Goal: Task Accomplishment & Management: Use online tool/utility

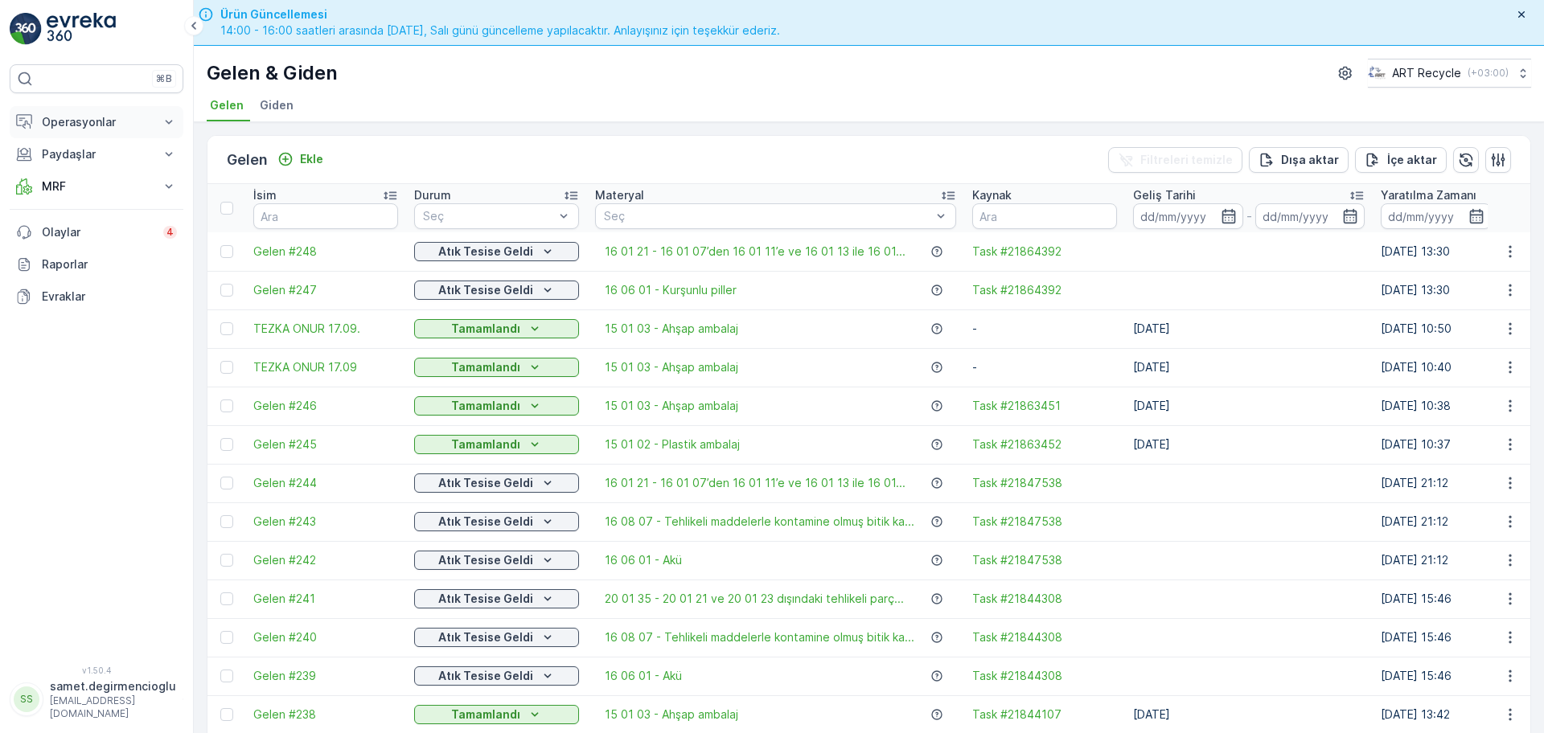
click at [105, 124] on p "Operasyonlar" at bounding box center [96, 122] width 109 height 16
click at [81, 177] on p "Planlama" at bounding box center [64, 172] width 47 height 16
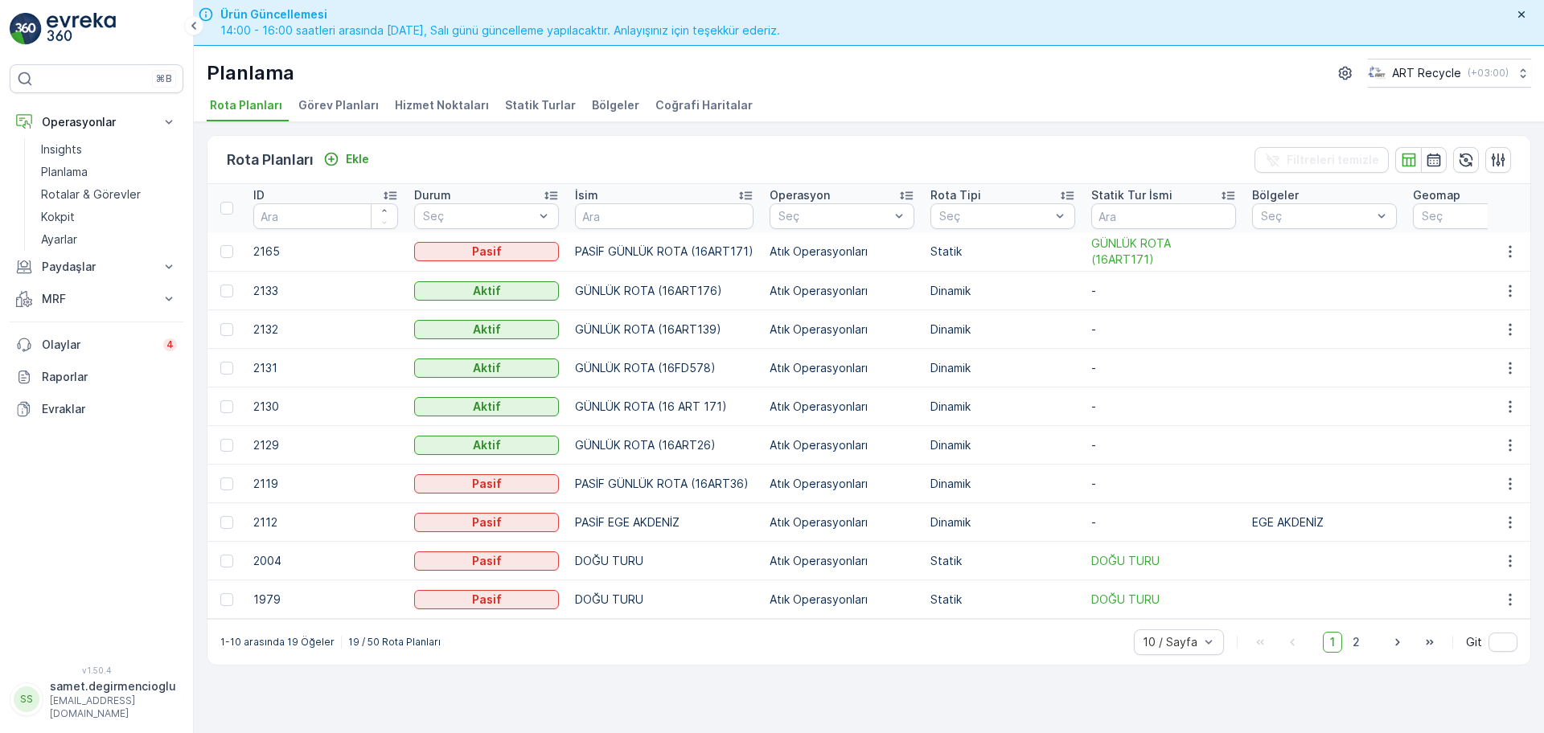
click at [414, 108] on span "Hizmet Noktaları" at bounding box center [442, 105] width 94 height 16
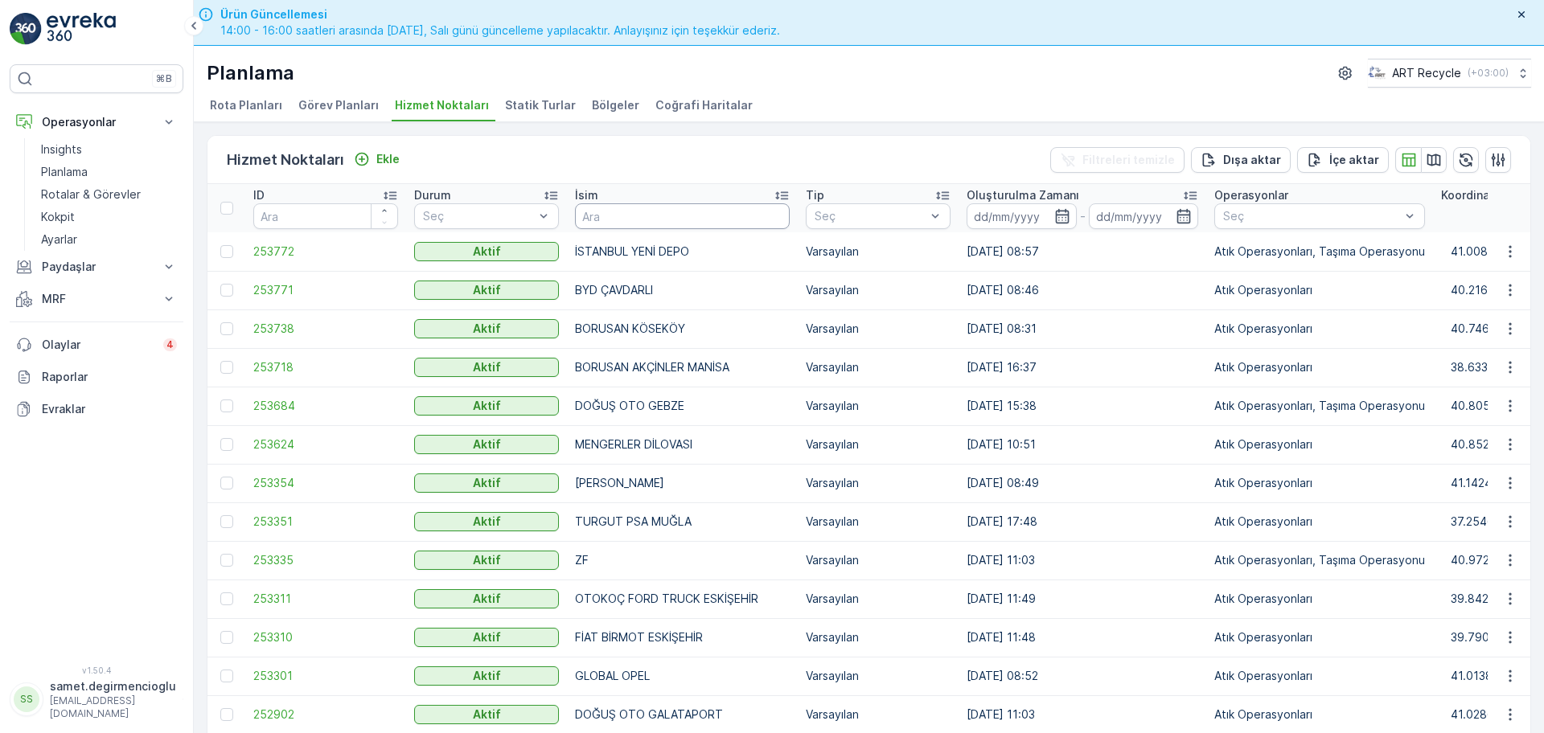
click at [629, 215] on input "text" at bounding box center [682, 216] width 215 height 26
click at [630, 224] on input "text" at bounding box center [682, 216] width 215 height 26
type input "er kağ"
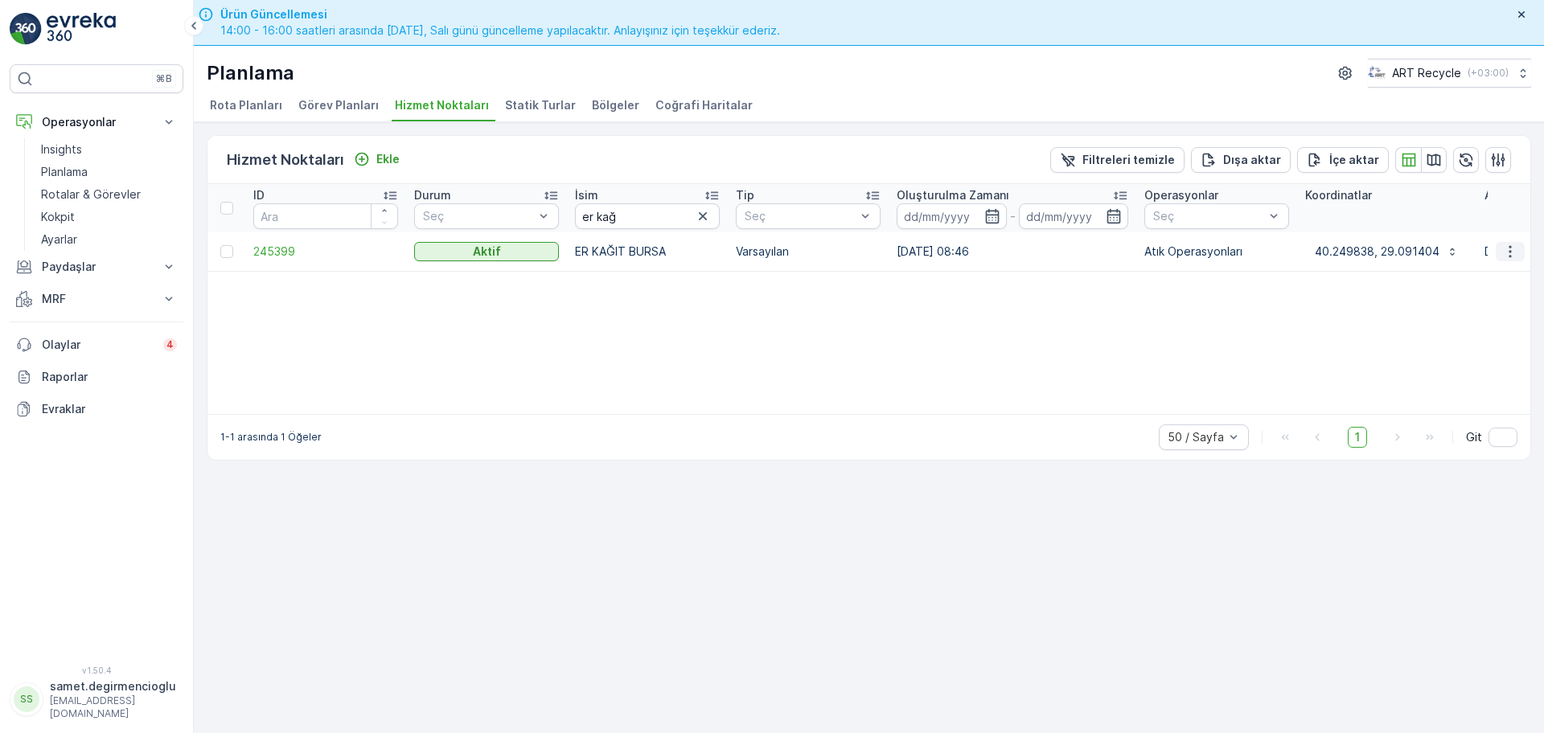
click at [1506, 244] on icon "button" at bounding box center [1510, 252] width 16 height 16
click at [1454, 347] on span "Yeni Ad Hoc Görev Ekle" at bounding box center [1465, 343] width 127 height 16
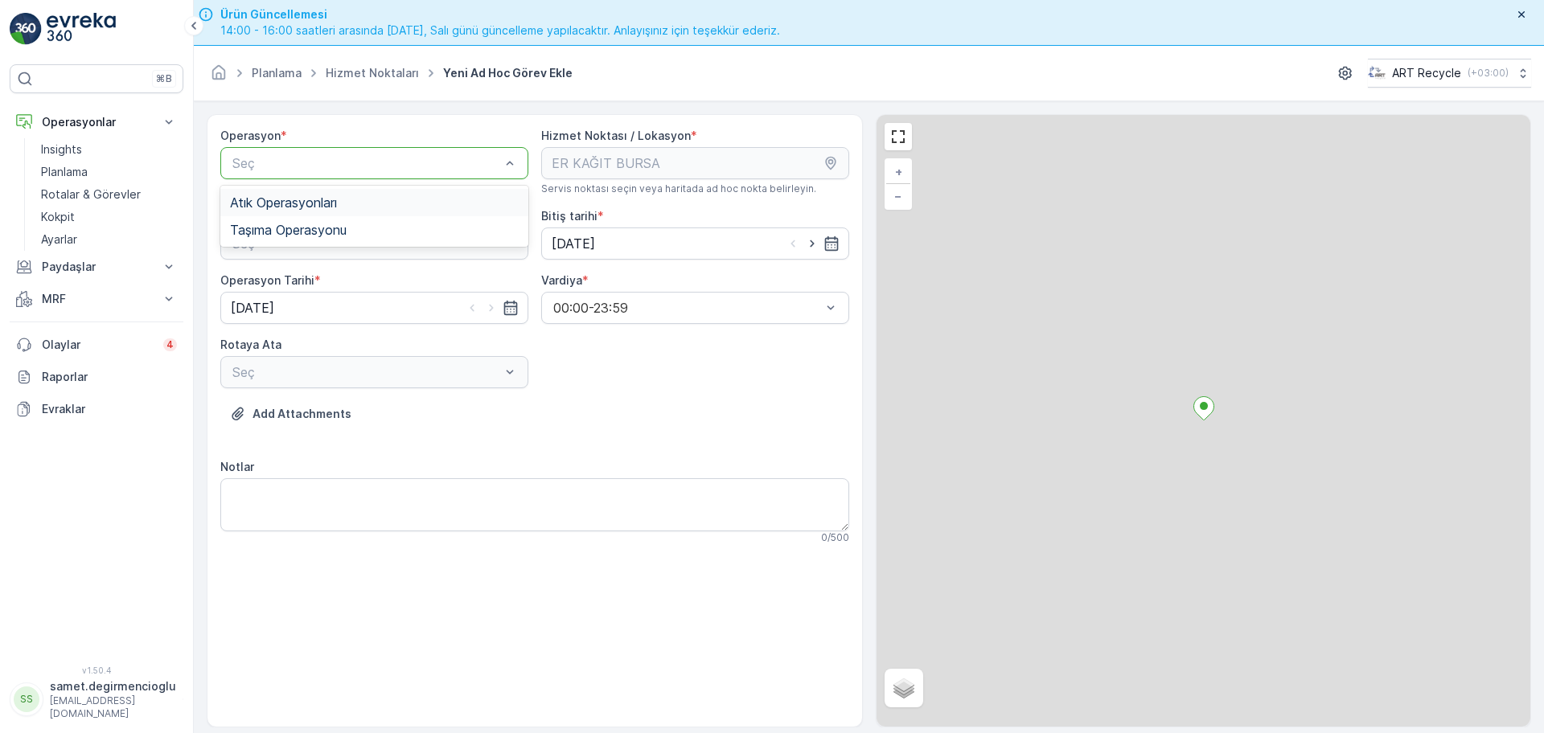
click at [395, 207] on div "Atık Operasyonları" at bounding box center [374, 202] width 289 height 14
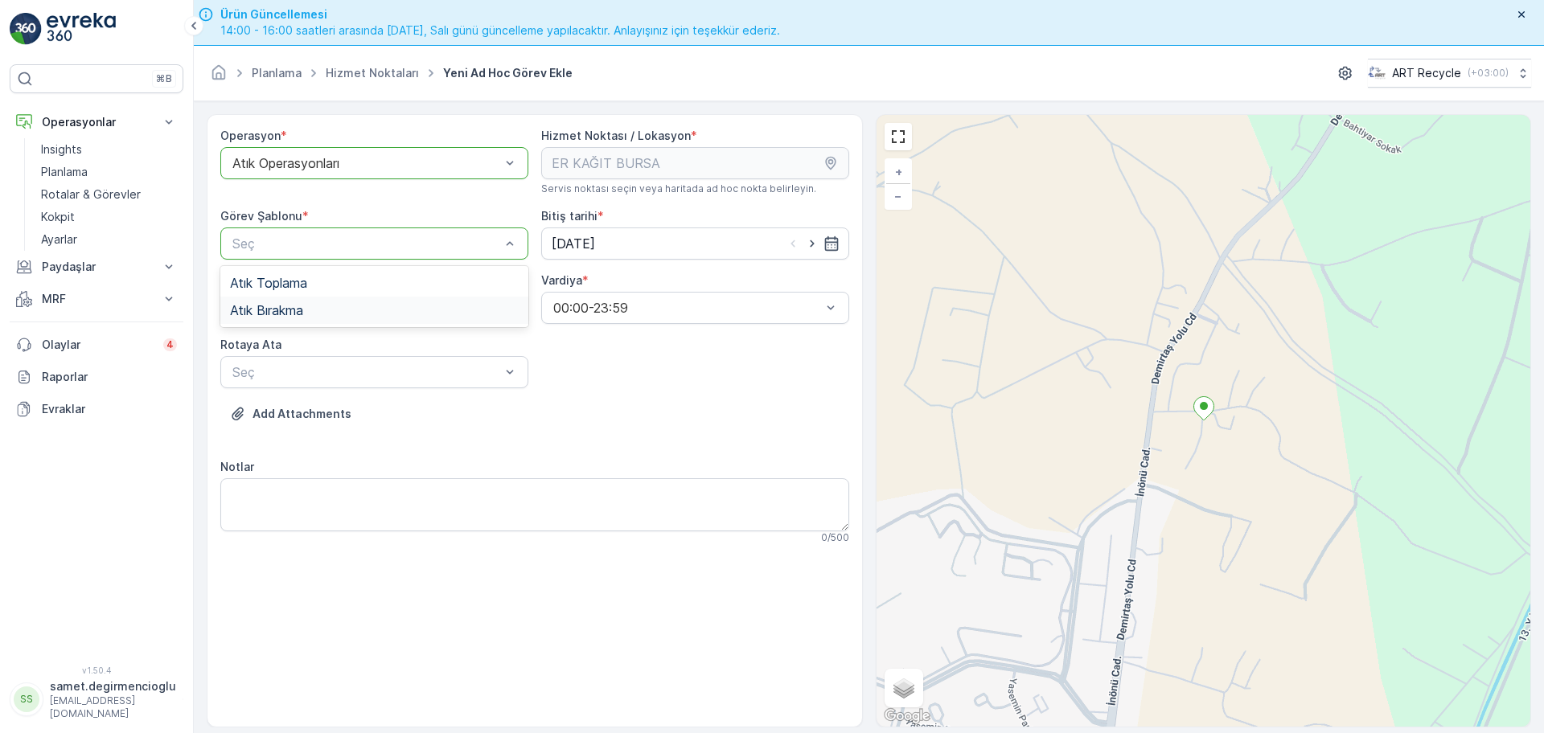
click at [330, 307] on div "Atık Bırakma" at bounding box center [374, 310] width 289 height 14
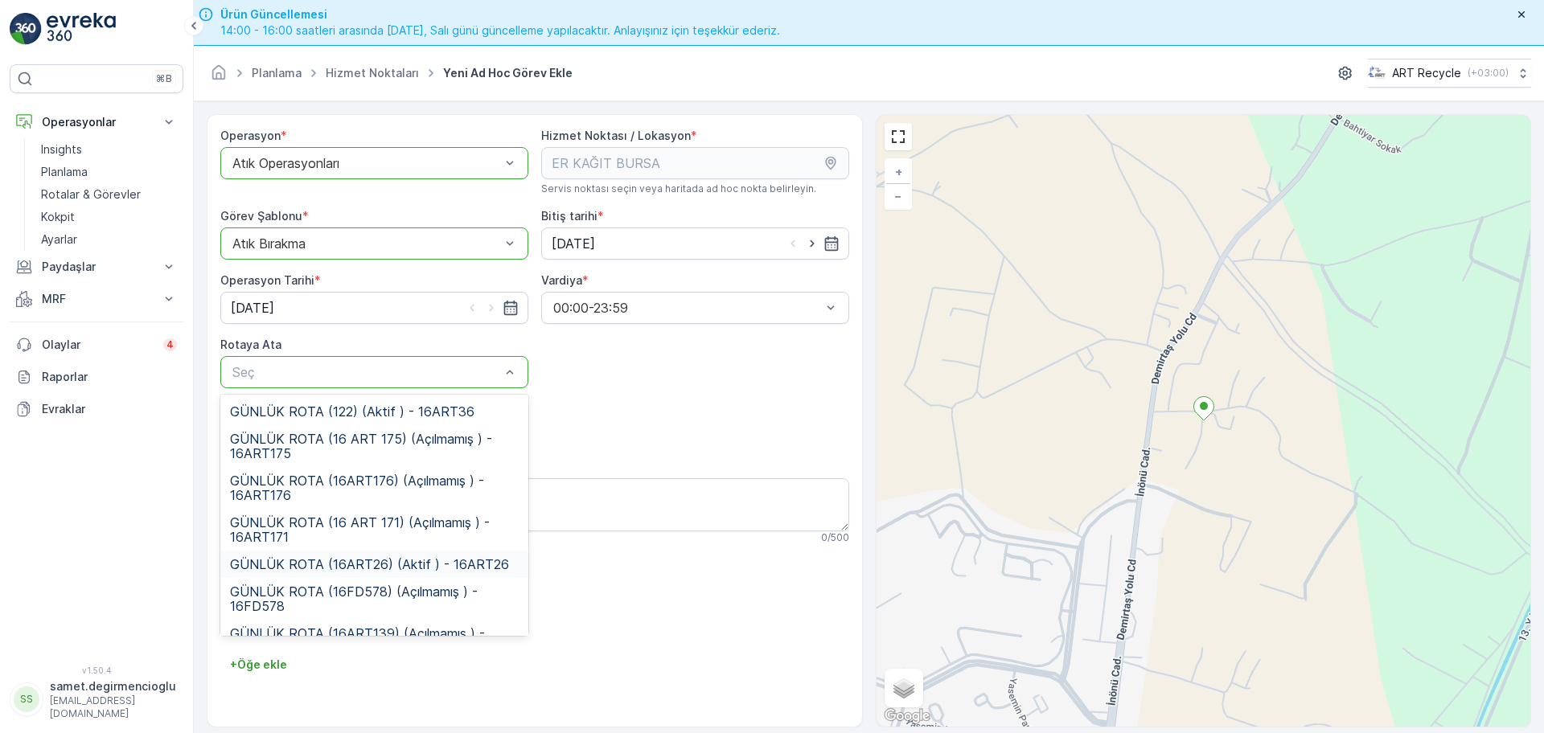
click at [371, 558] on span "GÜNLÜK ROTA (16ART26) (Aktif ) - 16ART26" at bounding box center [369, 564] width 279 height 14
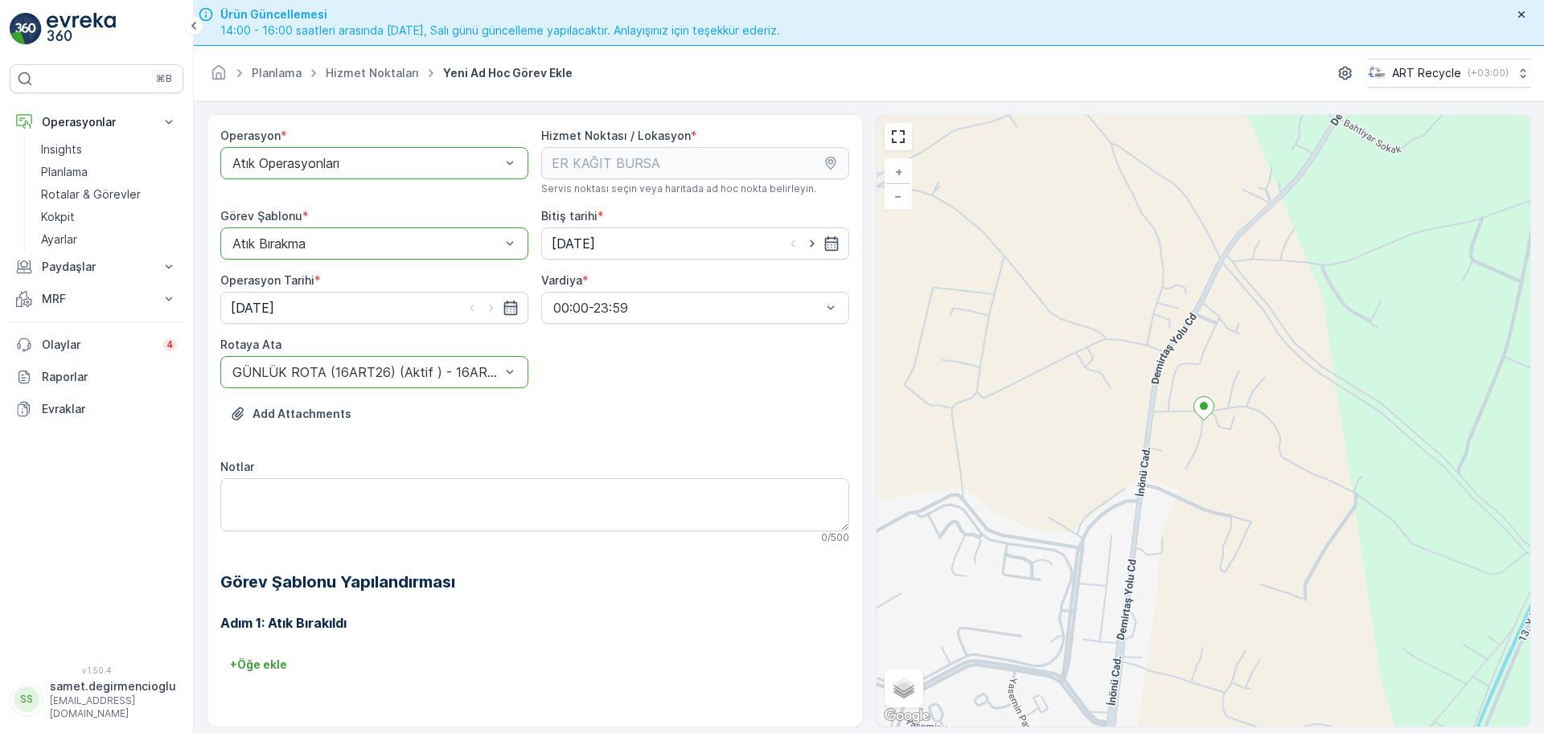
click at [588, 612] on div "Adım 1: Atık Bırakıldı + Öğe ekle" at bounding box center [534, 648] width 629 height 109
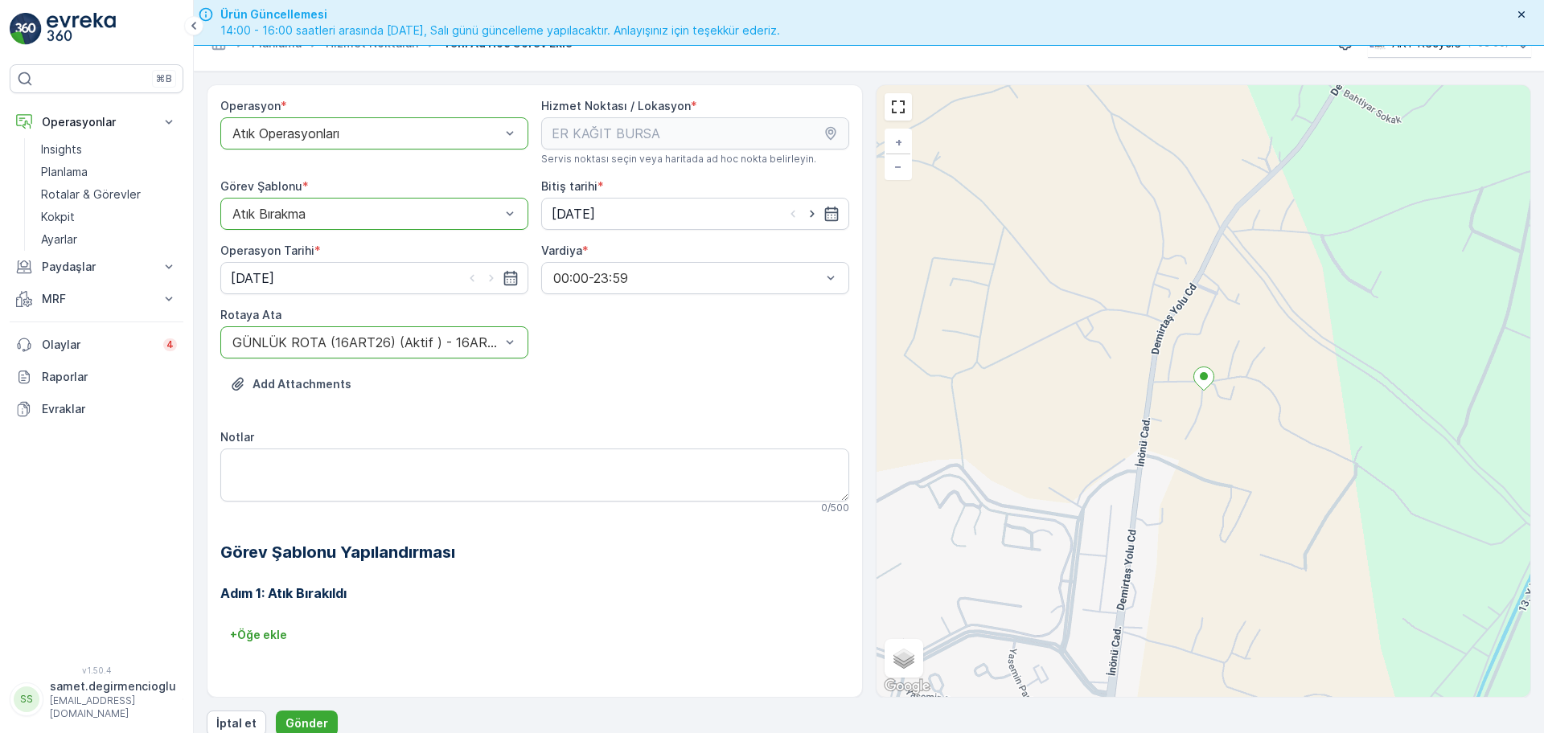
scroll to position [46, 0]
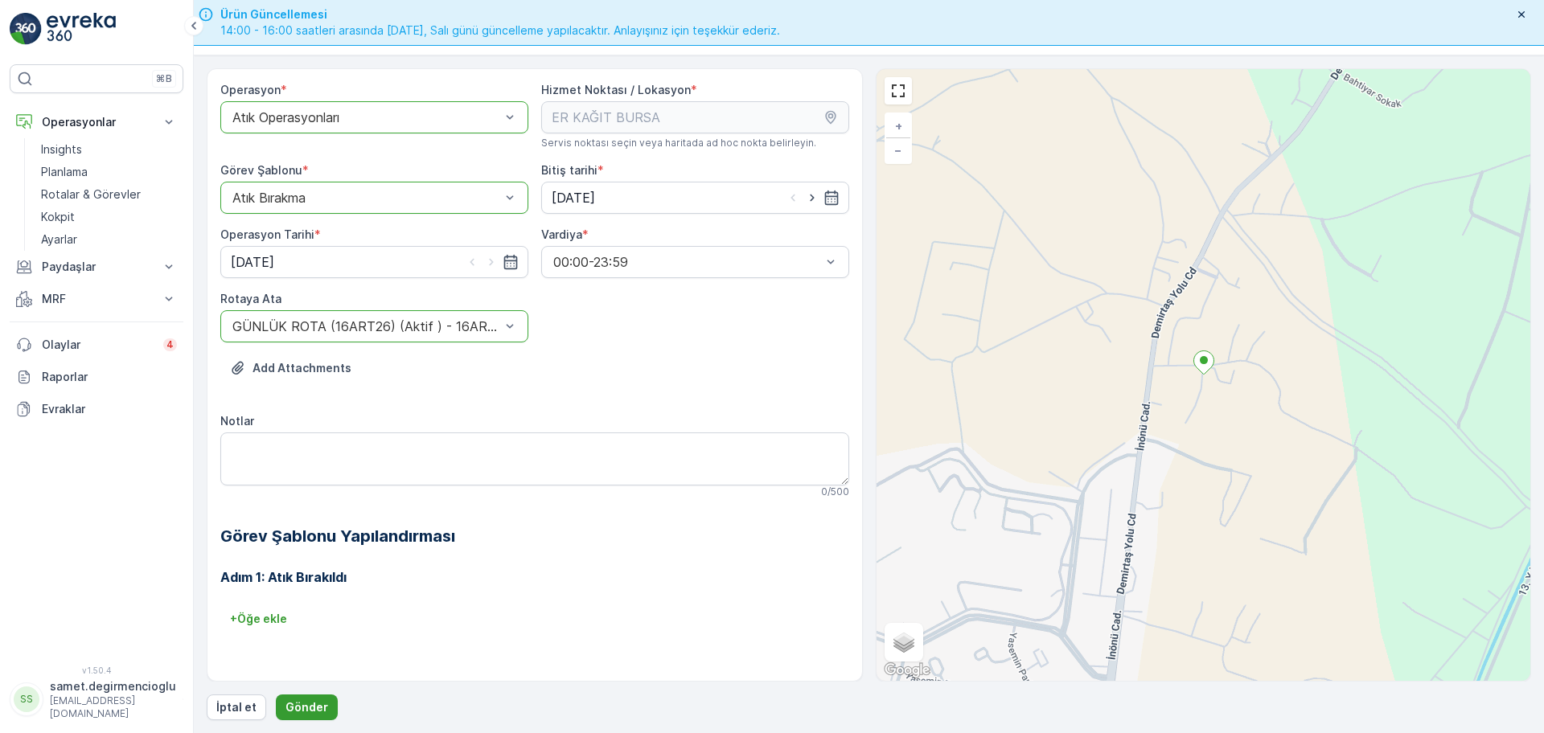
click at [298, 707] on p "Gönder" at bounding box center [306, 707] width 43 height 16
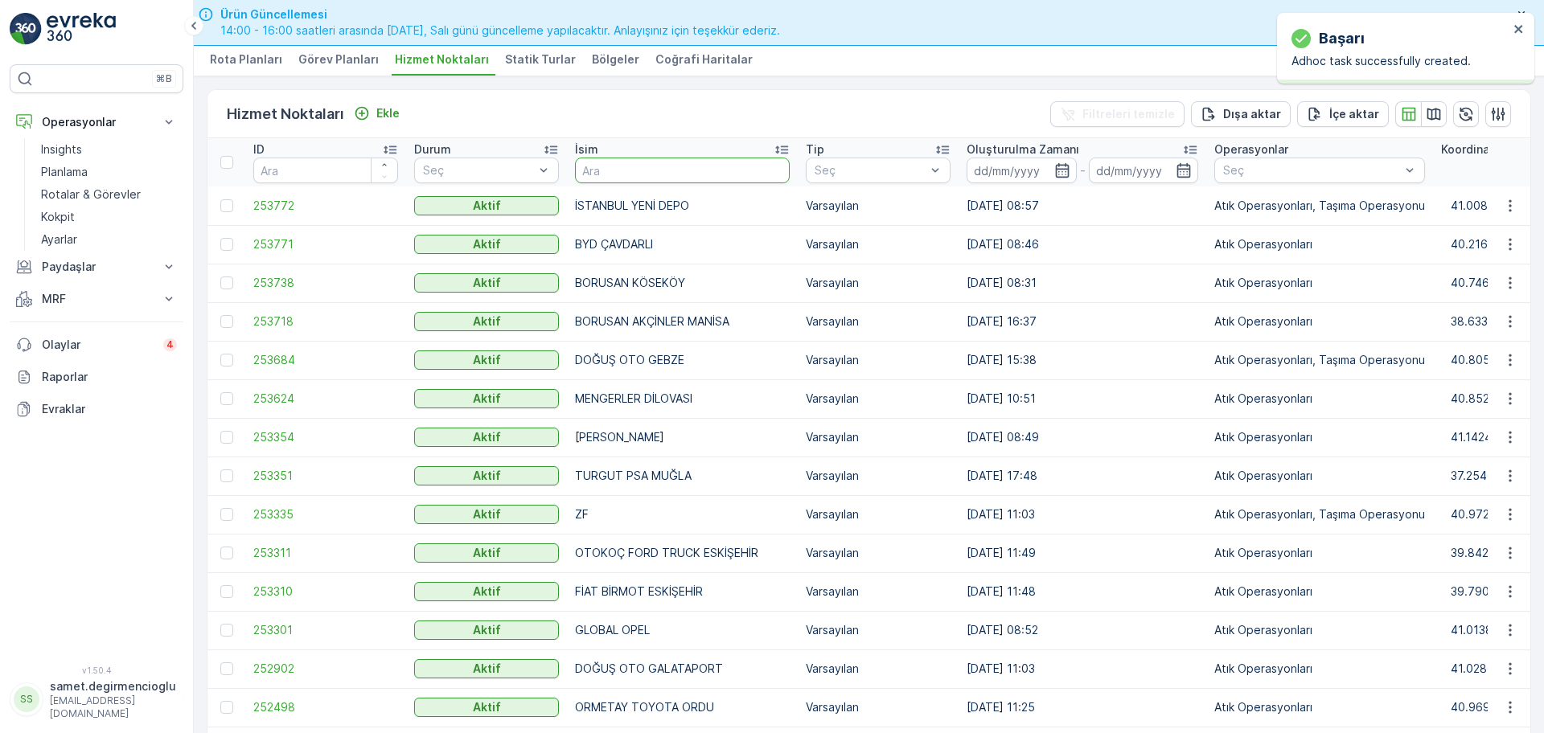
click at [681, 166] on input "text" at bounding box center [682, 171] width 215 height 26
type input "b plas"
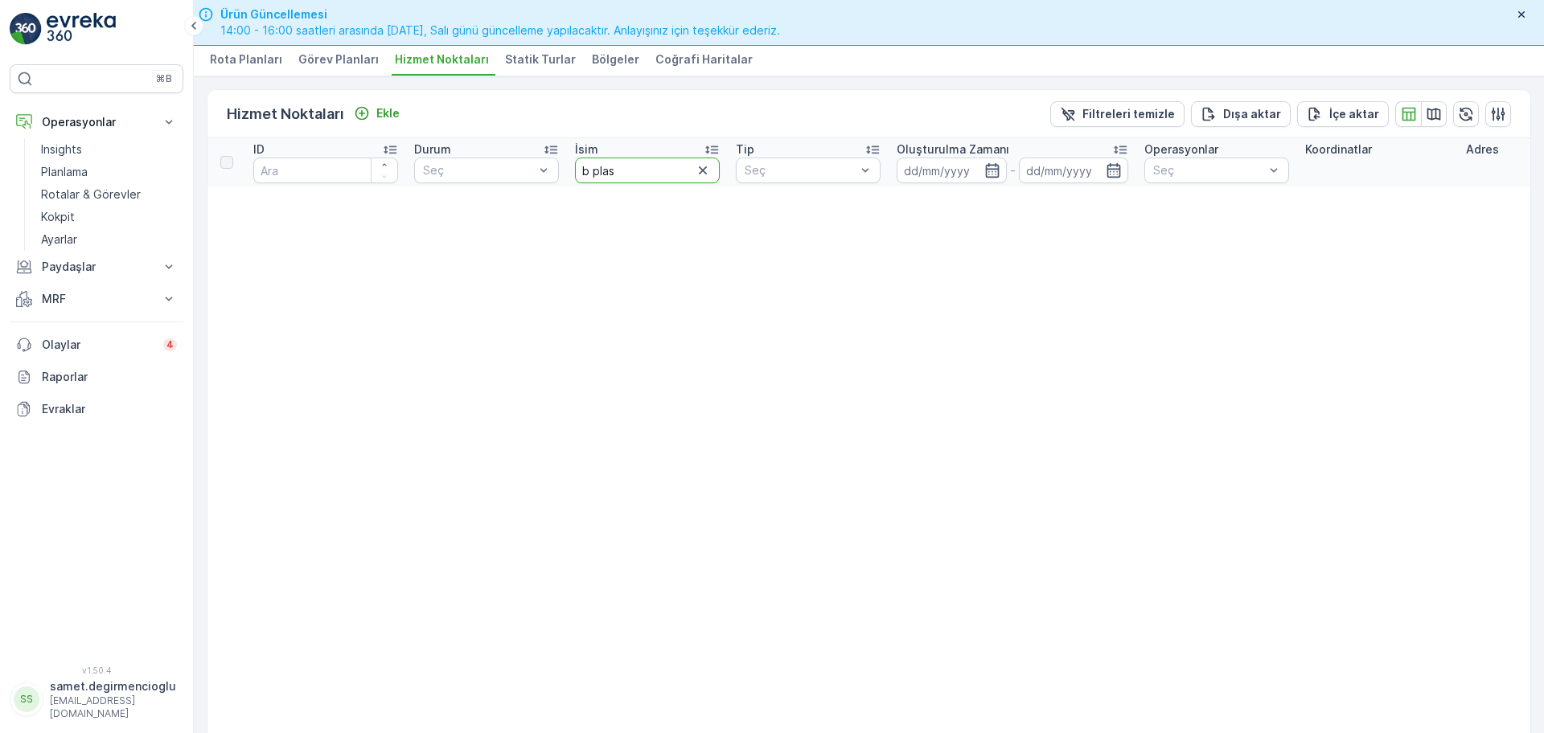
drag, startPoint x: 650, startPoint y: 164, endPoint x: 31, endPoint y: 143, distance: 619.4
click at [65, 143] on div "⌘B Operasyonlar Insights Planlama Rotalar & Görevler Kokpit Ayarlar Paydaşlar R…" at bounding box center [772, 366] width 1544 height 733
type input "bplas"
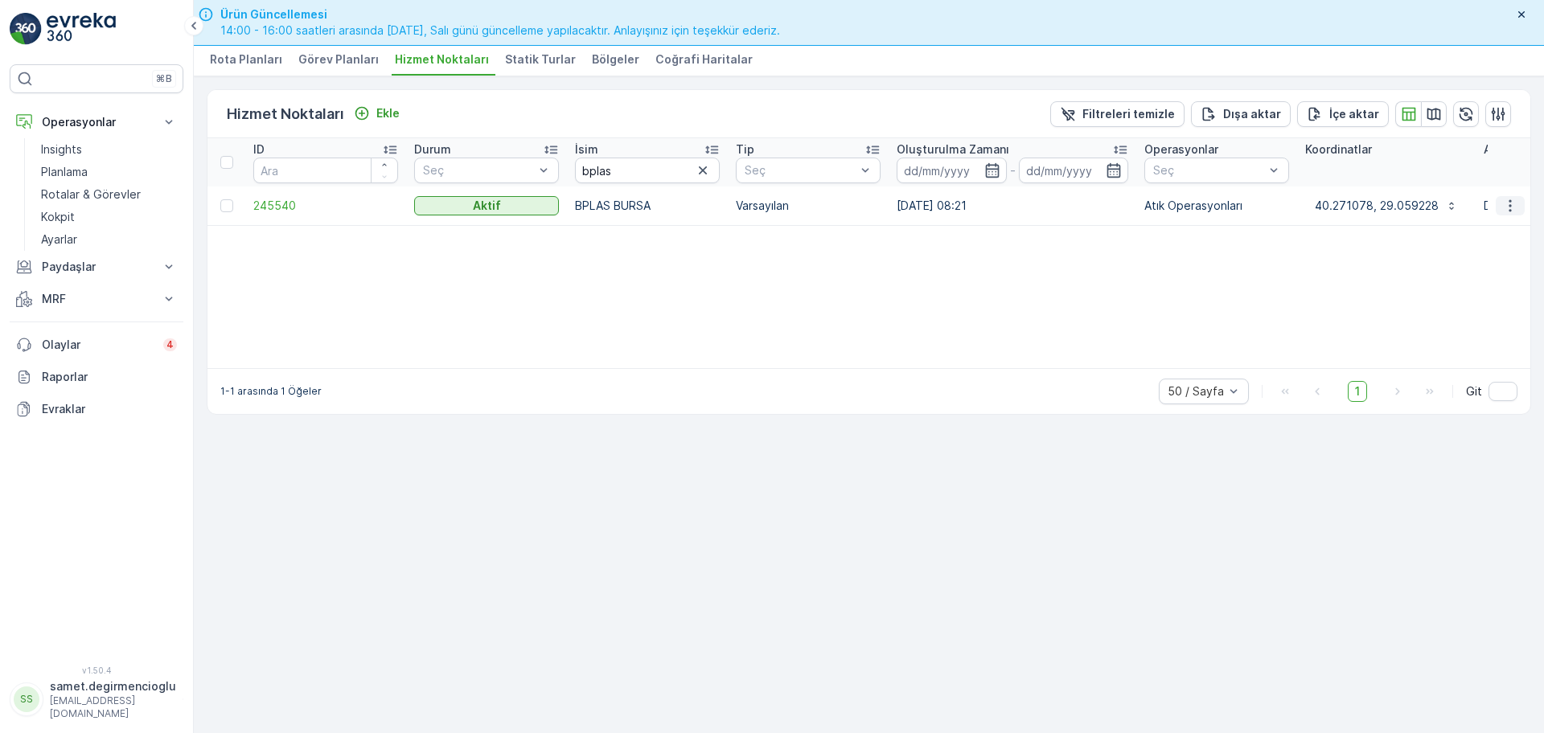
click at [1507, 212] on icon "button" at bounding box center [1510, 206] width 16 height 16
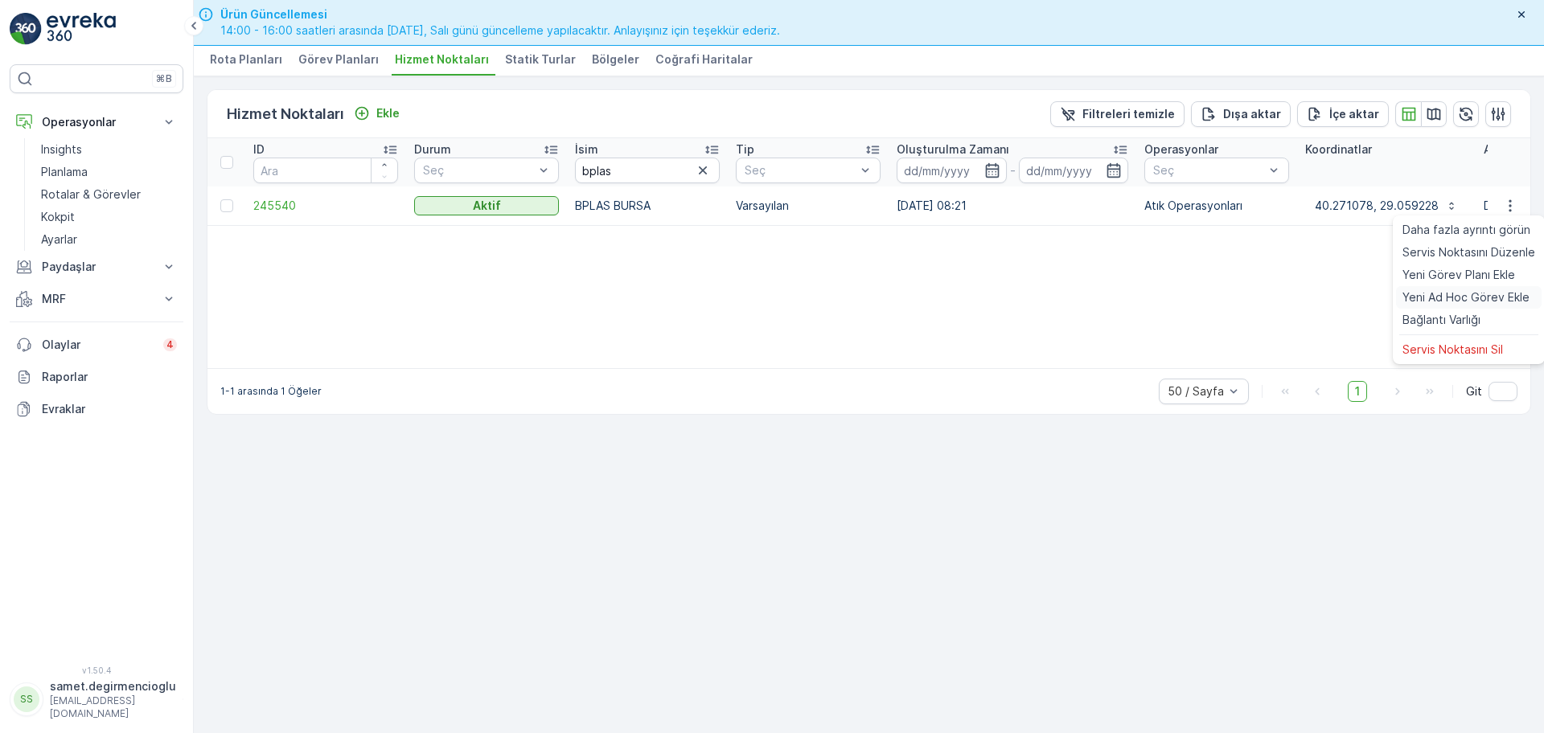
click at [1432, 294] on span "Yeni Ad Hoc Görev Ekle" at bounding box center [1465, 297] width 127 height 16
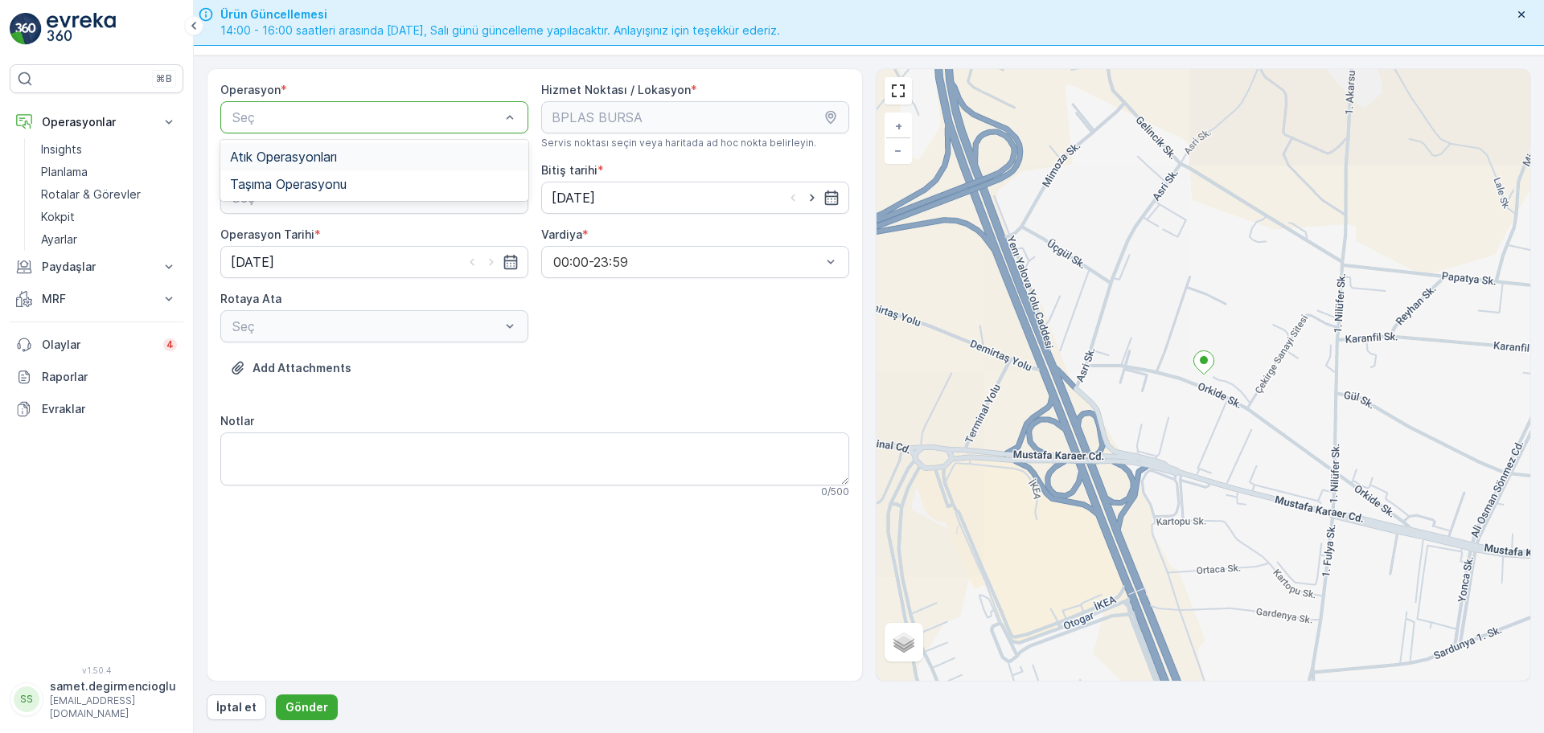
click at [323, 162] on span "Atık Operasyonları" at bounding box center [283, 157] width 107 height 14
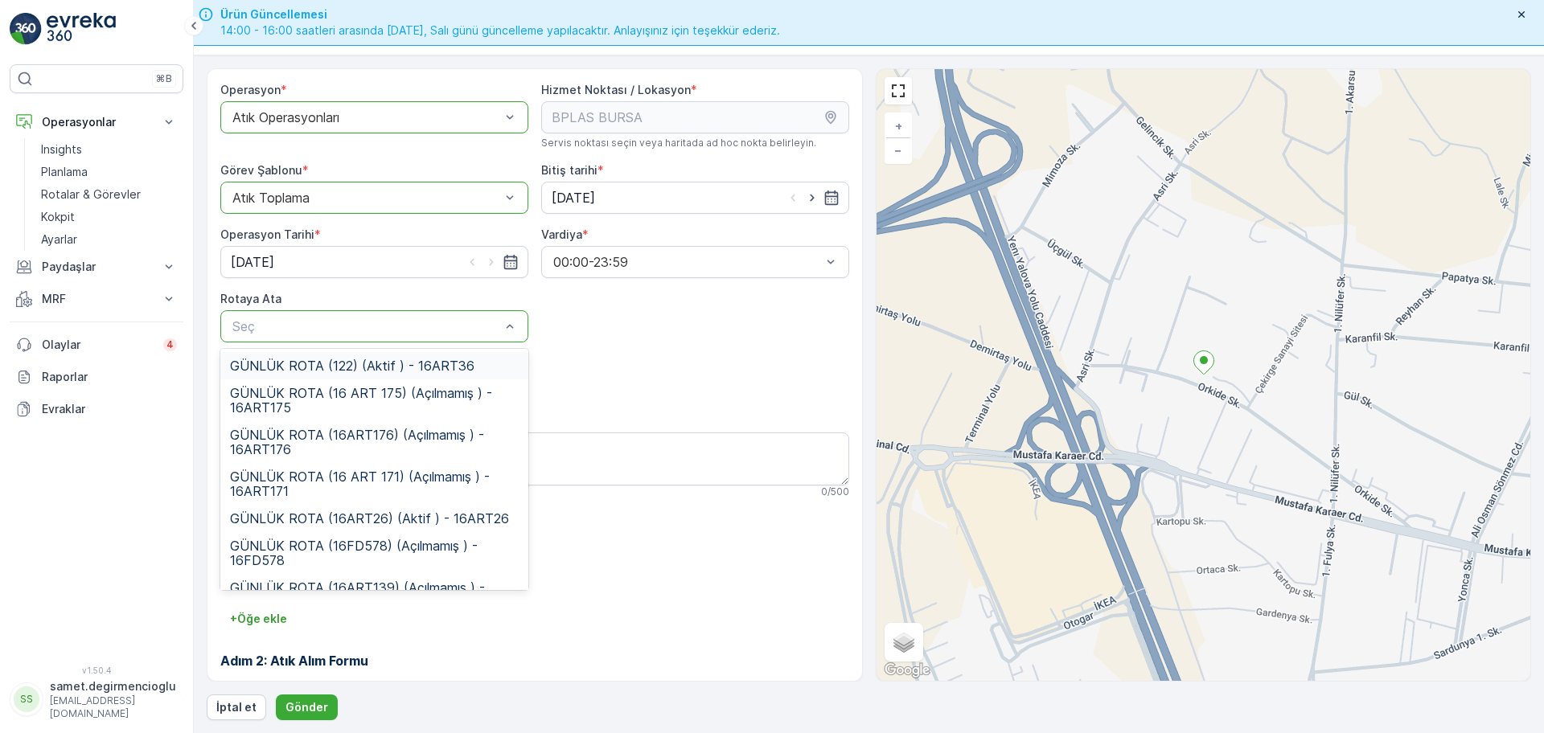
click at [322, 314] on div "Seç" at bounding box center [374, 326] width 308 height 32
click at [412, 392] on span "GÜNLÜK ROTA (16 ART 175) (Açılmamış ) - 16ART175" at bounding box center [374, 400] width 289 height 29
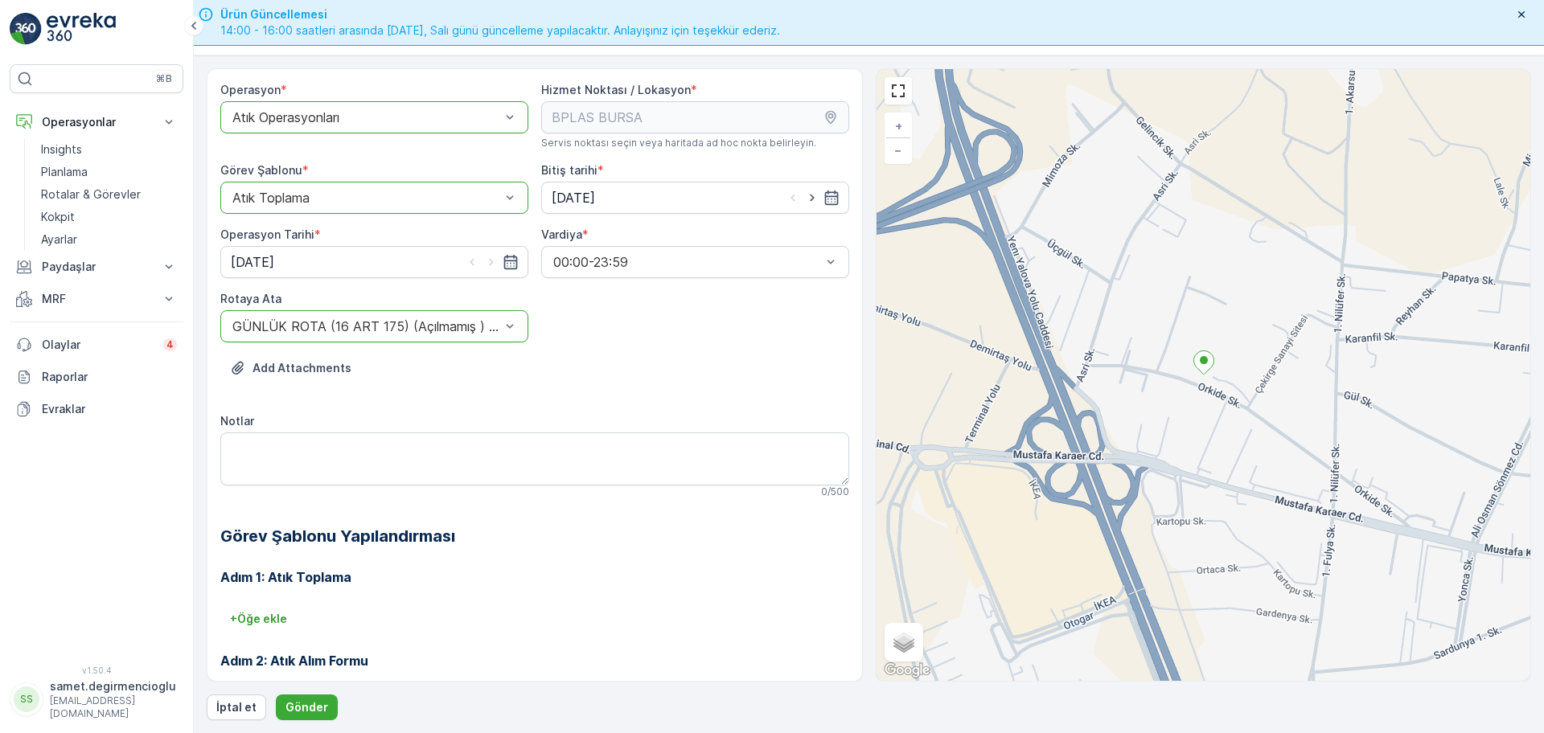
click at [711, 364] on div "Add Attachments" at bounding box center [534, 377] width 629 height 45
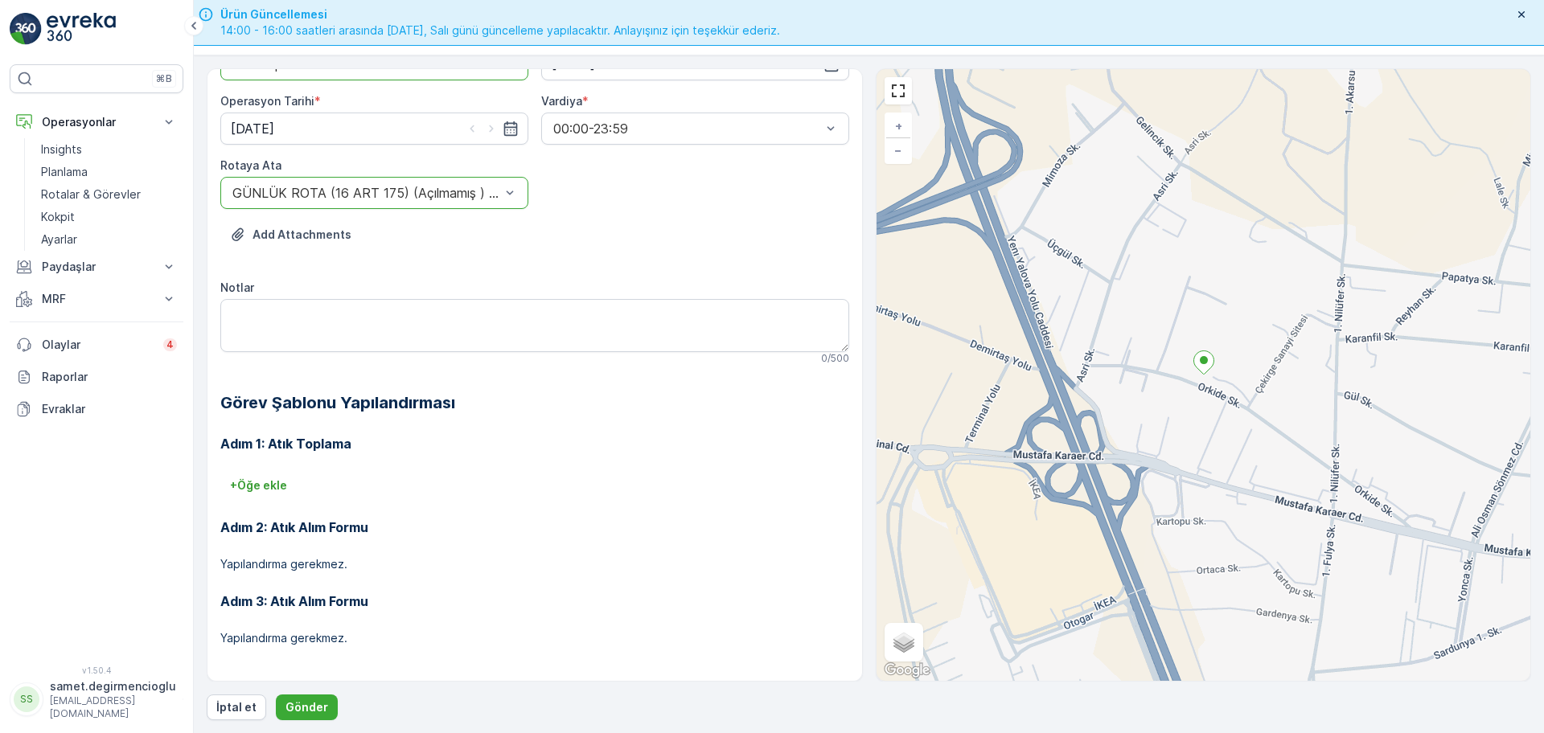
scroll to position [137, 0]
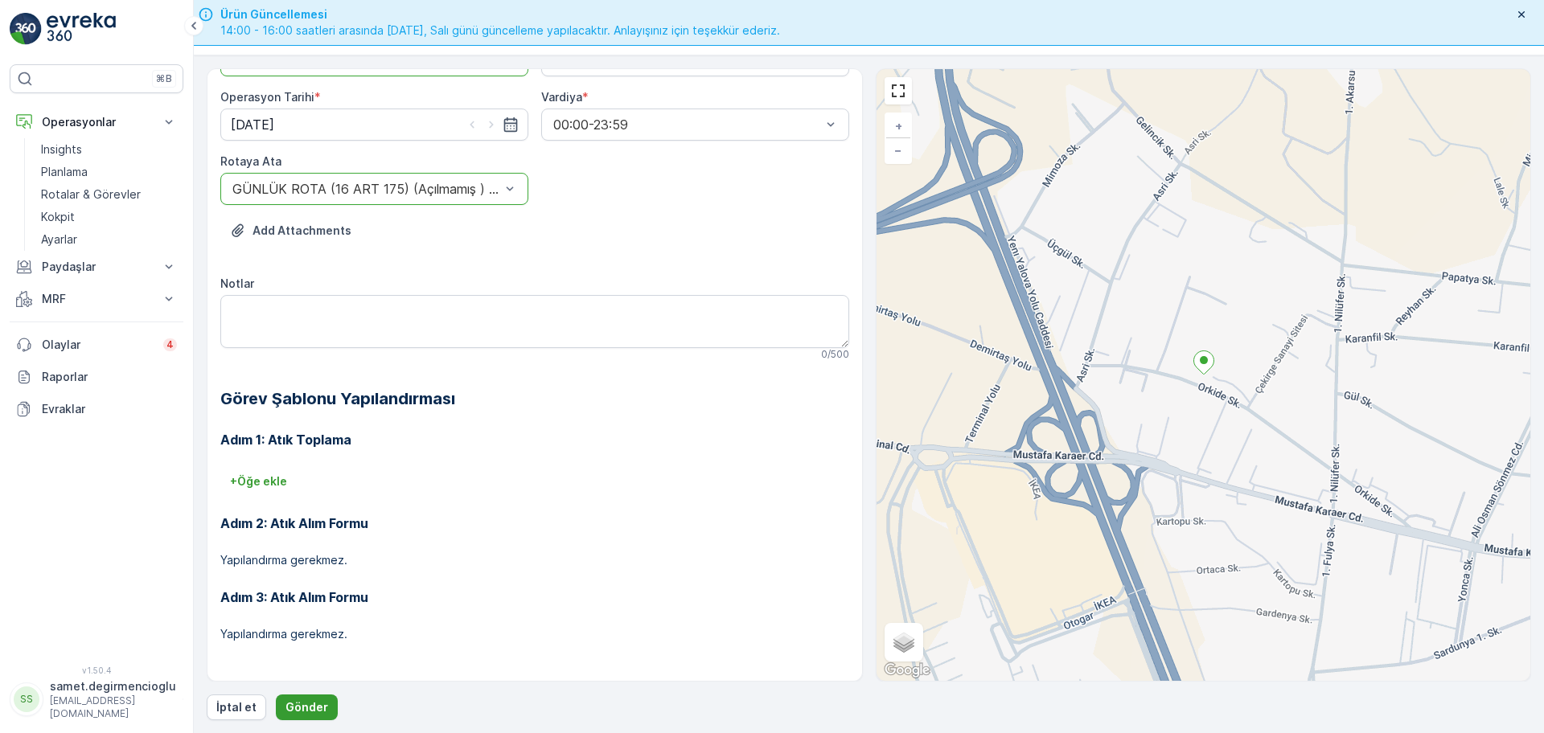
click at [318, 707] on p "Gönder" at bounding box center [306, 707] width 43 height 16
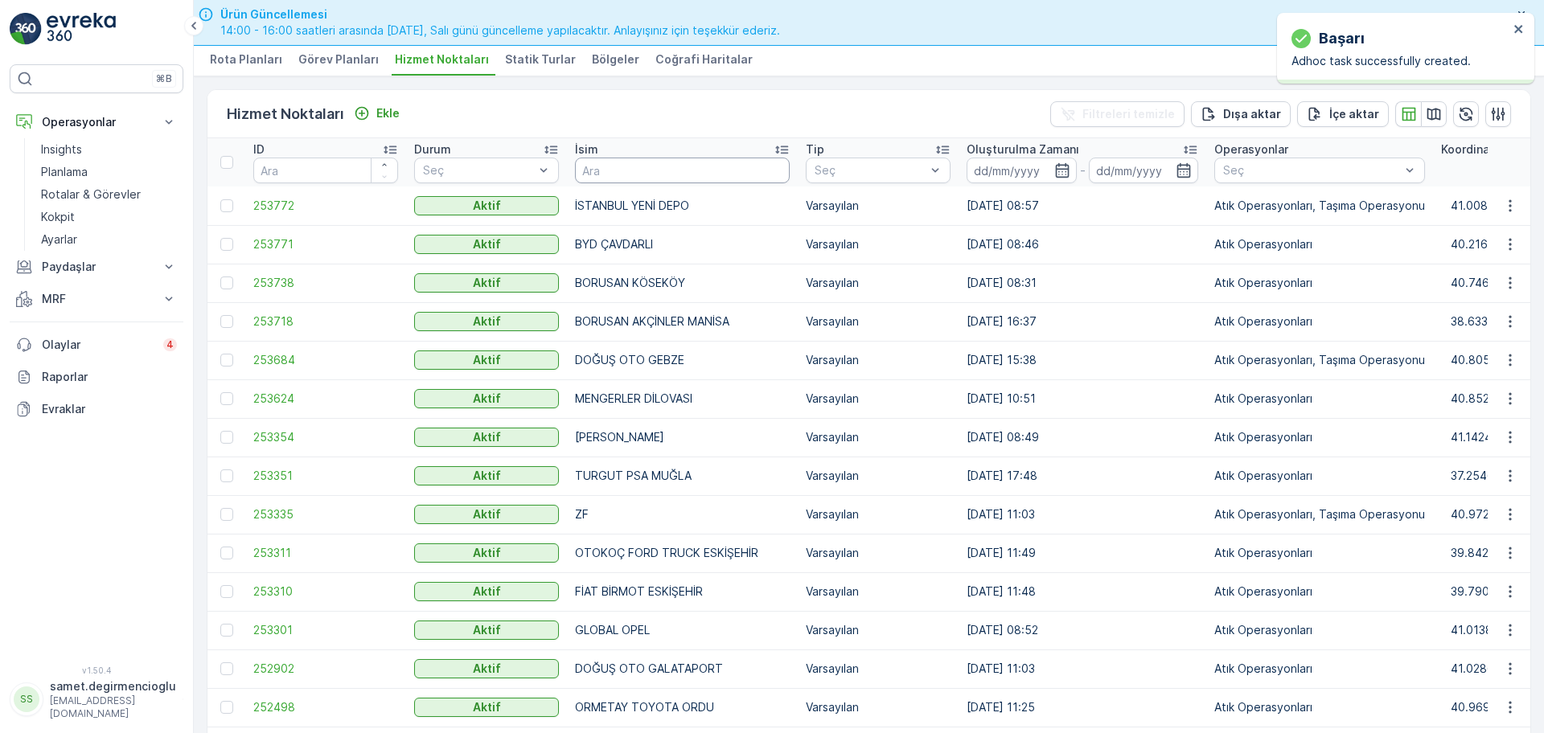
click at [674, 168] on input "text" at bounding box center [682, 171] width 215 height 26
type input "B PLAS"
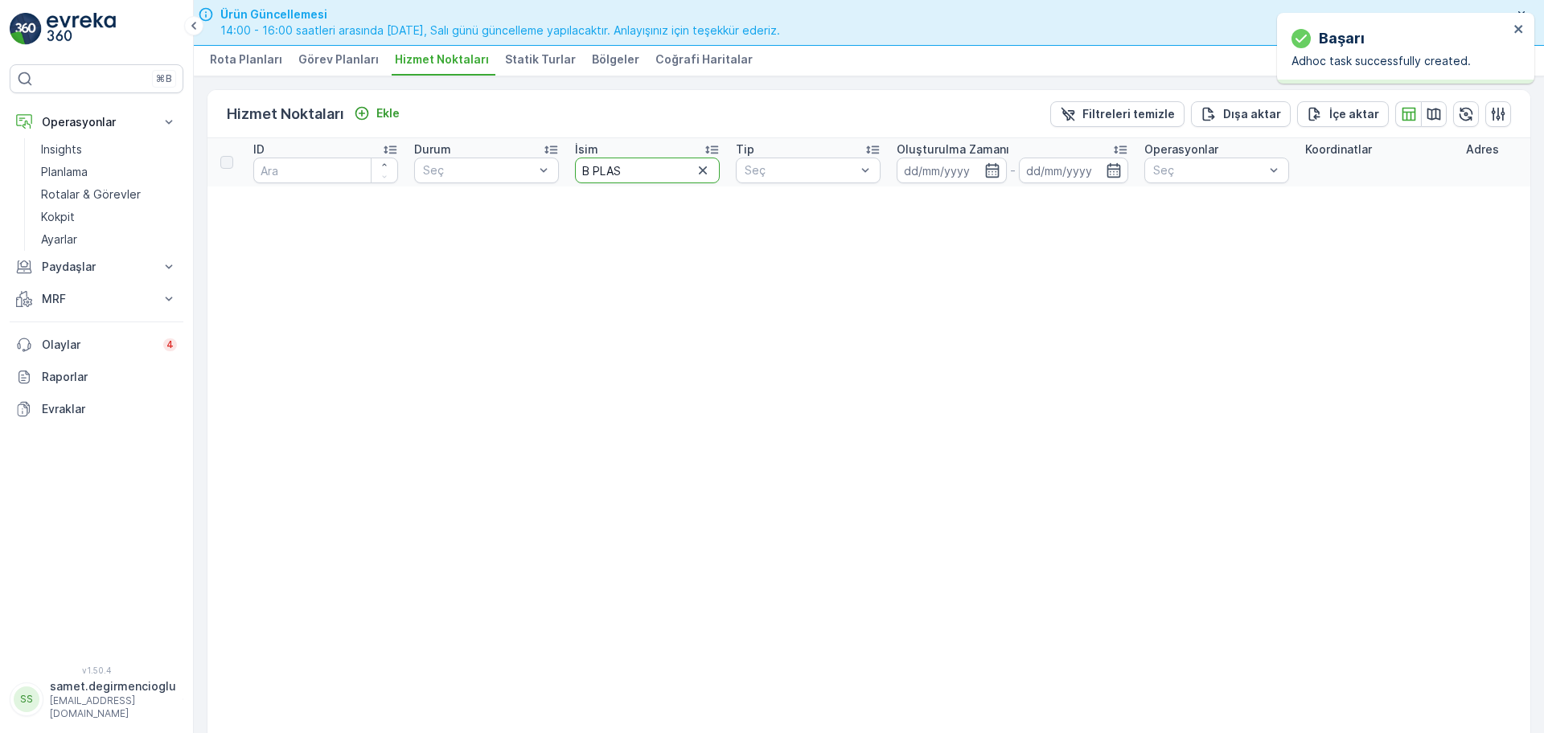
drag, startPoint x: 677, startPoint y: 163, endPoint x: 0, endPoint y: 178, distance: 677.1
click at [0, 178] on div "⌘B Operasyonlar Insights Planlama Rotalar & Görevler Kokpit Ayarlar Paydaşlar R…" at bounding box center [772, 366] width 1544 height 733
type input "BPLAS"
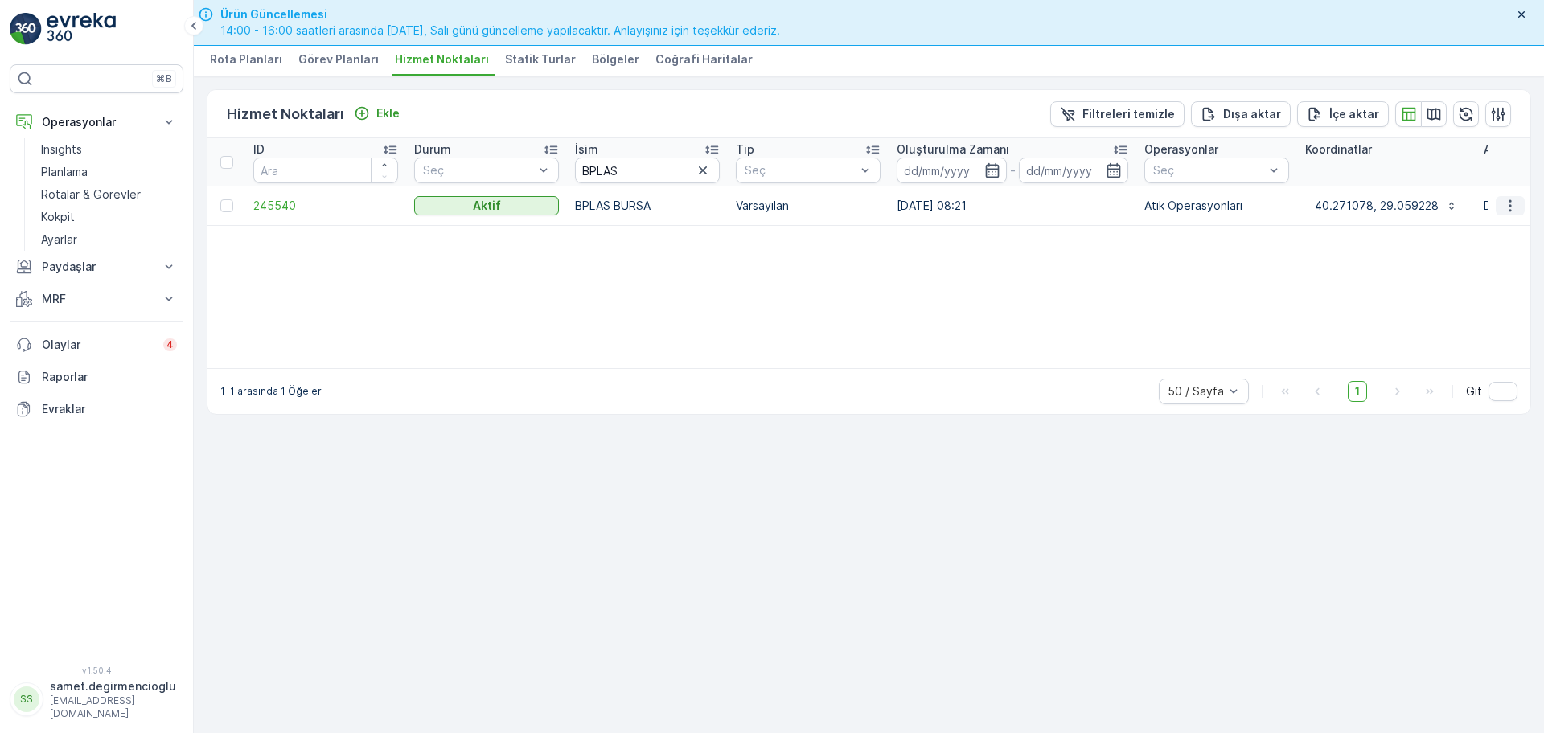
click at [1509, 203] on icon "button" at bounding box center [1510, 206] width 16 height 16
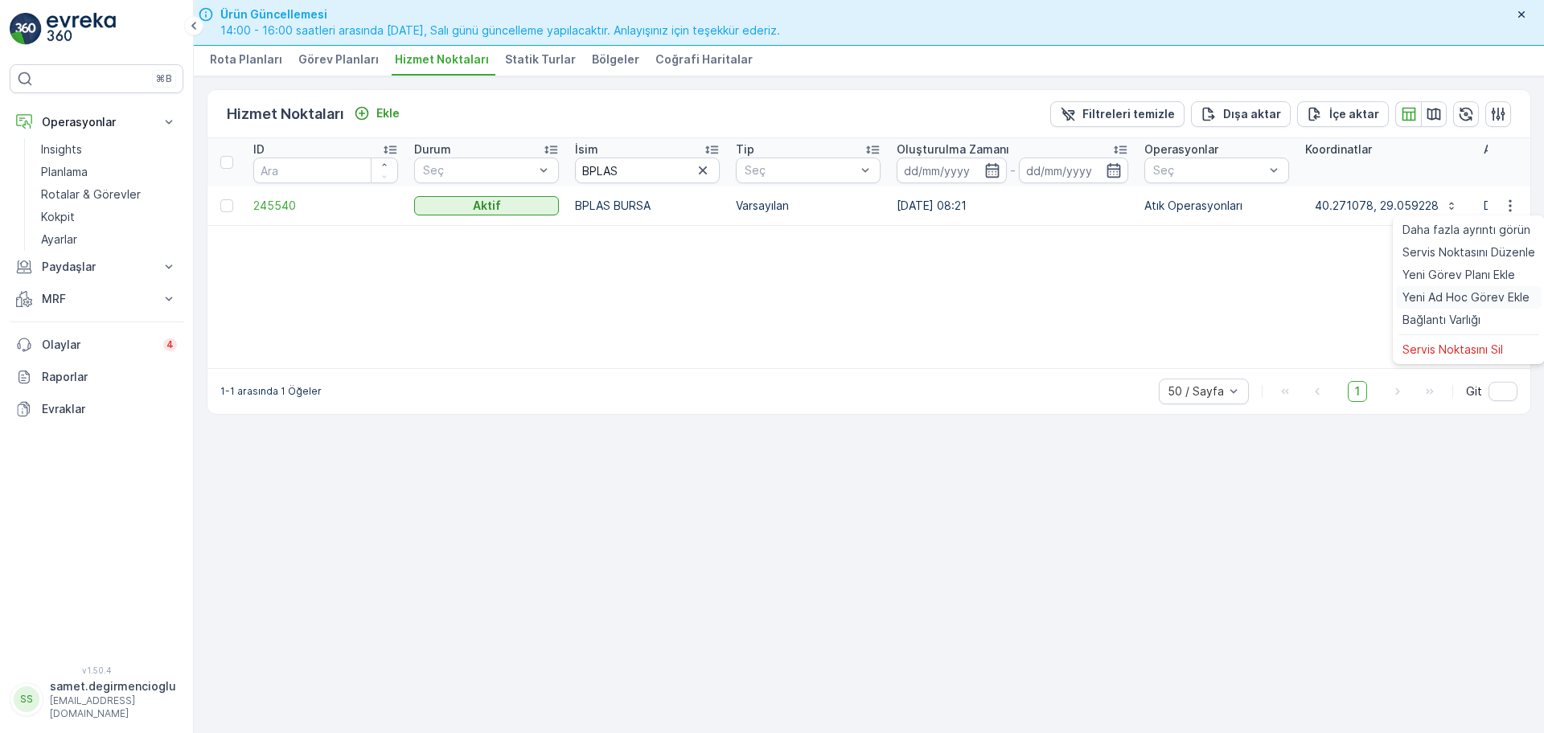
click at [1450, 301] on span "Yeni Ad Hoc Görev Ekle" at bounding box center [1465, 297] width 127 height 16
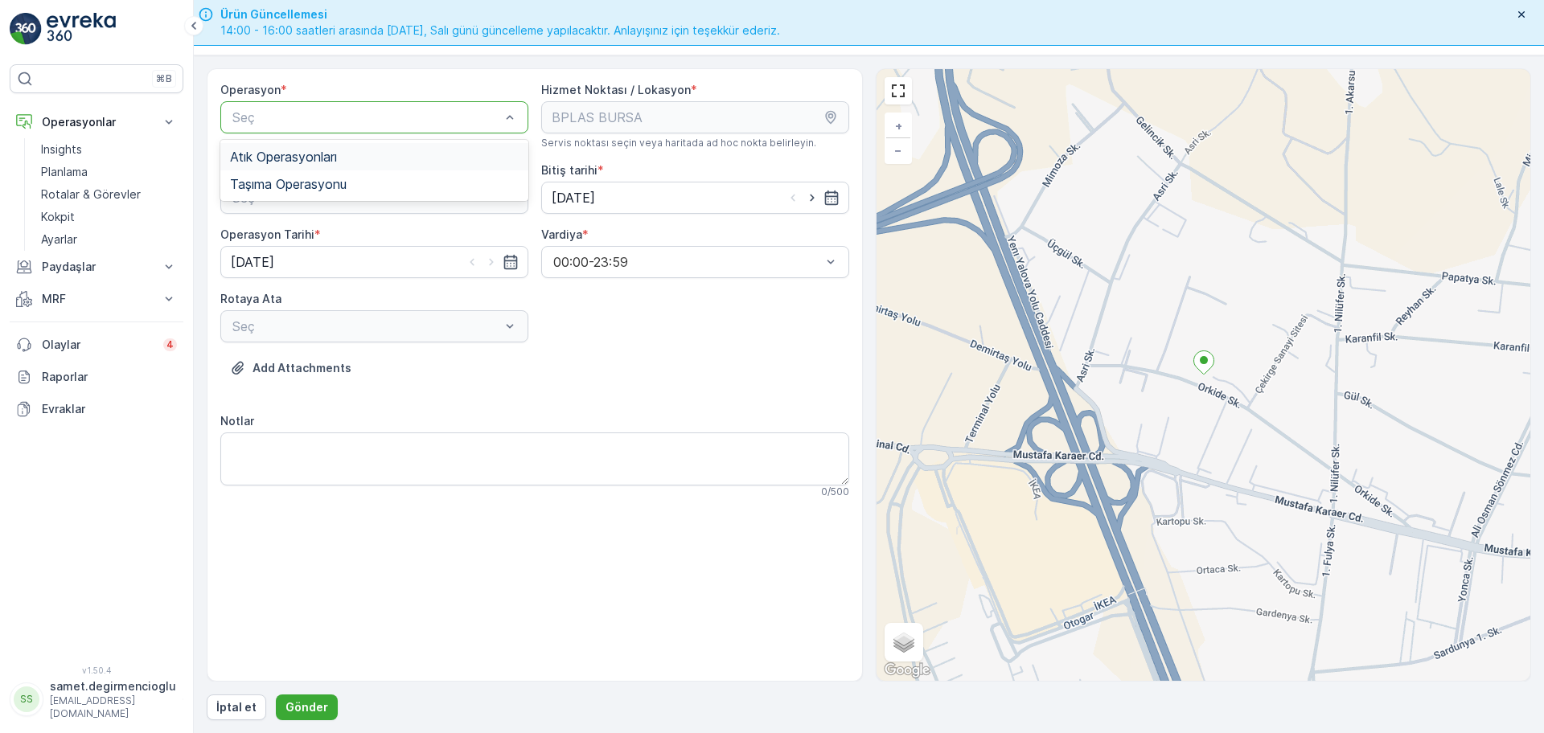
click at [273, 151] on span "Atık Operasyonları" at bounding box center [283, 157] width 107 height 14
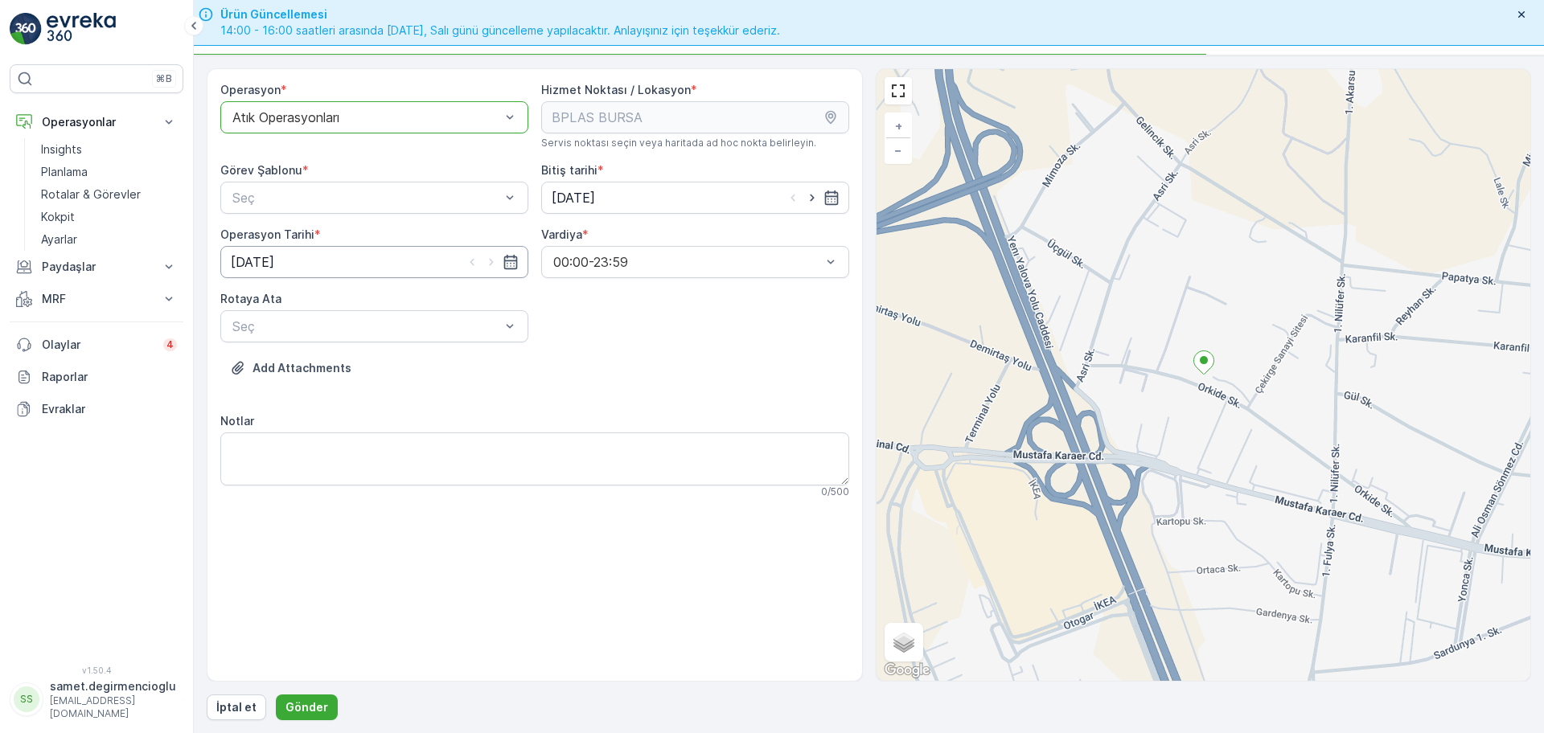
click at [329, 263] on input "[DATE]" at bounding box center [374, 262] width 308 height 32
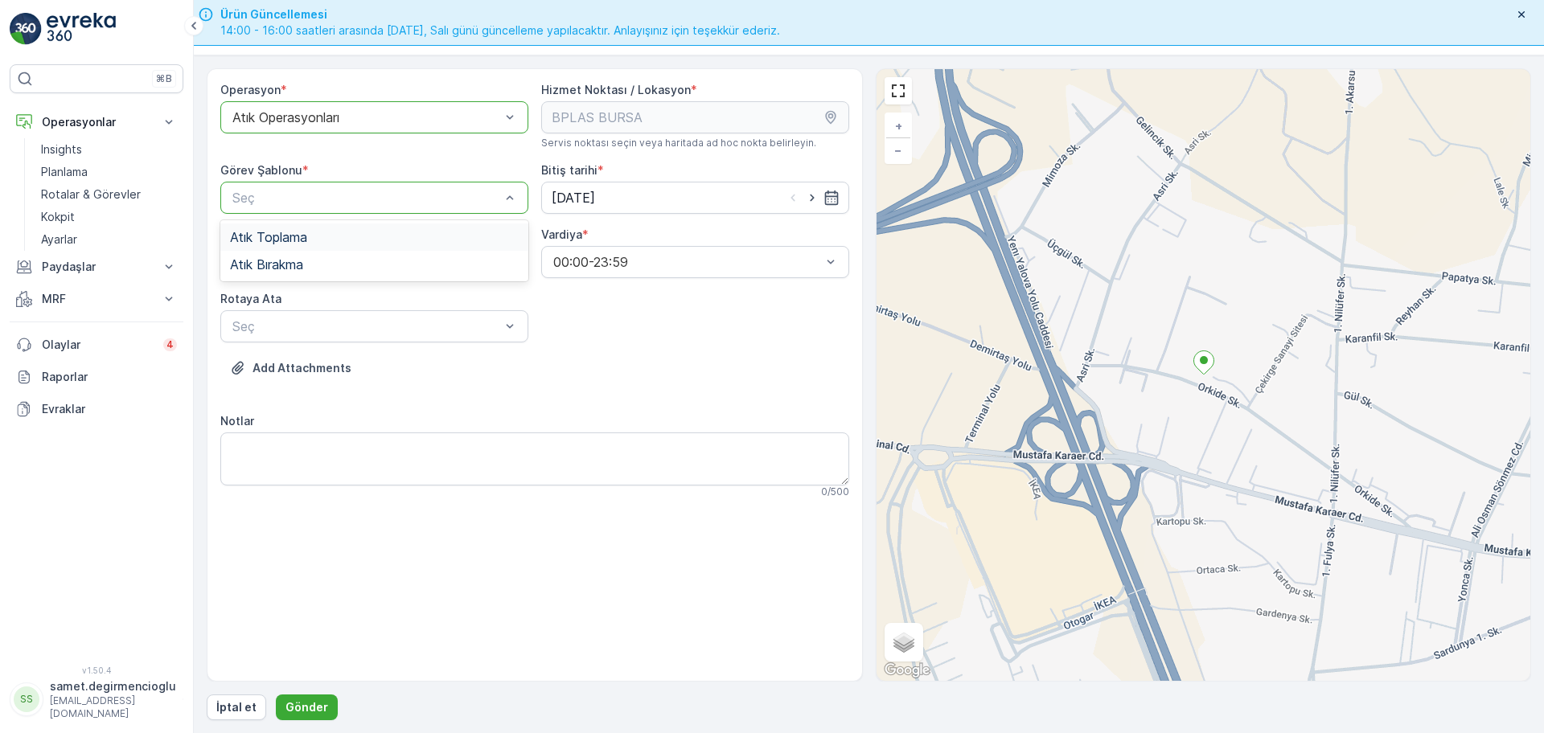
click at [313, 232] on div "Atık Toplama" at bounding box center [374, 237] width 289 height 14
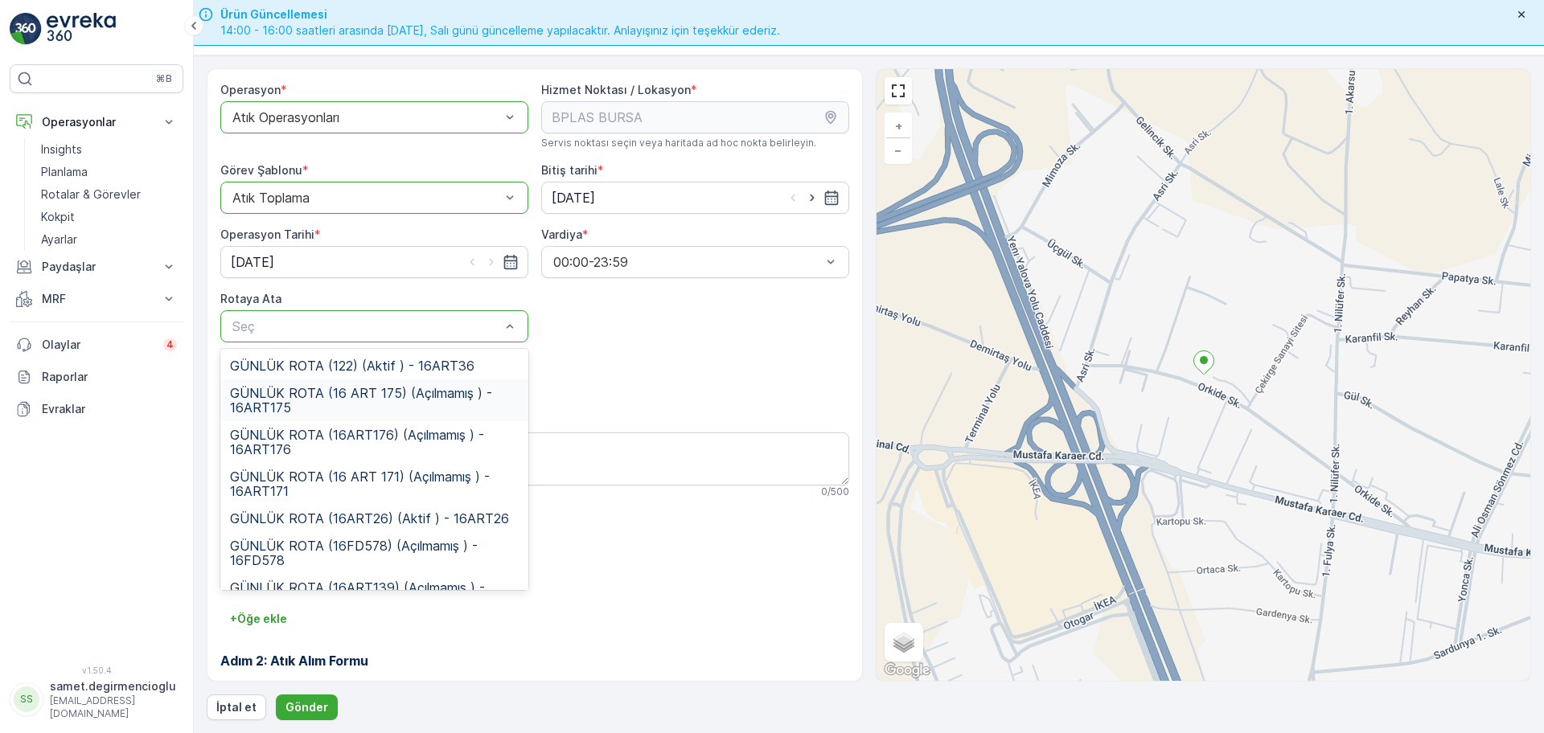
click at [324, 389] on span "GÜNLÜK ROTA (16 ART 175) (Açılmamış ) - 16ART175" at bounding box center [374, 400] width 289 height 29
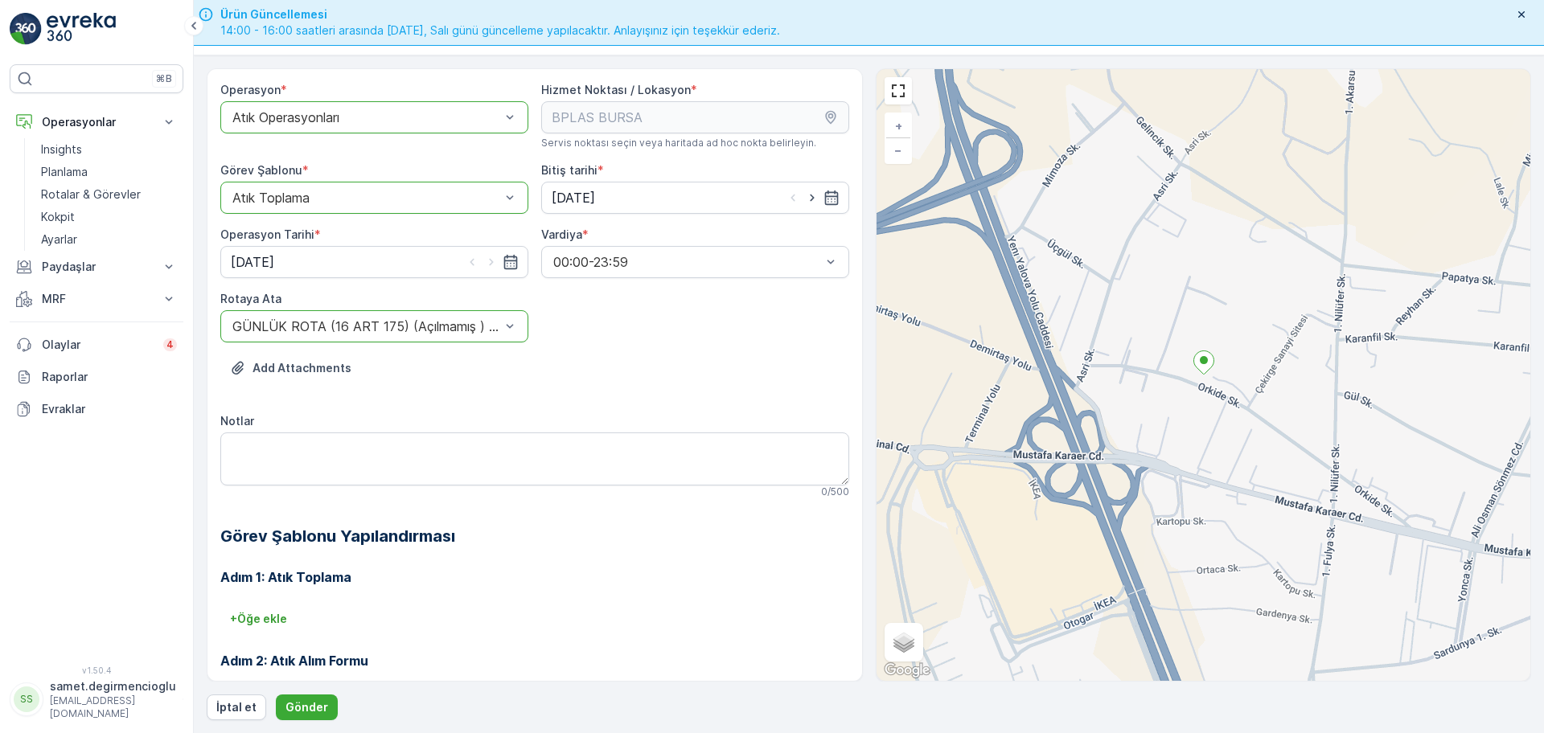
click at [564, 400] on div "Add Attachments" at bounding box center [534, 377] width 629 height 45
click at [309, 707] on p "Gönder" at bounding box center [306, 707] width 43 height 16
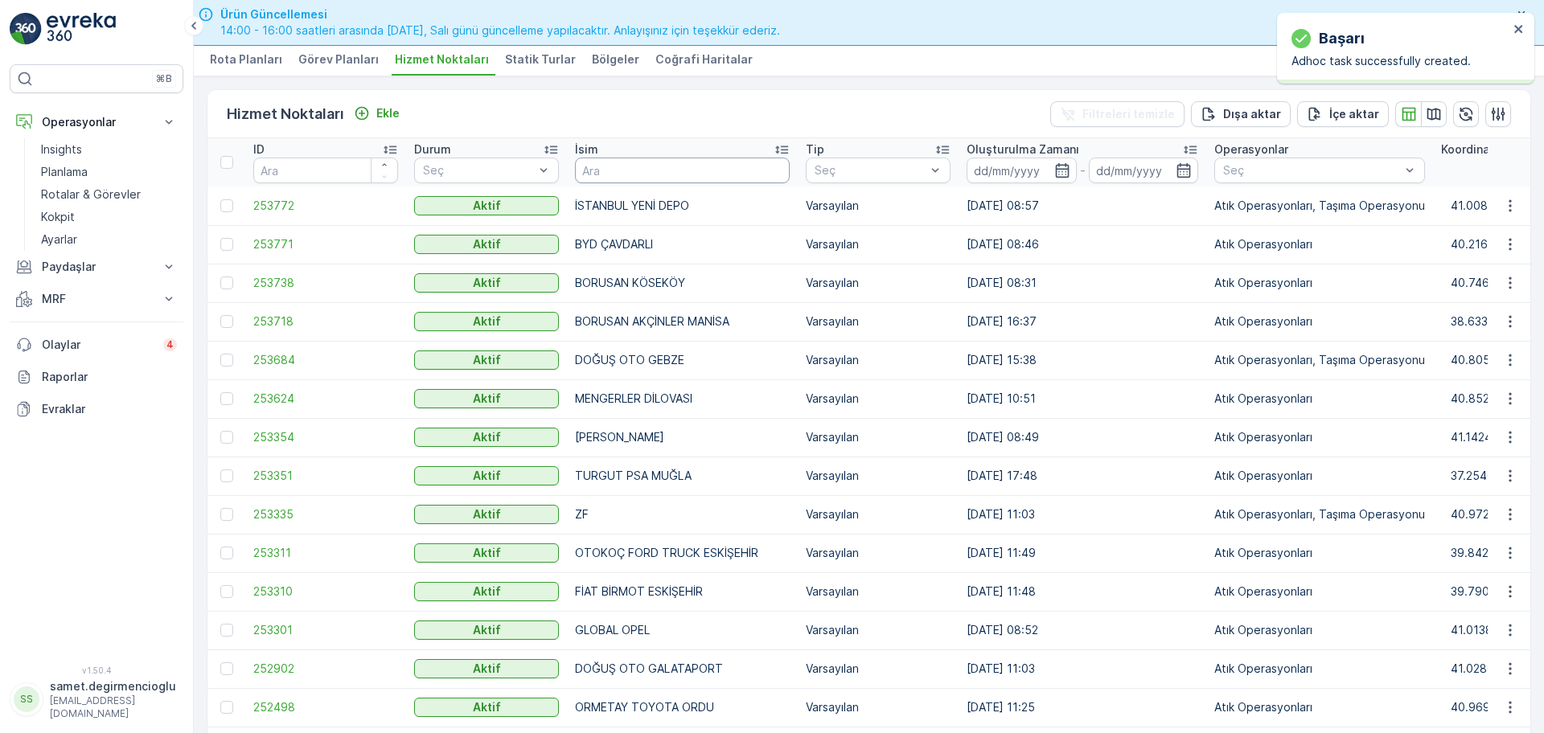
click at [688, 177] on input "text" at bounding box center [682, 171] width 215 height 26
type input "BPLAS"
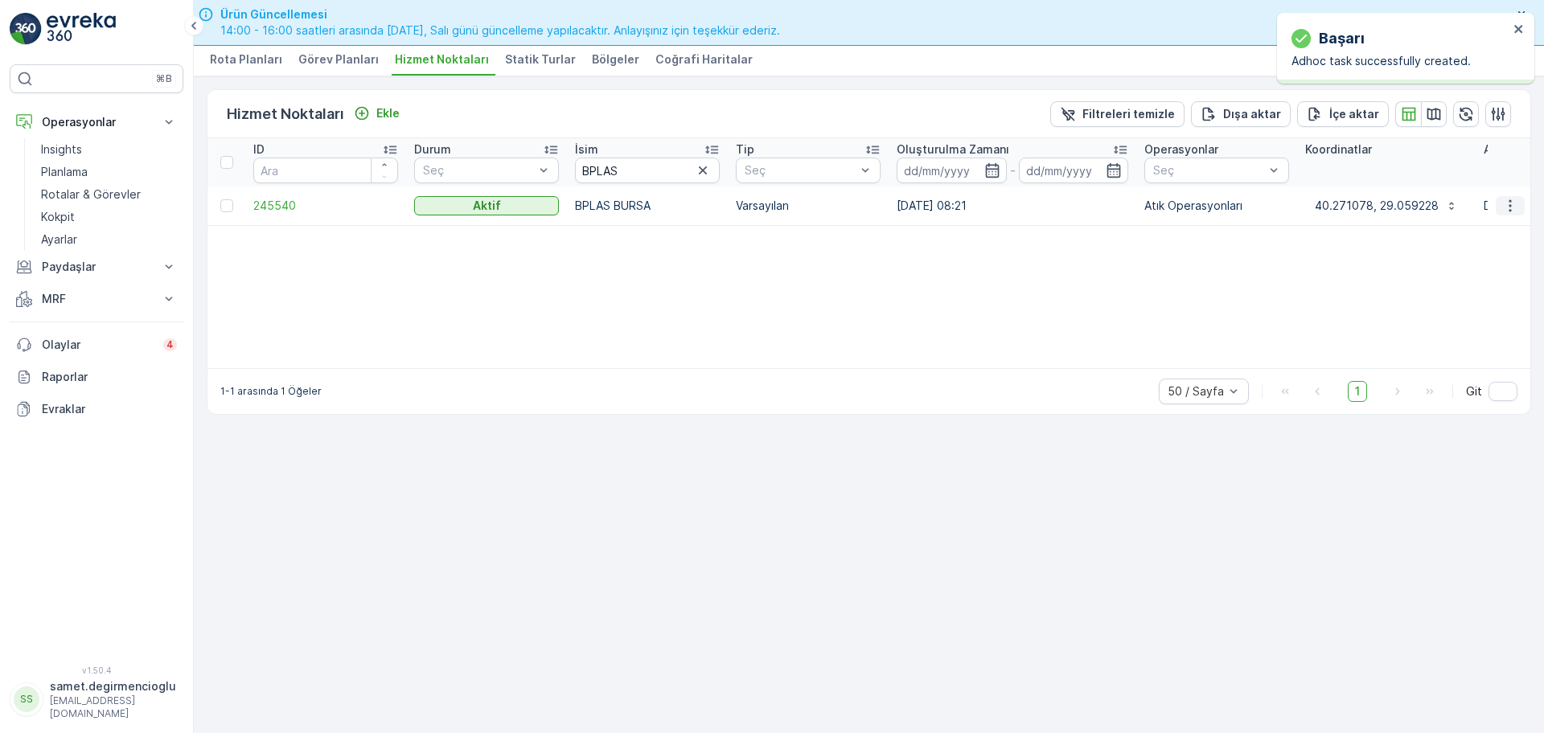
click at [1504, 201] on icon "button" at bounding box center [1510, 206] width 16 height 16
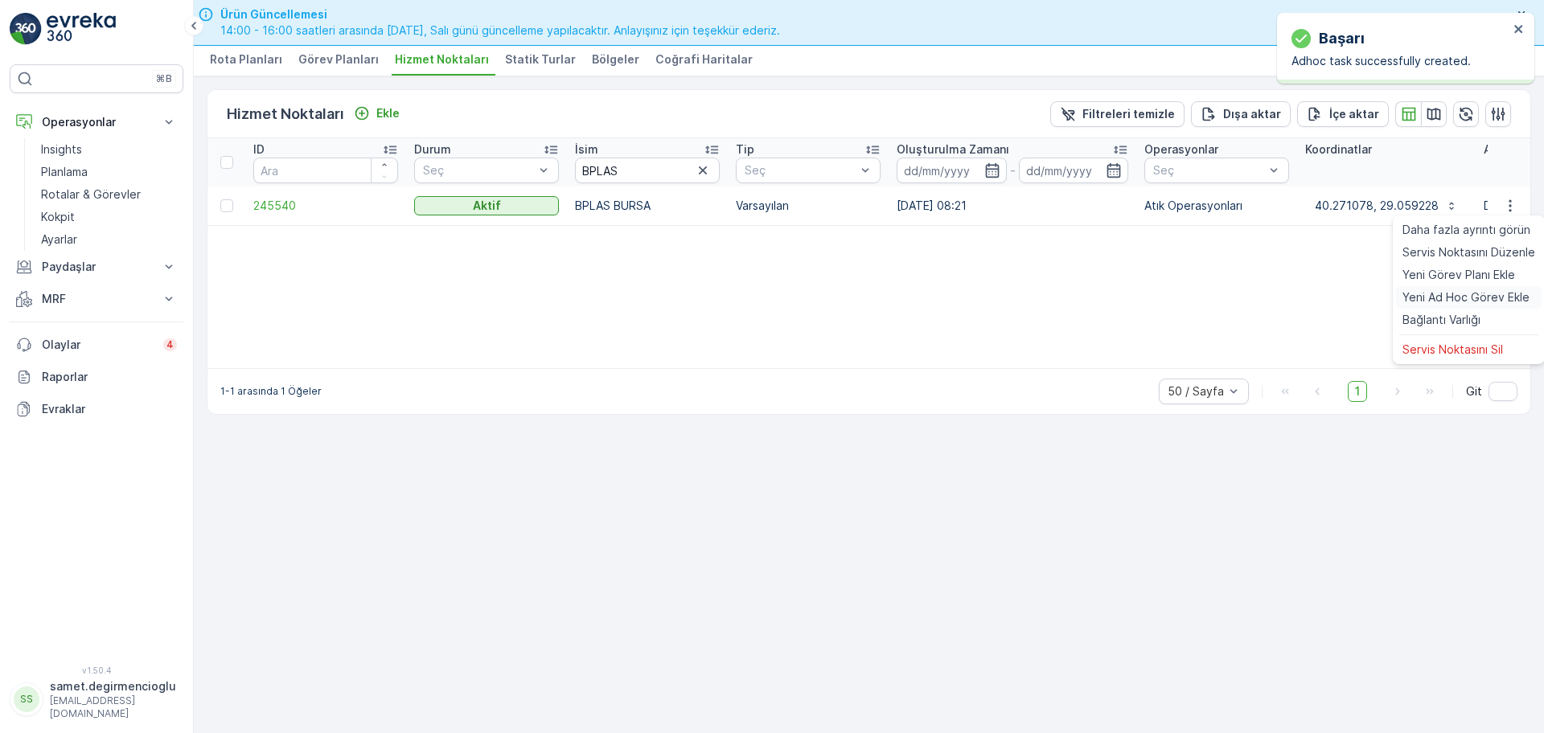
click at [1433, 294] on span "Yeni Ad Hoc Görev Ekle" at bounding box center [1465, 297] width 127 height 16
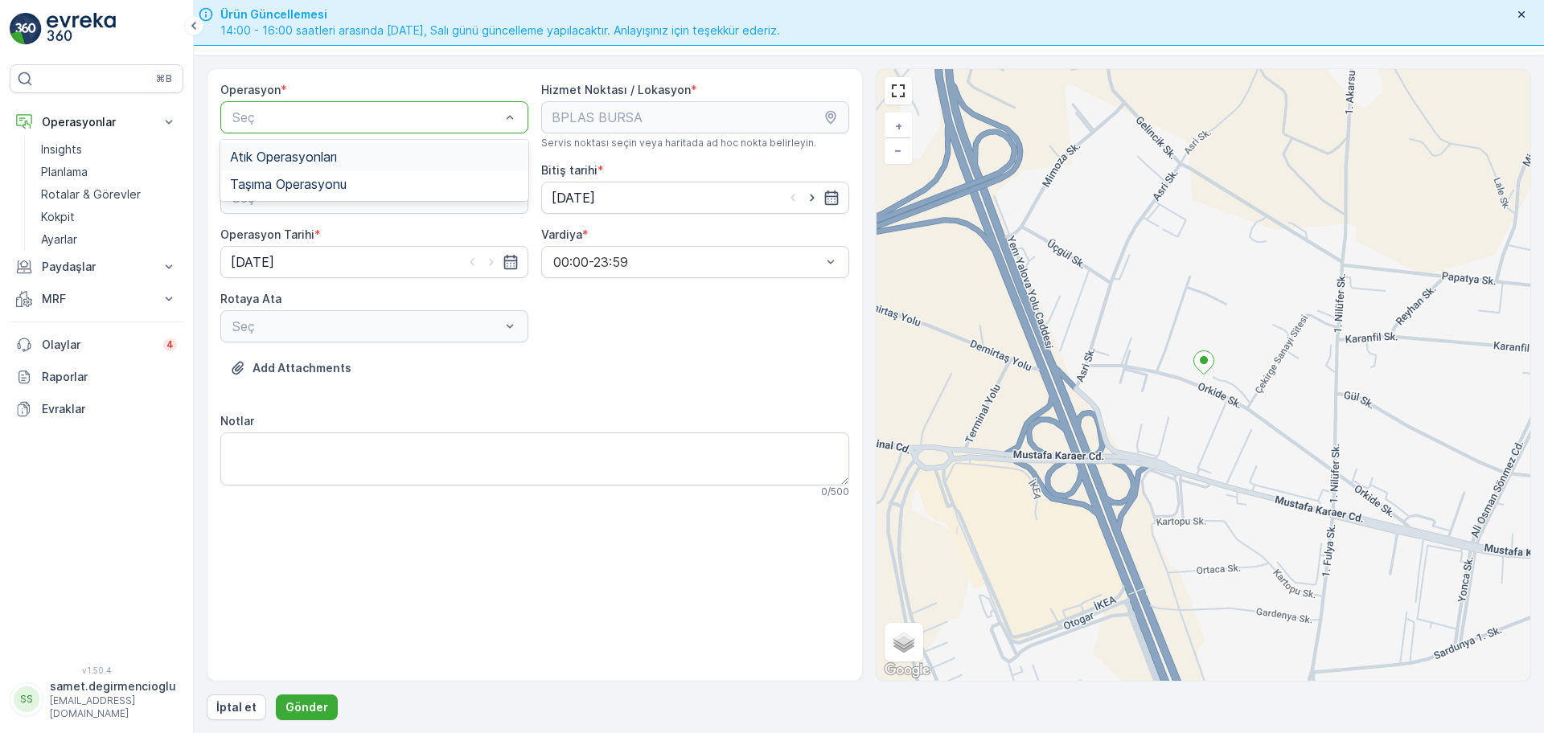
click at [360, 159] on div "Atık Operasyonları" at bounding box center [374, 157] width 289 height 14
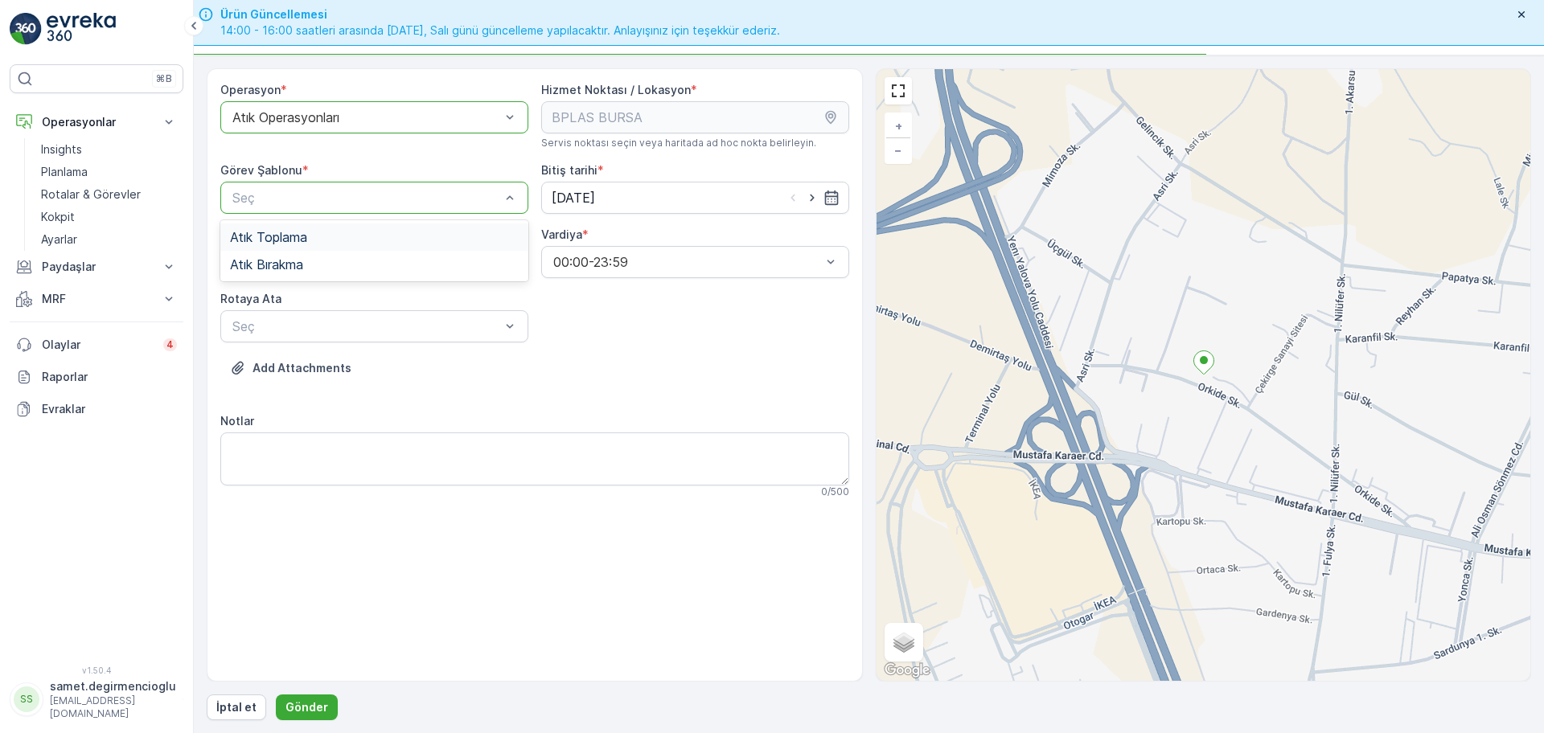
click at [359, 184] on div "Seç" at bounding box center [374, 198] width 308 height 32
click at [343, 240] on div "Atık Toplama" at bounding box center [374, 237] width 289 height 14
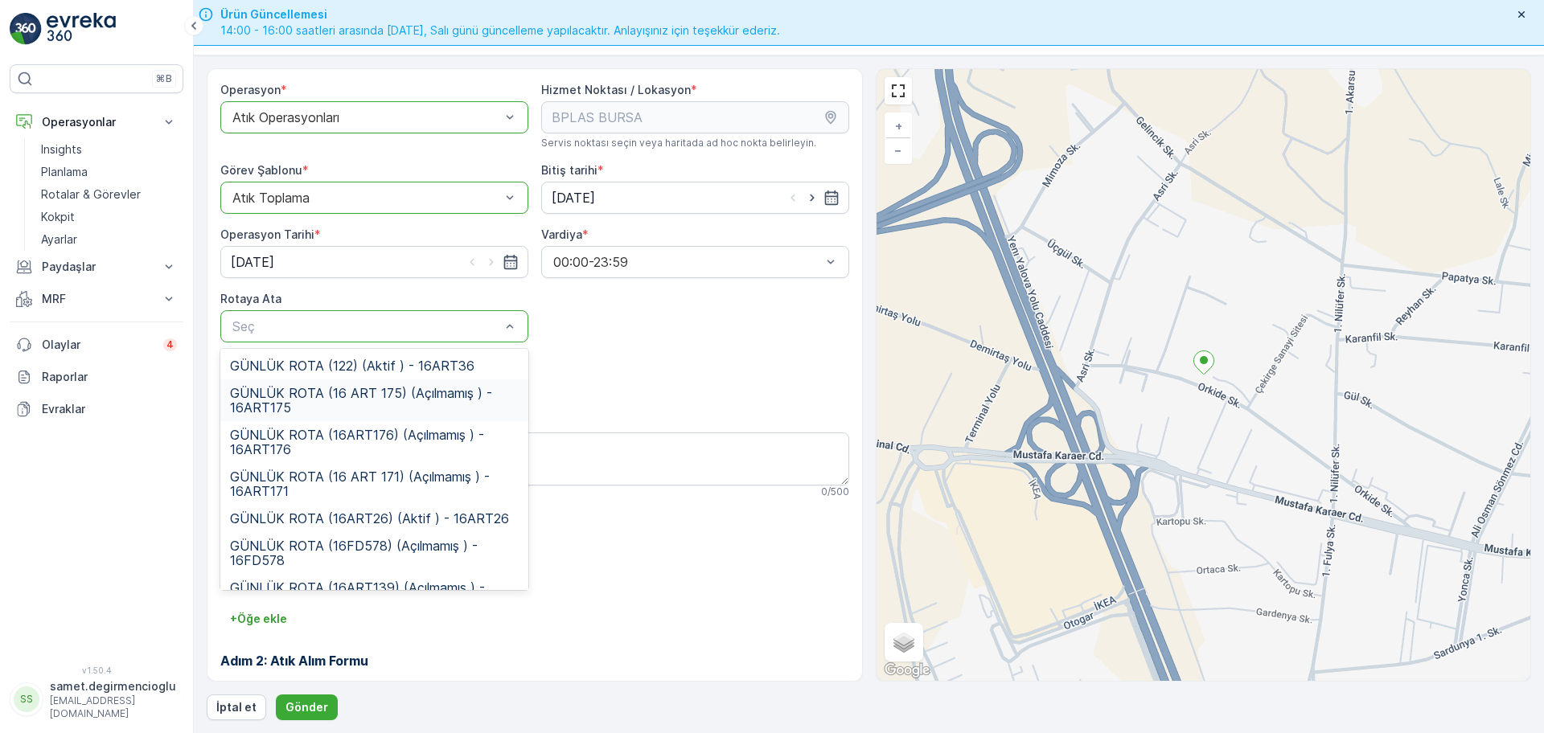
click at [385, 390] on span "GÜNLÜK ROTA (16 ART 175) (Açılmamış ) - 16ART175" at bounding box center [374, 400] width 289 height 29
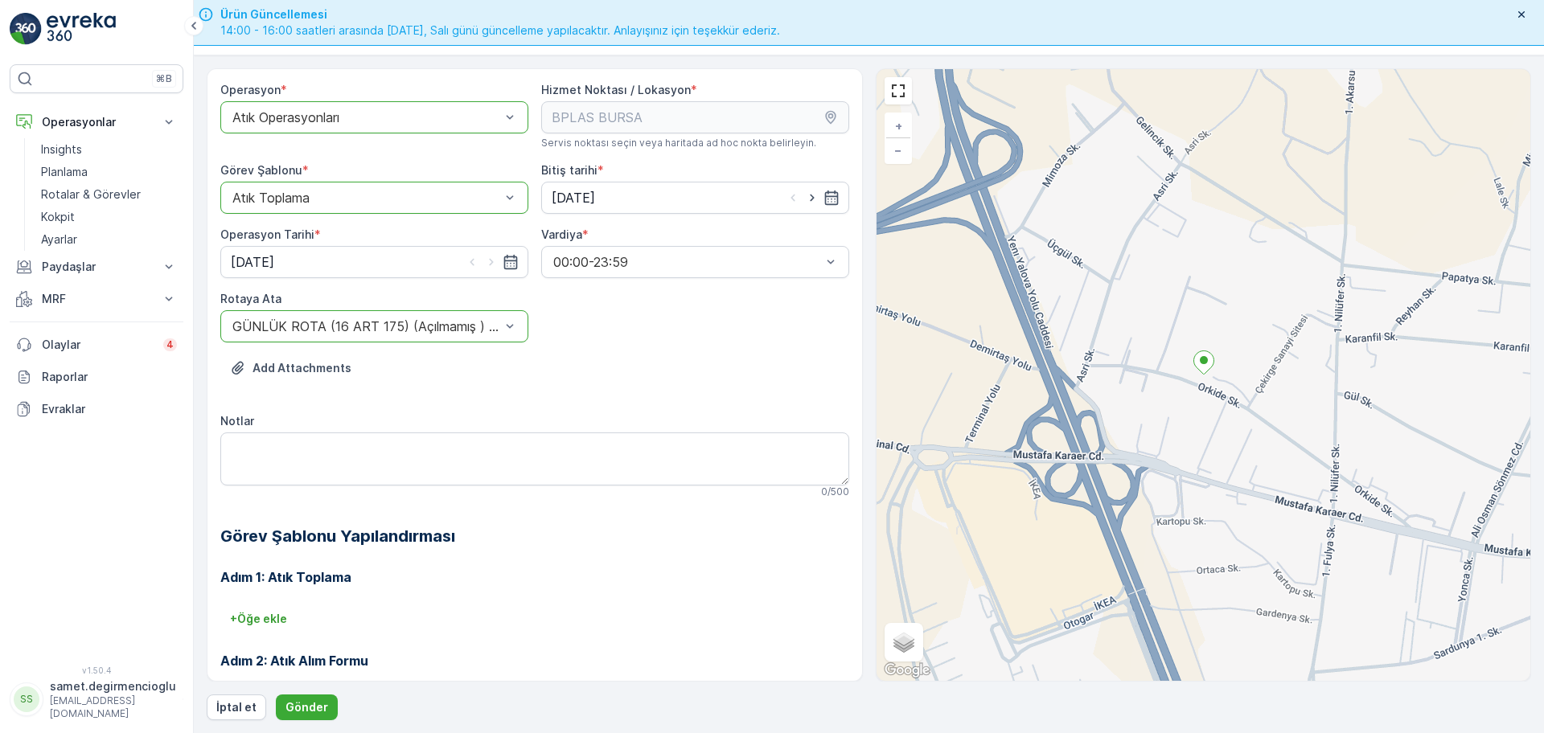
click at [517, 390] on div "Add Attachments" at bounding box center [534, 377] width 629 height 45
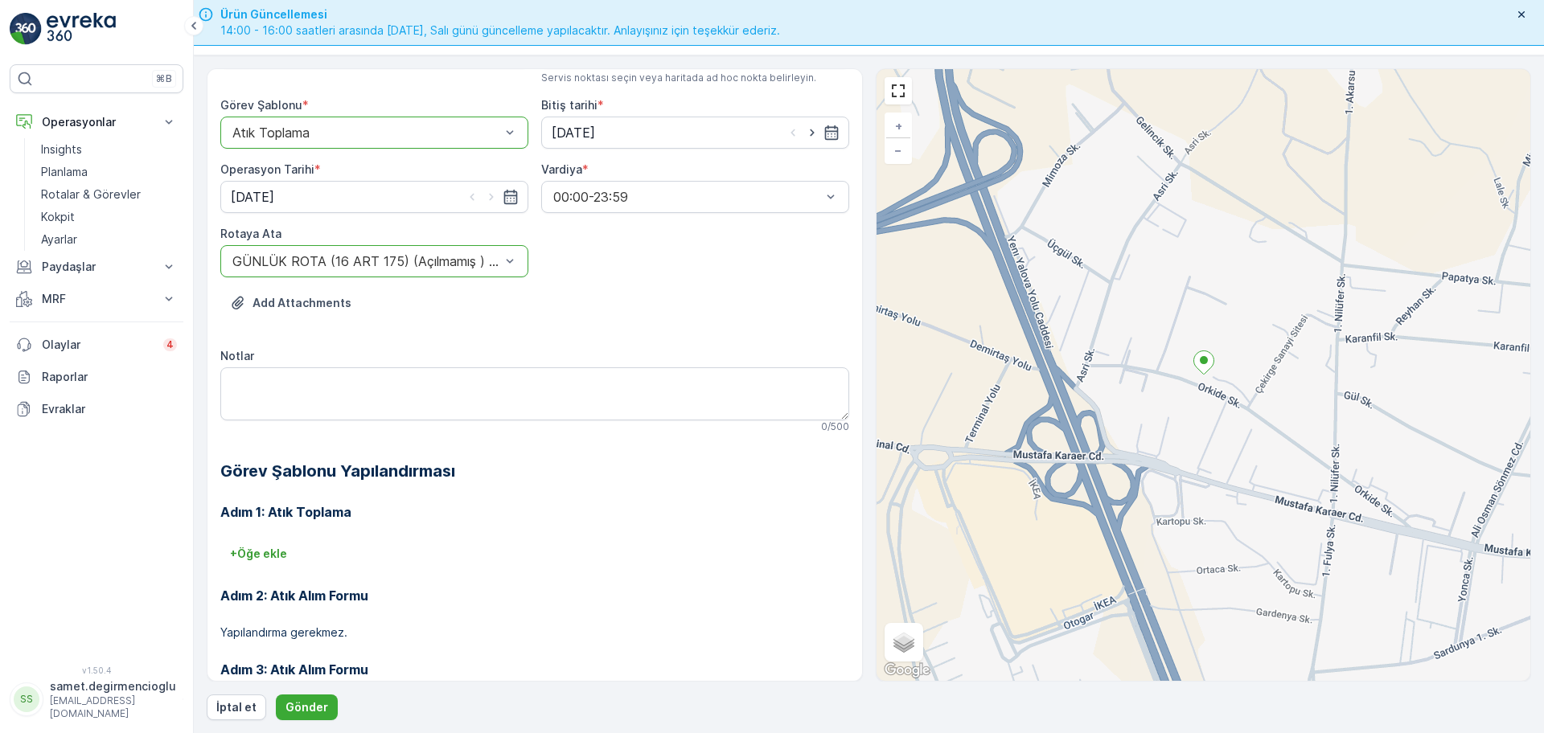
scroll to position [100, 0]
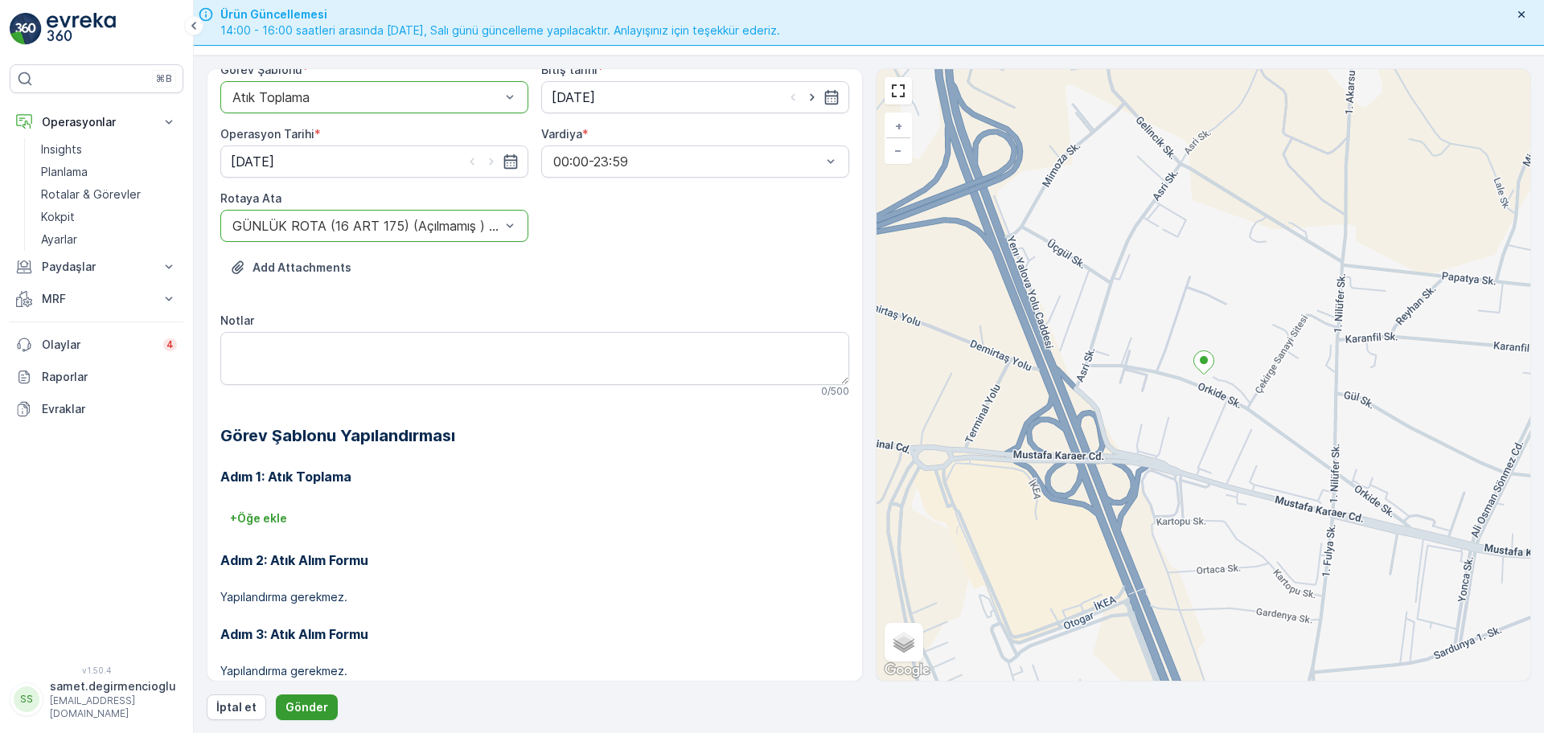
click at [309, 710] on p "Gönder" at bounding box center [306, 707] width 43 height 16
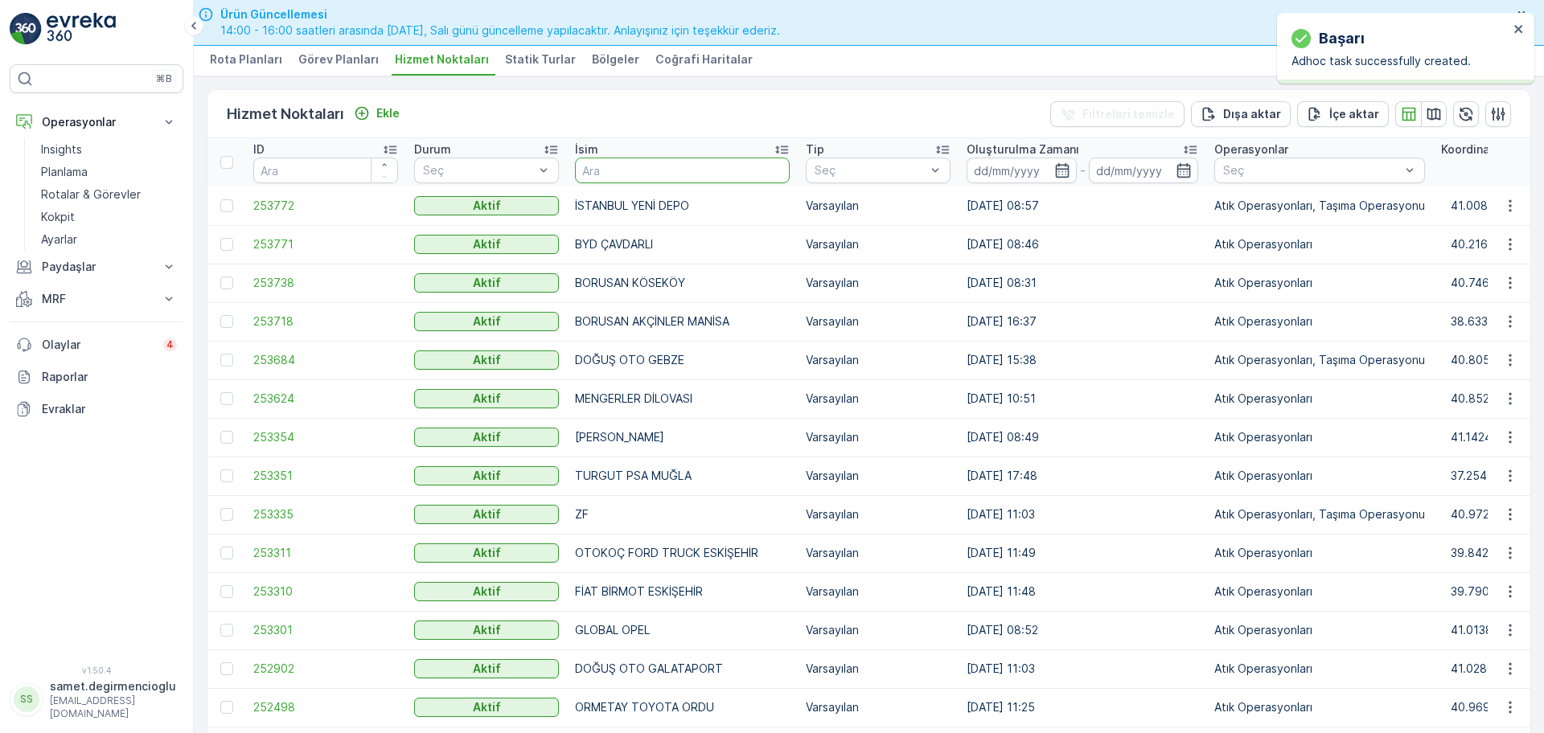
click at [668, 167] on input "text" at bounding box center [682, 171] width 215 height 26
type input "B"
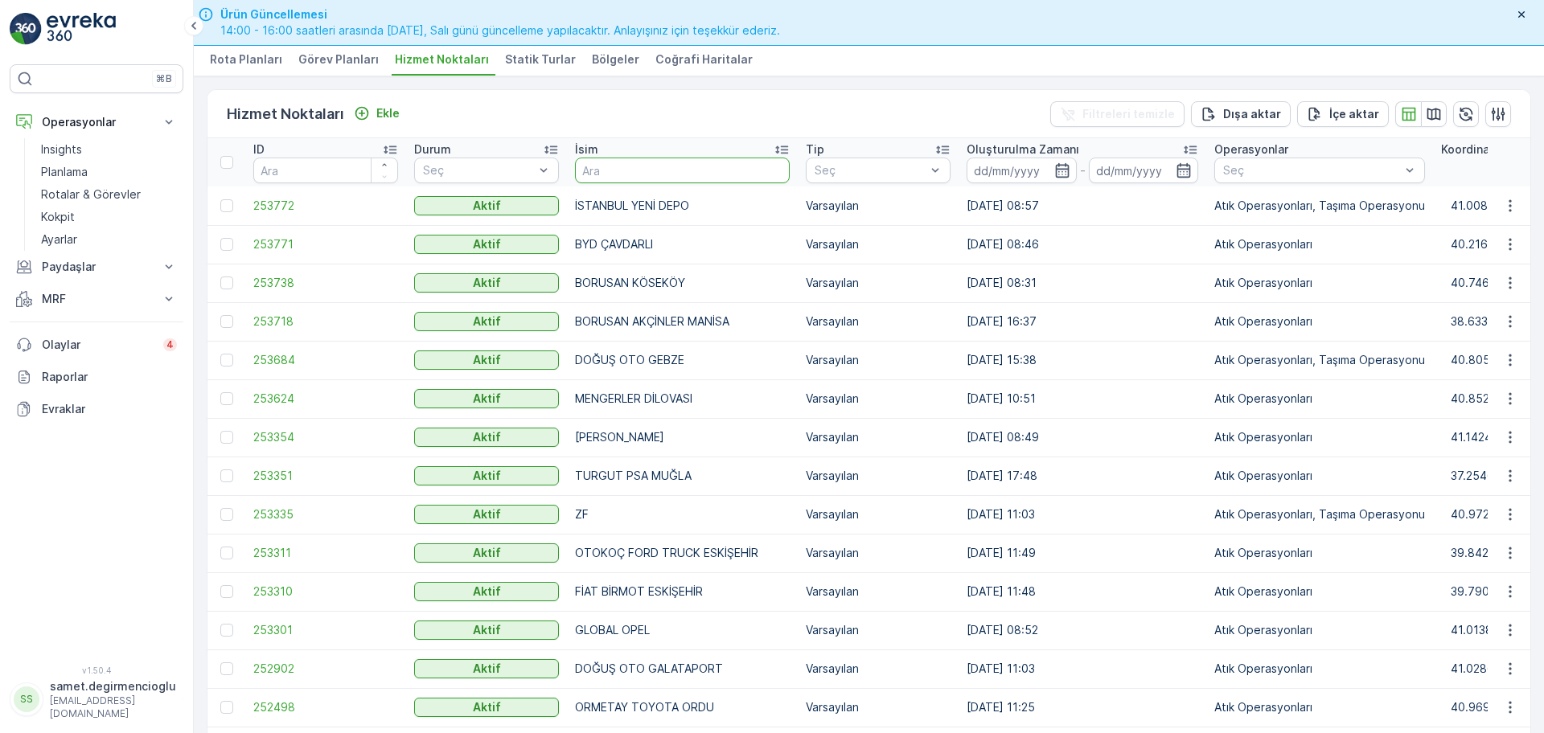
click at [657, 169] on input "text" at bounding box center [682, 171] width 215 height 26
type input "ATIKSA"
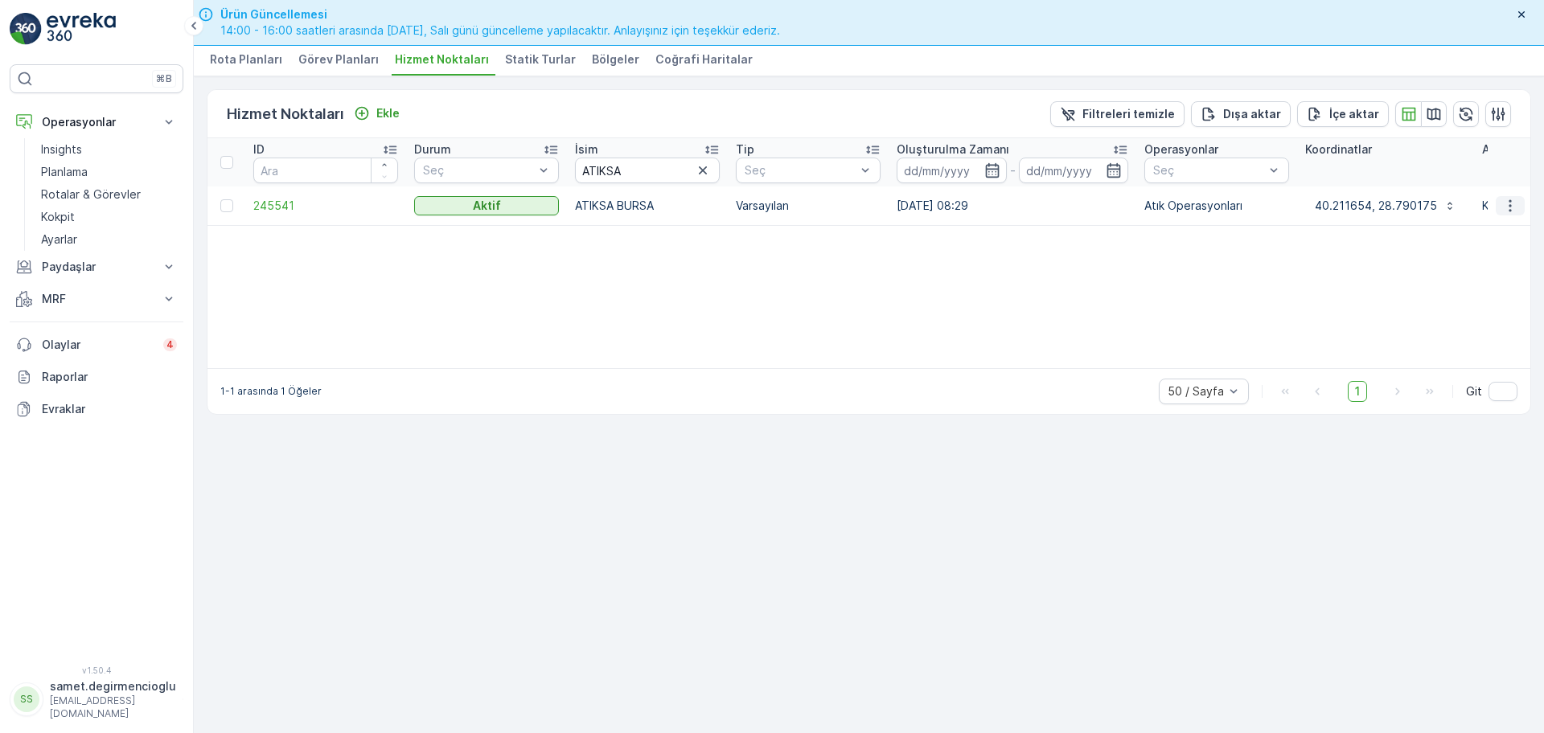
click at [1509, 207] on icon "button" at bounding box center [1510, 206] width 16 height 16
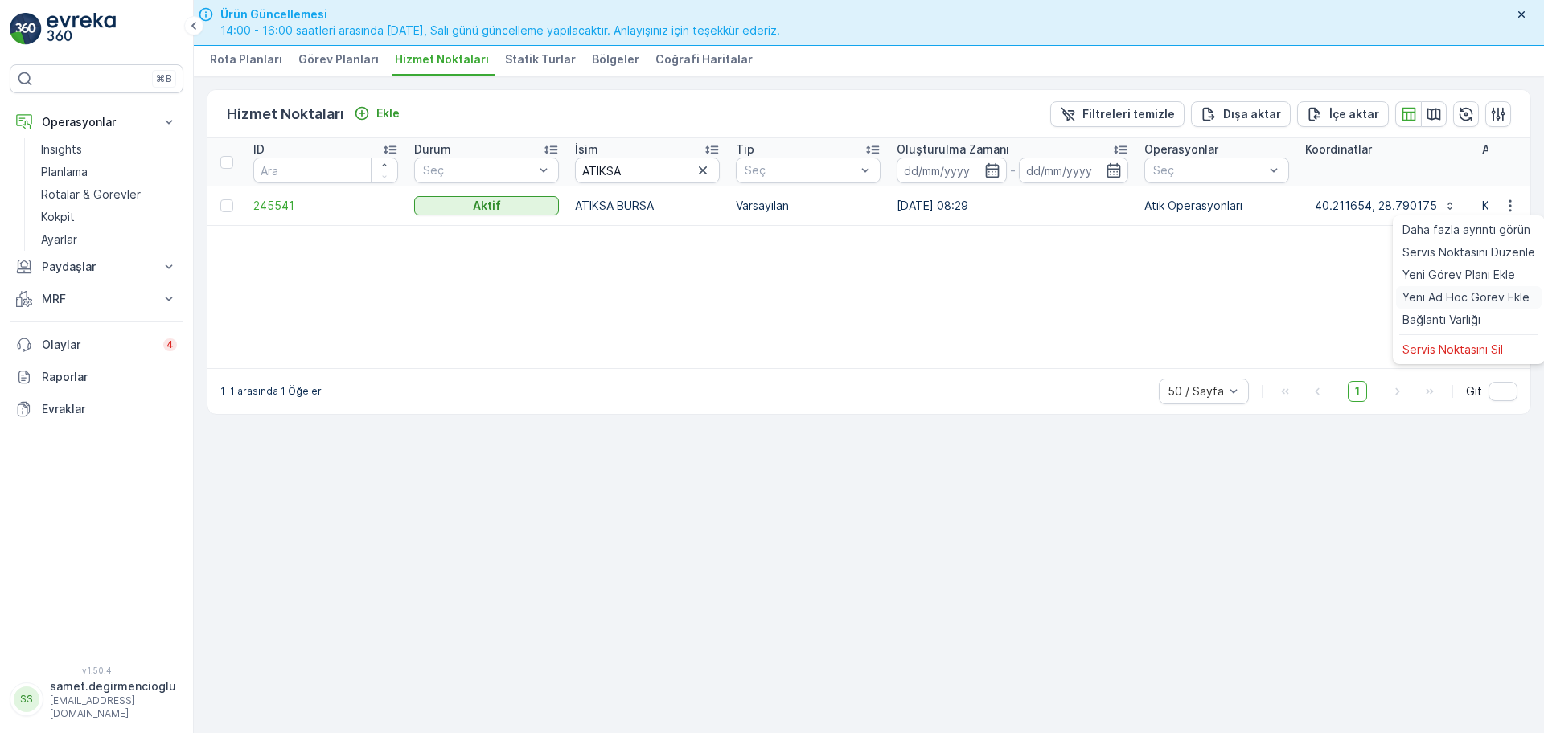
click at [1453, 296] on span "Yeni Ad Hoc Görev Ekle" at bounding box center [1465, 297] width 127 height 16
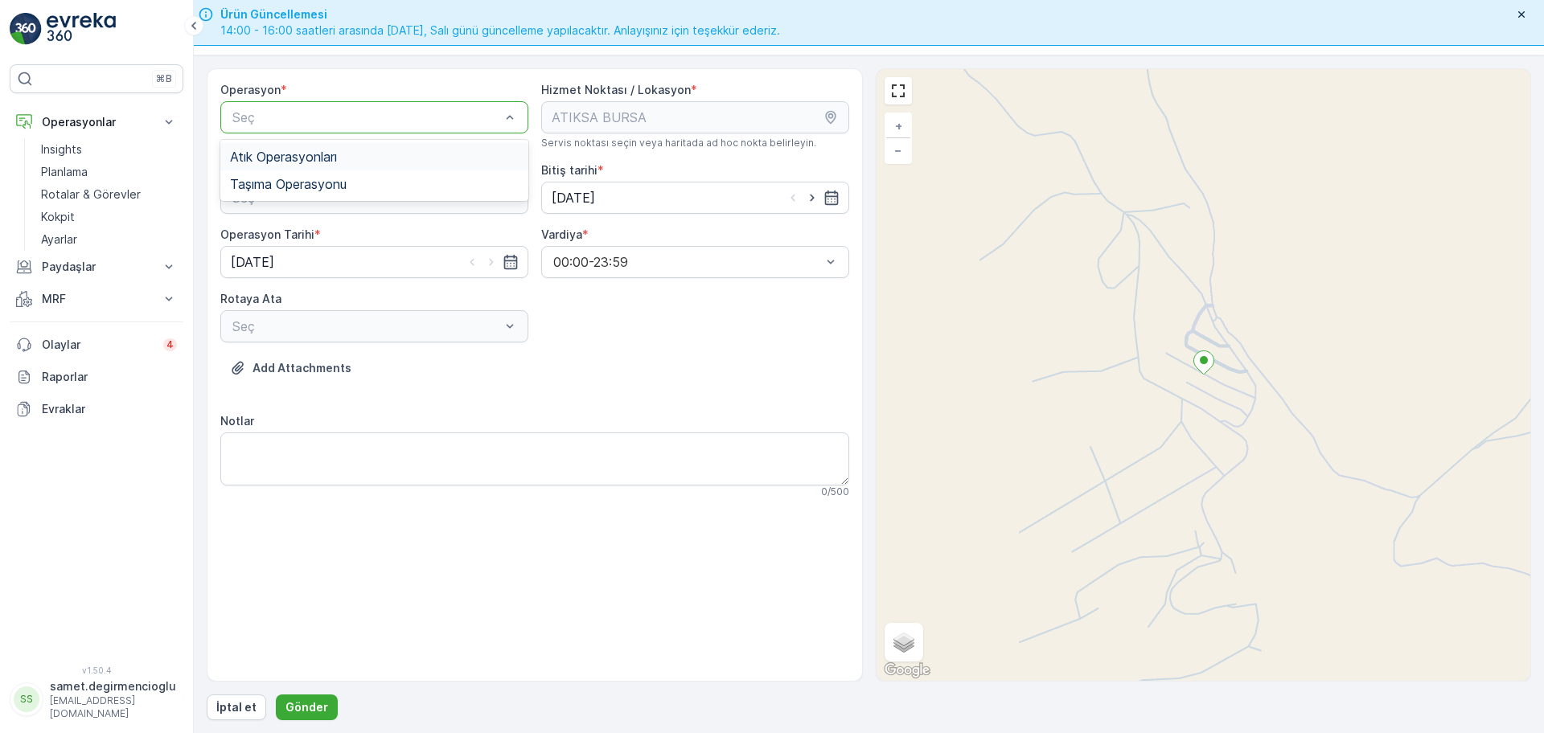
click at [343, 158] on div "Atık Operasyonları" at bounding box center [374, 157] width 289 height 14
click at [314, 261] on div "Atık Bırakma" at bounding box center [374, 264] width 289 height 14
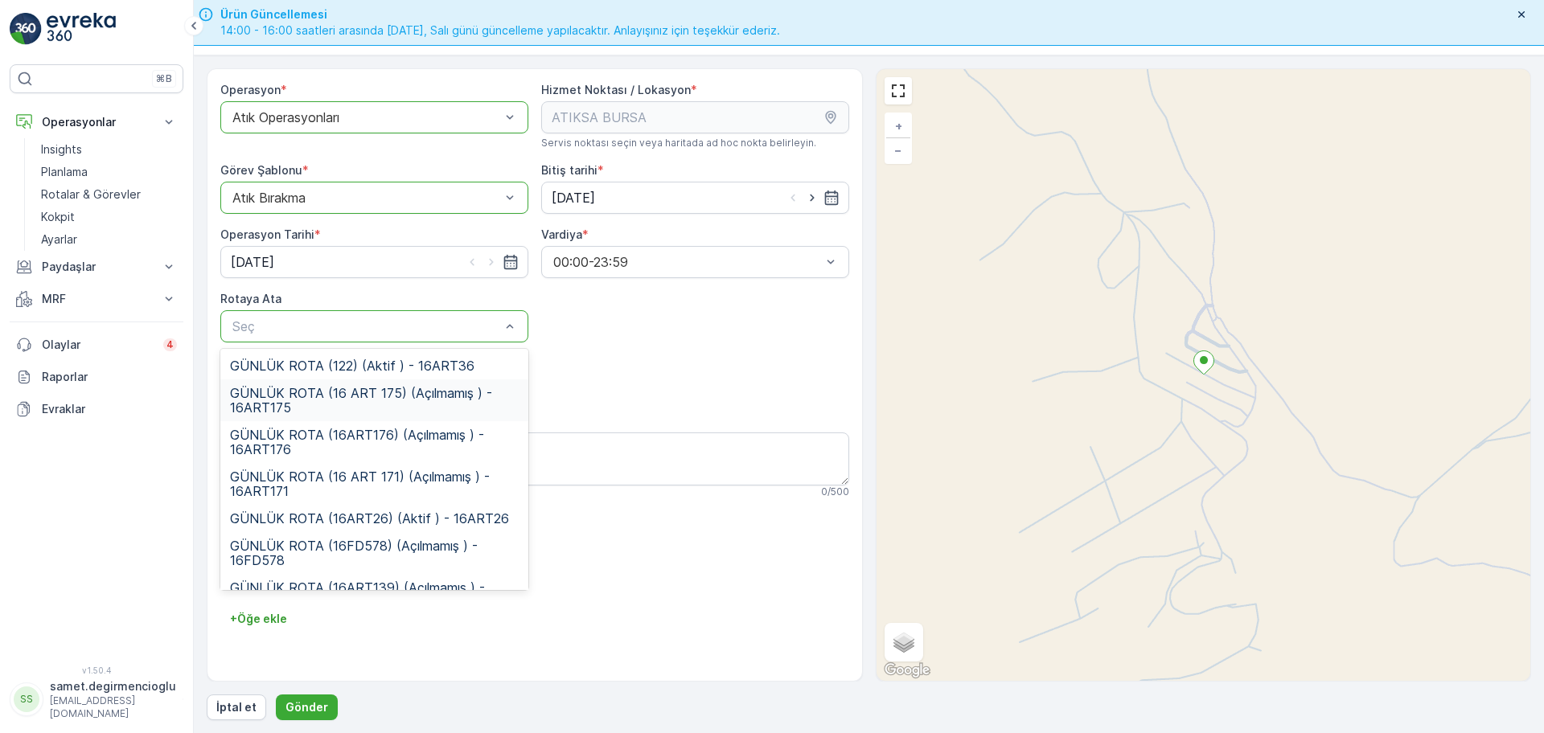
click at [351, 400] on span "GÜNLÜK ROTA (16 ART 175) (Açılmamış ) - 16ART175" at bounding box center [374, 400] width 289 height 29
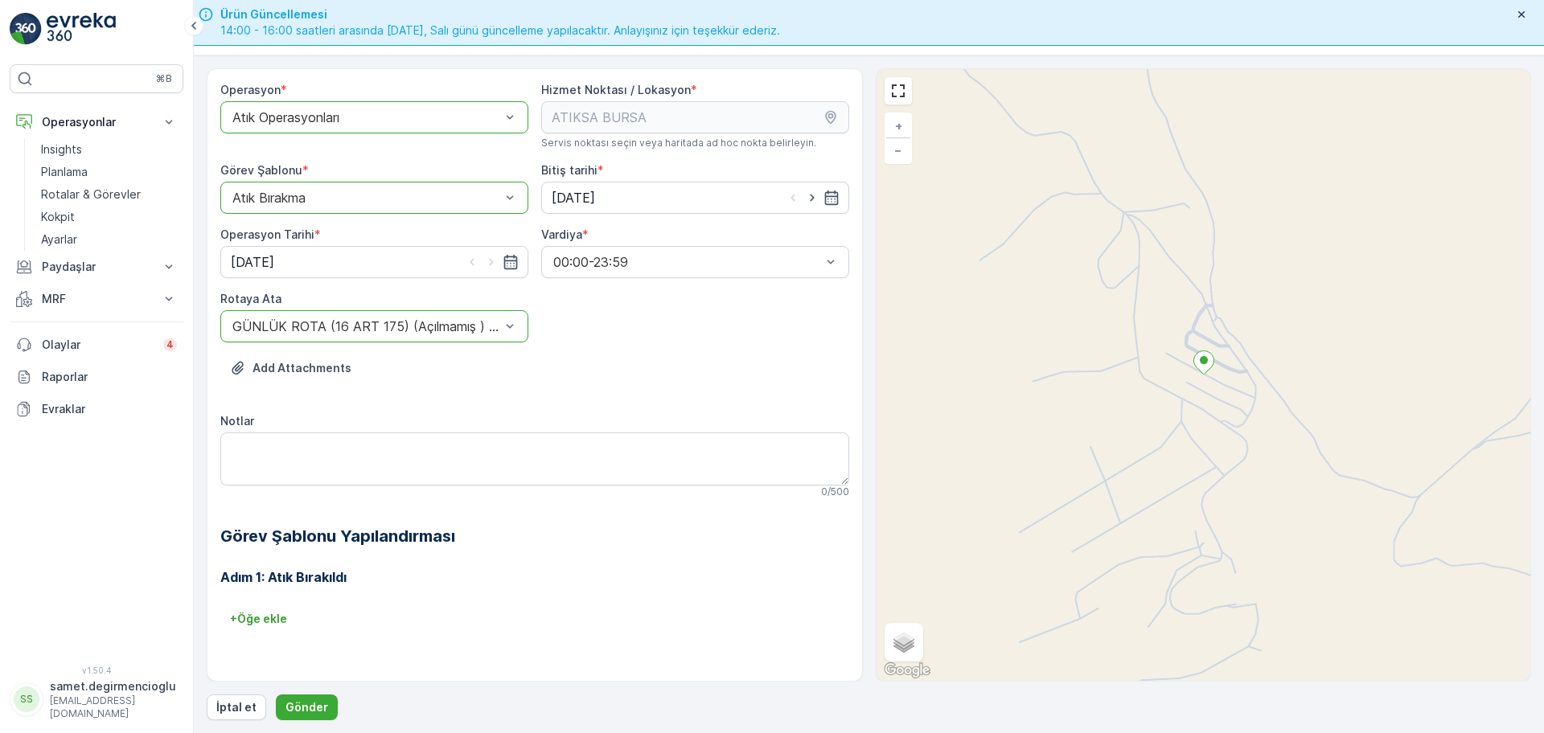
click at [703, 404] on div "Operasyon * option Atık Operasyonları, selected. Atık Operasyonları Hizmet Nokt…" at bounding box center [534, 370] width 629 height 576
click at [295, 710] on p "Gönder" at bounding box center [306, 707] width 43 height 16
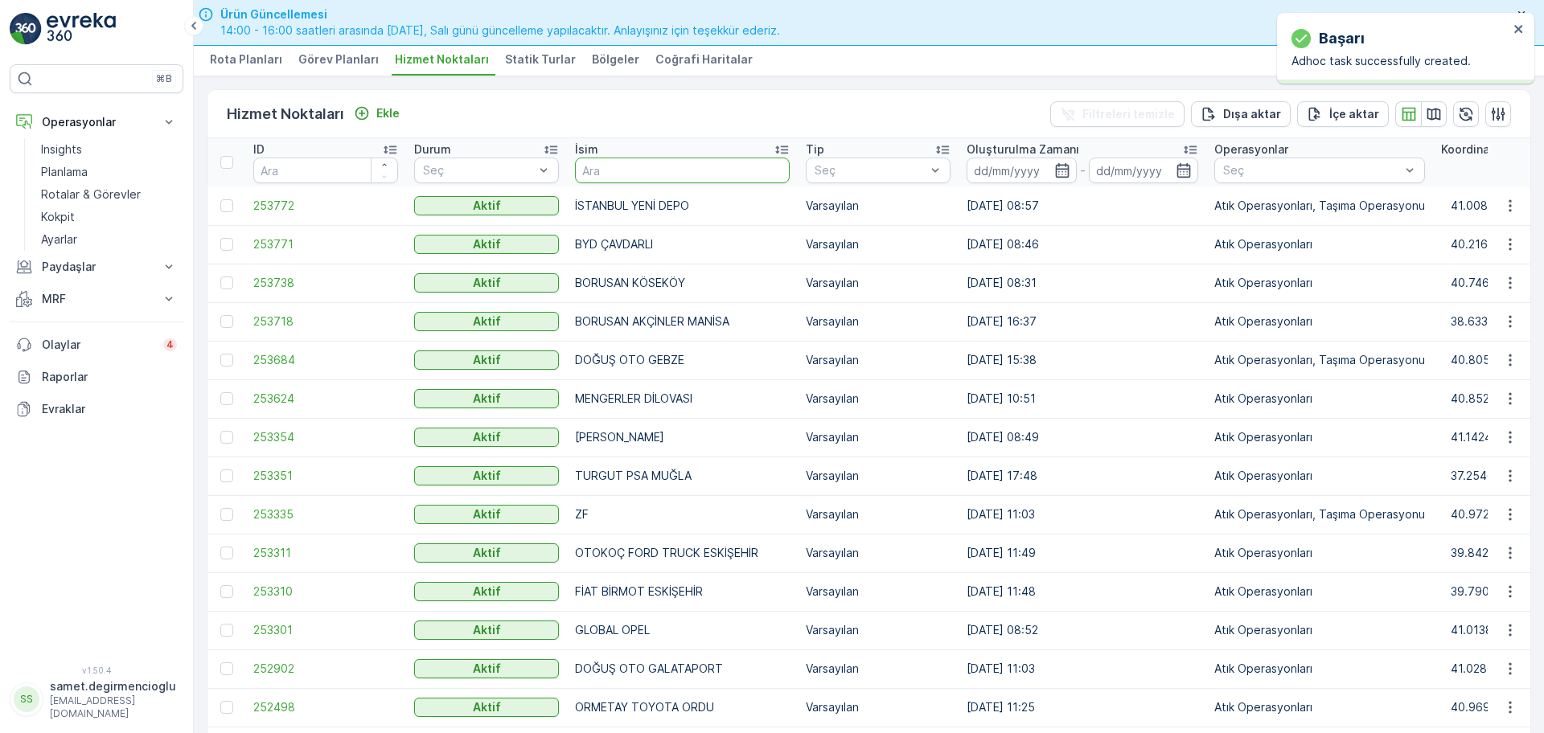
click at [659, 162] on input "text" at bounding box center [682, 171] width 215 height 26
type input "ATIKSA"
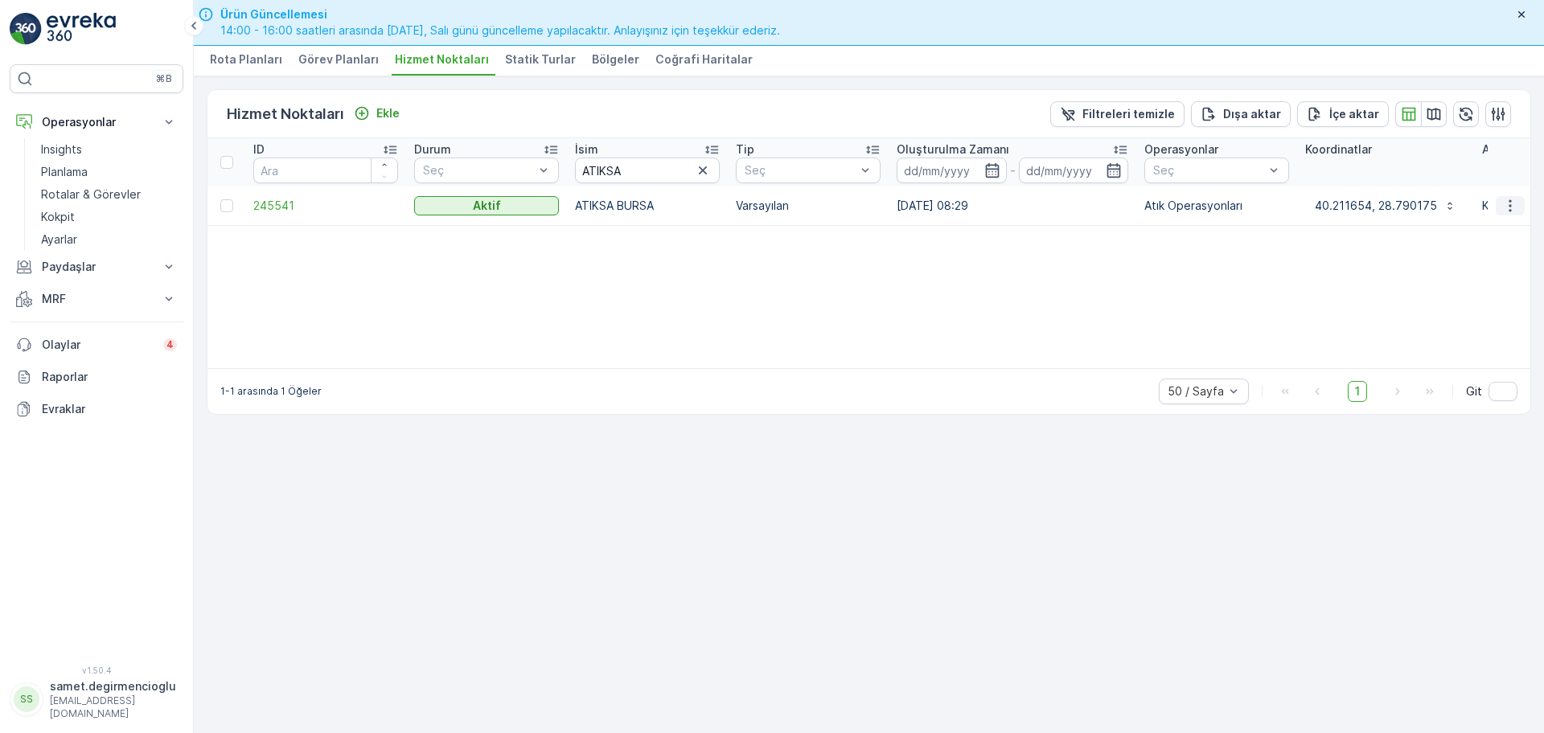
click at [1509, 201] on icon "button" at bounding box center [1509, 205] width 2 height 12
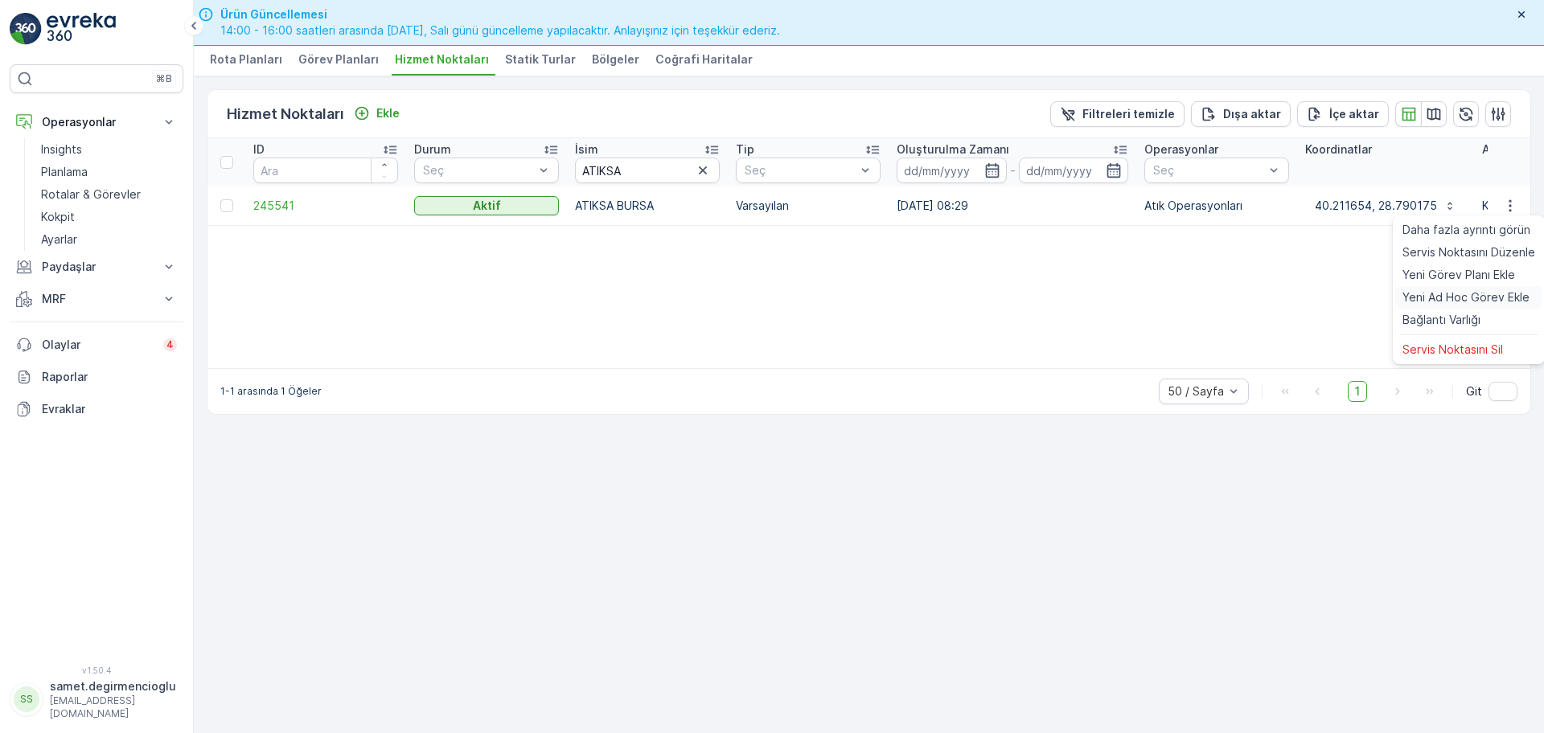
click at [1459, 295] on span "Yeni Ad Hoc Görev Ekle" at bounding box center [1465, 297] width 127 height 16
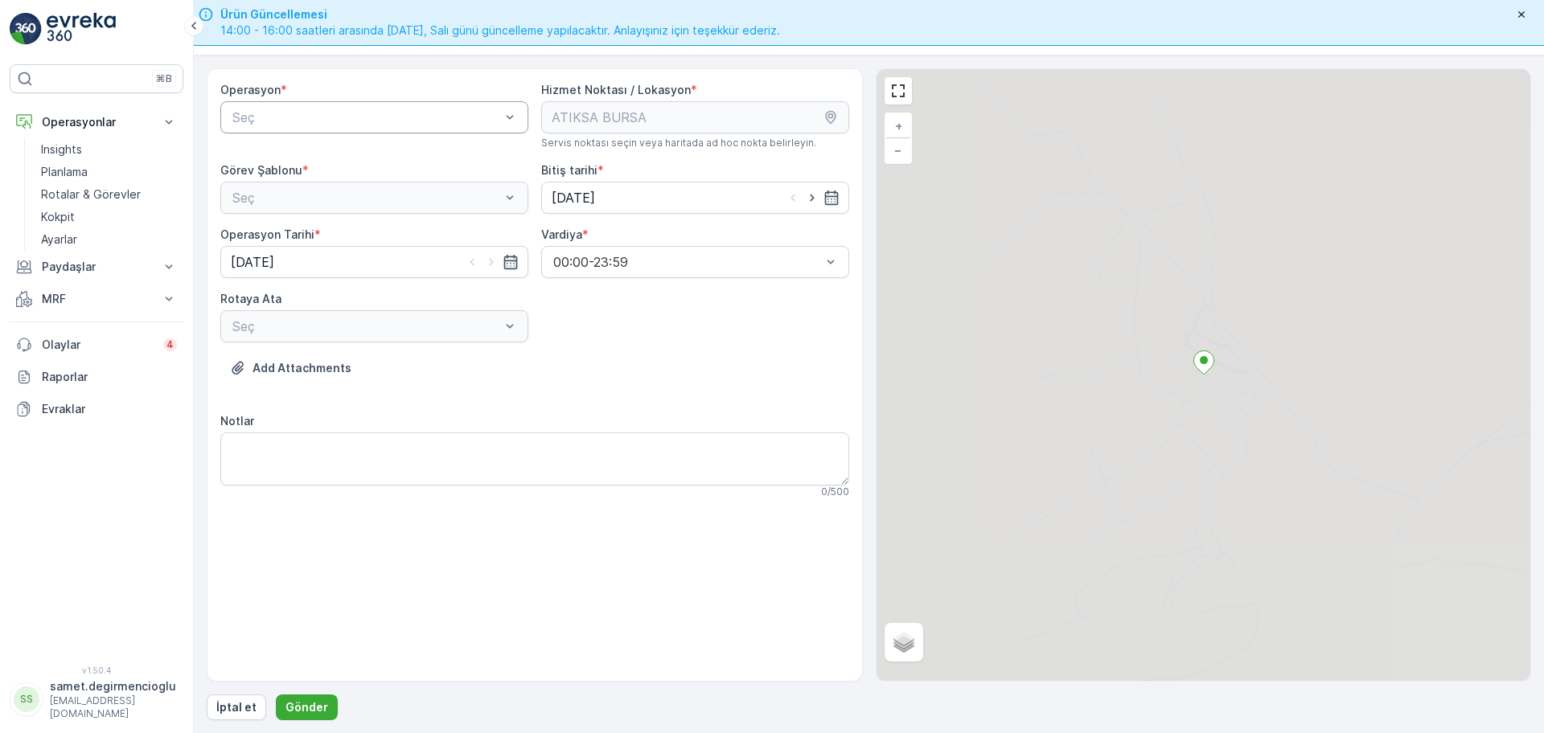
click at [320, 106] on div "Seç" at bounding box center [374, 117] width 308 height 32
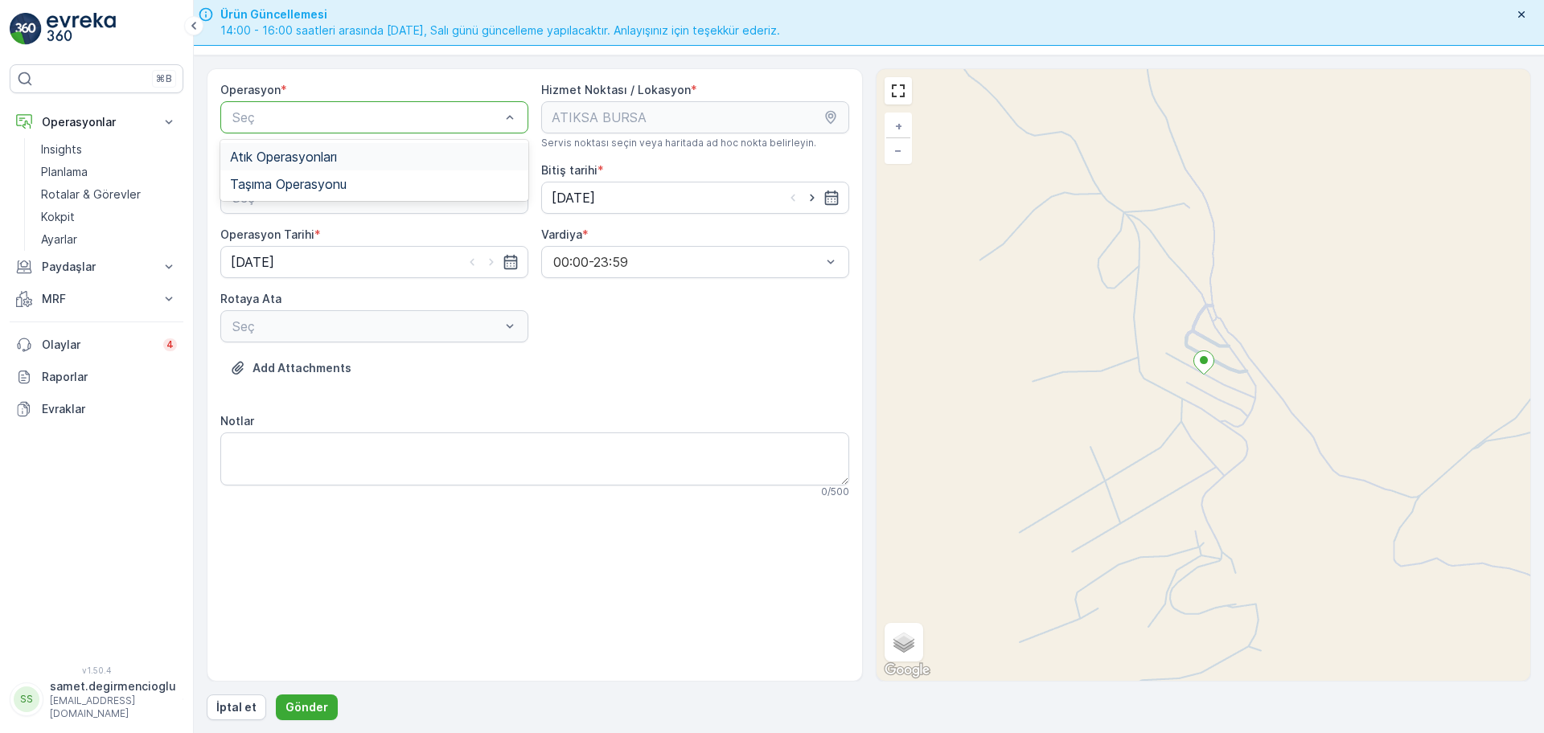
click at [297, 154] on span "Atık Operasyonları" at bounding box center [283, 157] width 107 height 14
click at [282, 261] on span "Atık Bırakma" at bounding box center [266, 264] width 73 height 14
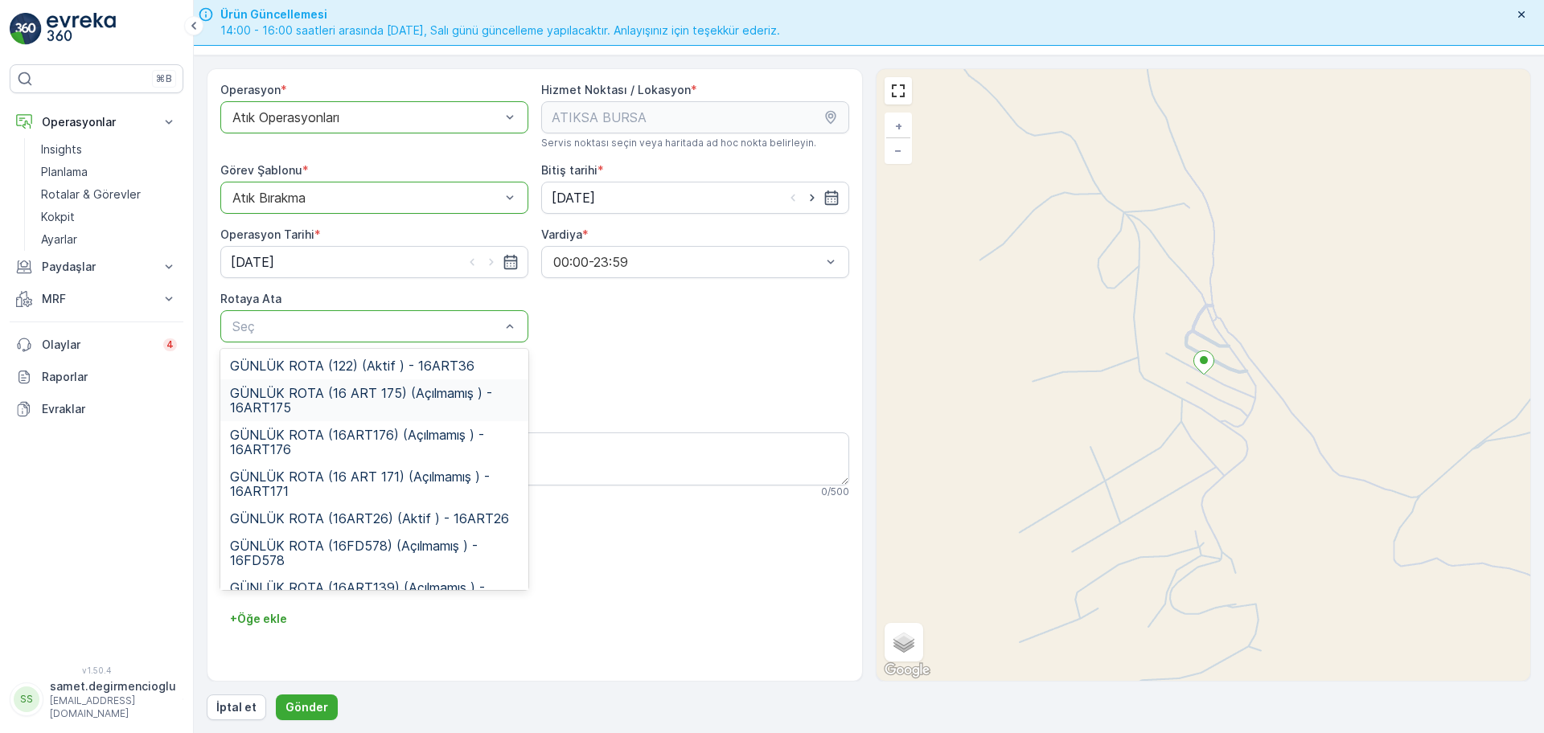
click at [314, 386] on span "GÜNLÜK ROTA (16 ART 175) (Açılmamış ) - 16ART175" at bounding box center [374, 400] width 289 height 29
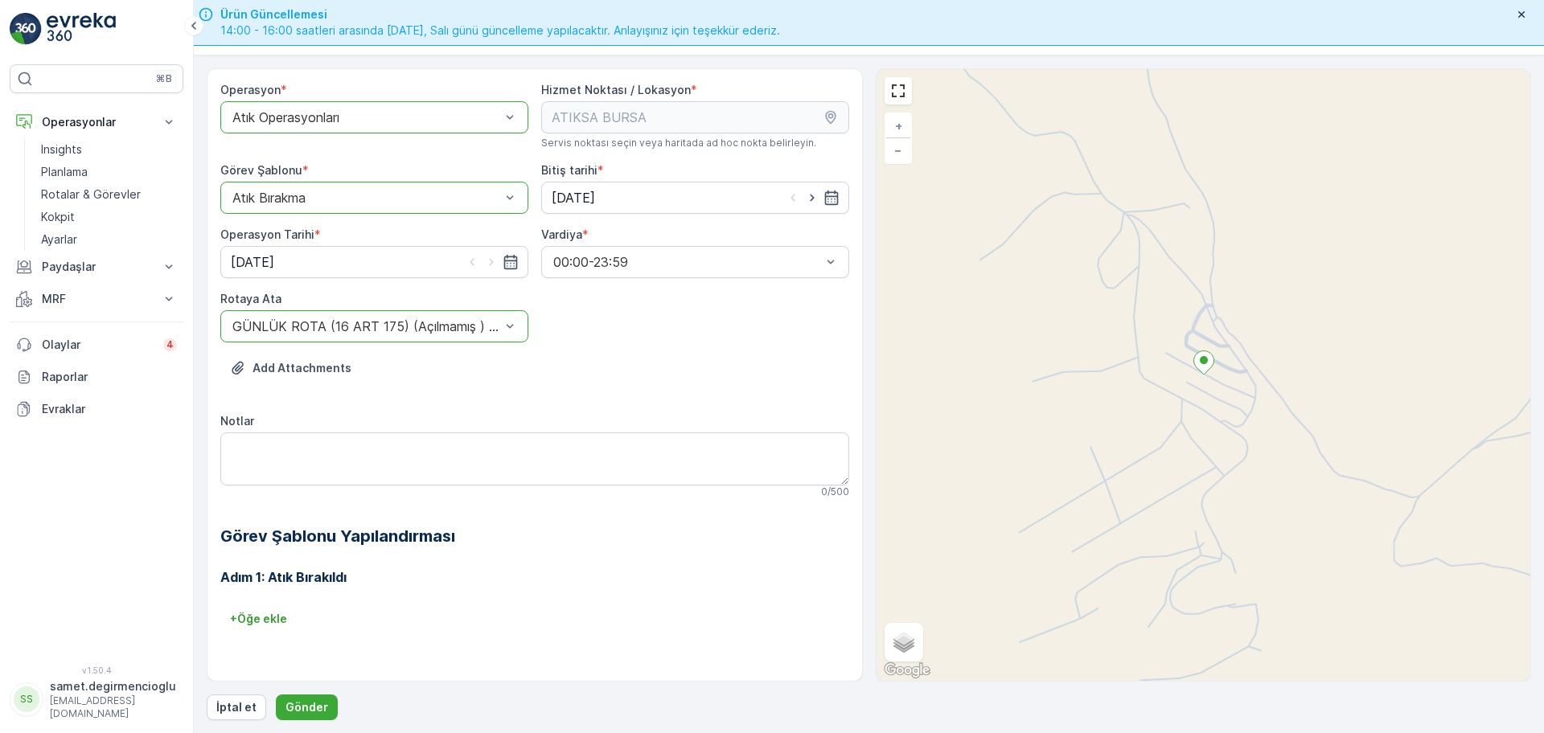
click at [482, 386] on div "Add Attachments" at bounding box center [534, 377] width 629 height 45
click at [314, 706] on p "Gönder" at bounding box center [306, 707] width 43 height 16
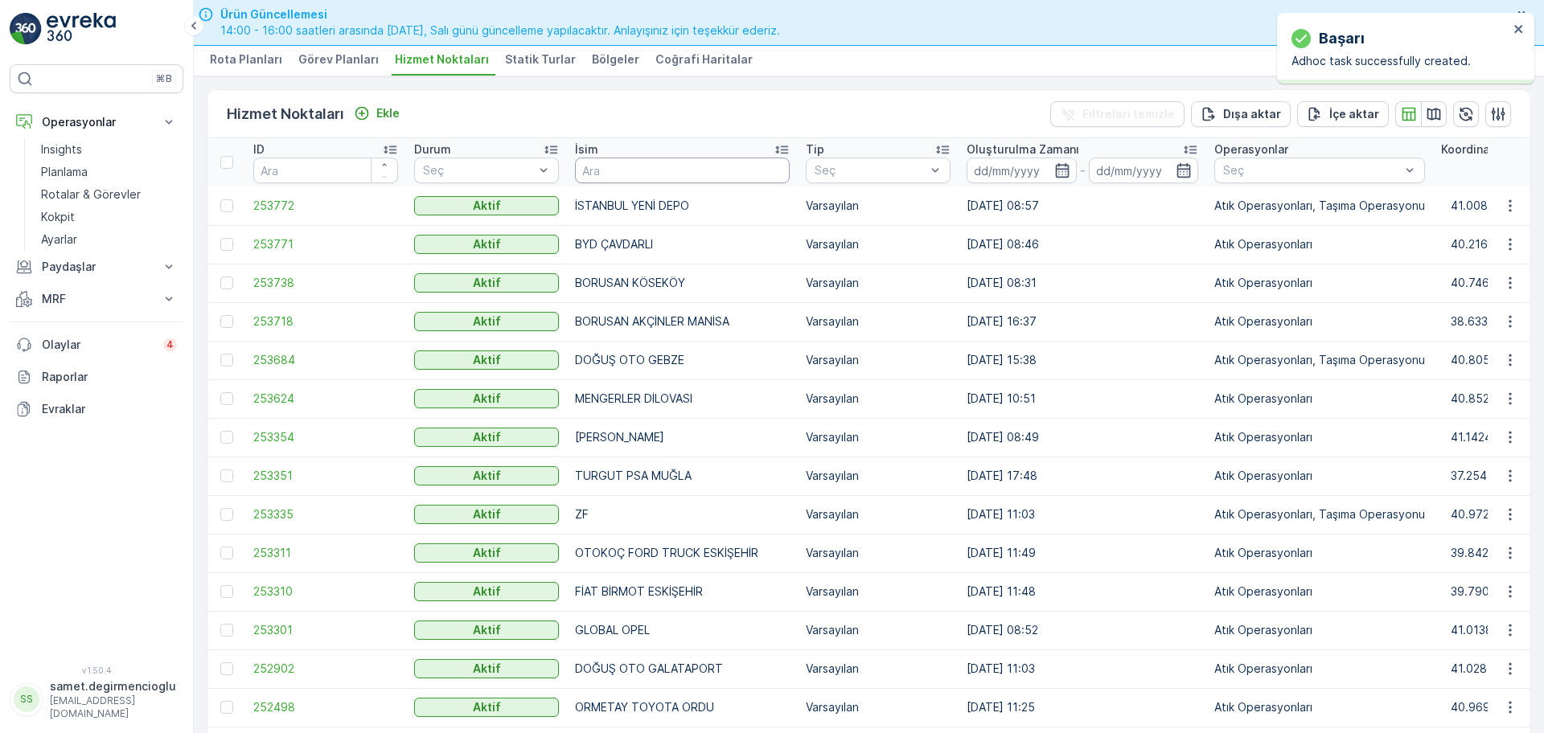
click at [658, 165] on input "text" at bounding box center [682, 171] width 215 height 26
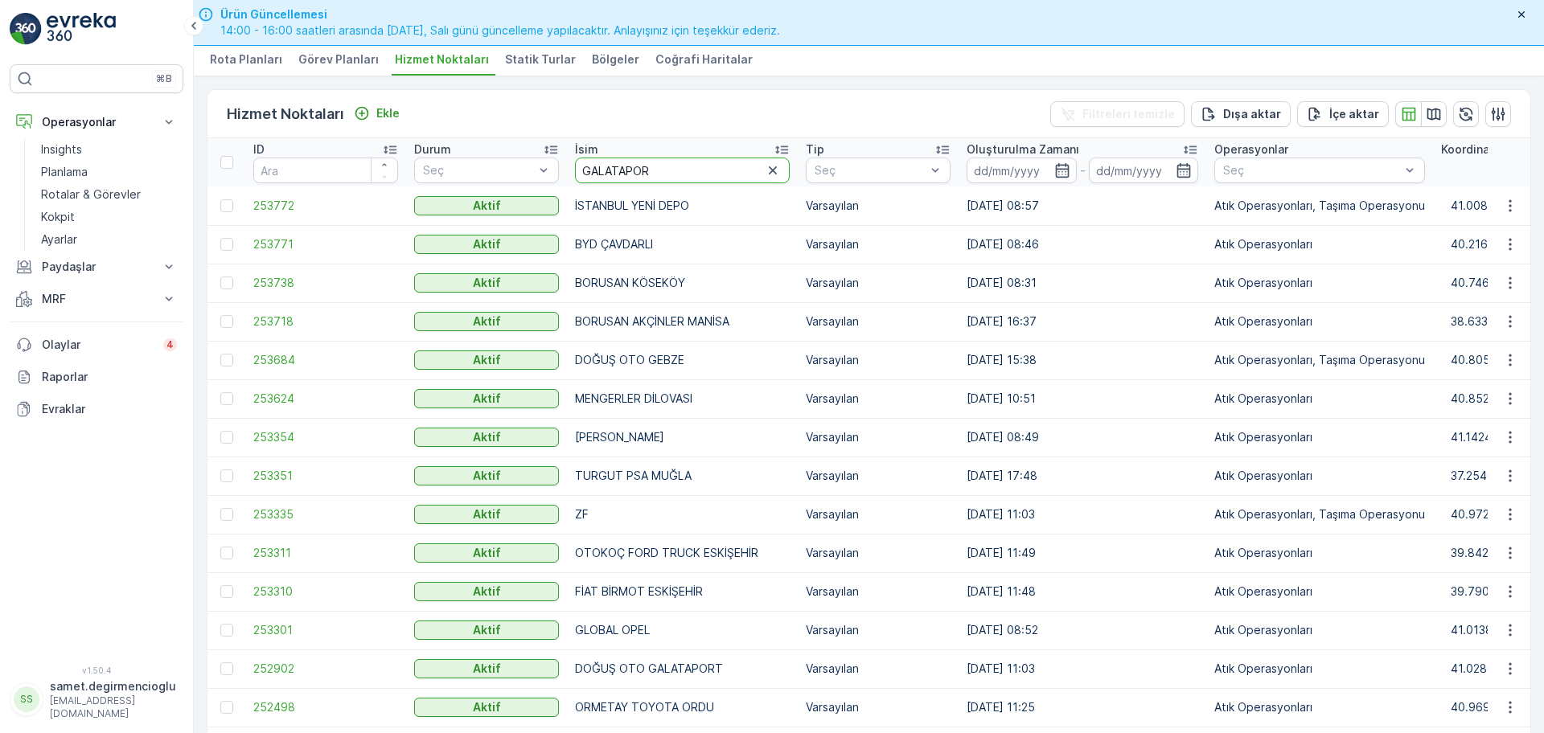
type input "GALATAPORT"
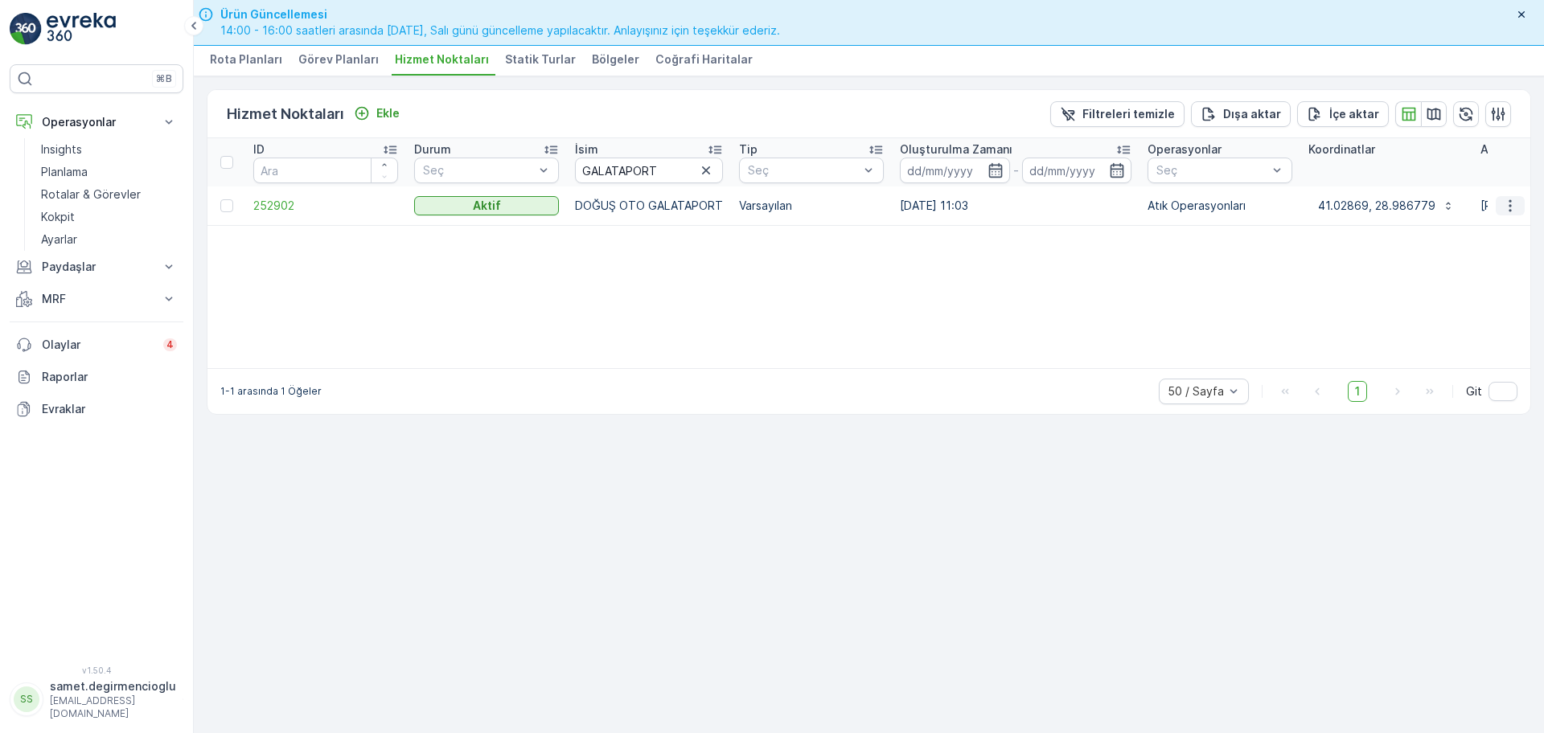
click at [1509, 203] on icon "button" at bounding box center [1510, 206] width 16 height 16
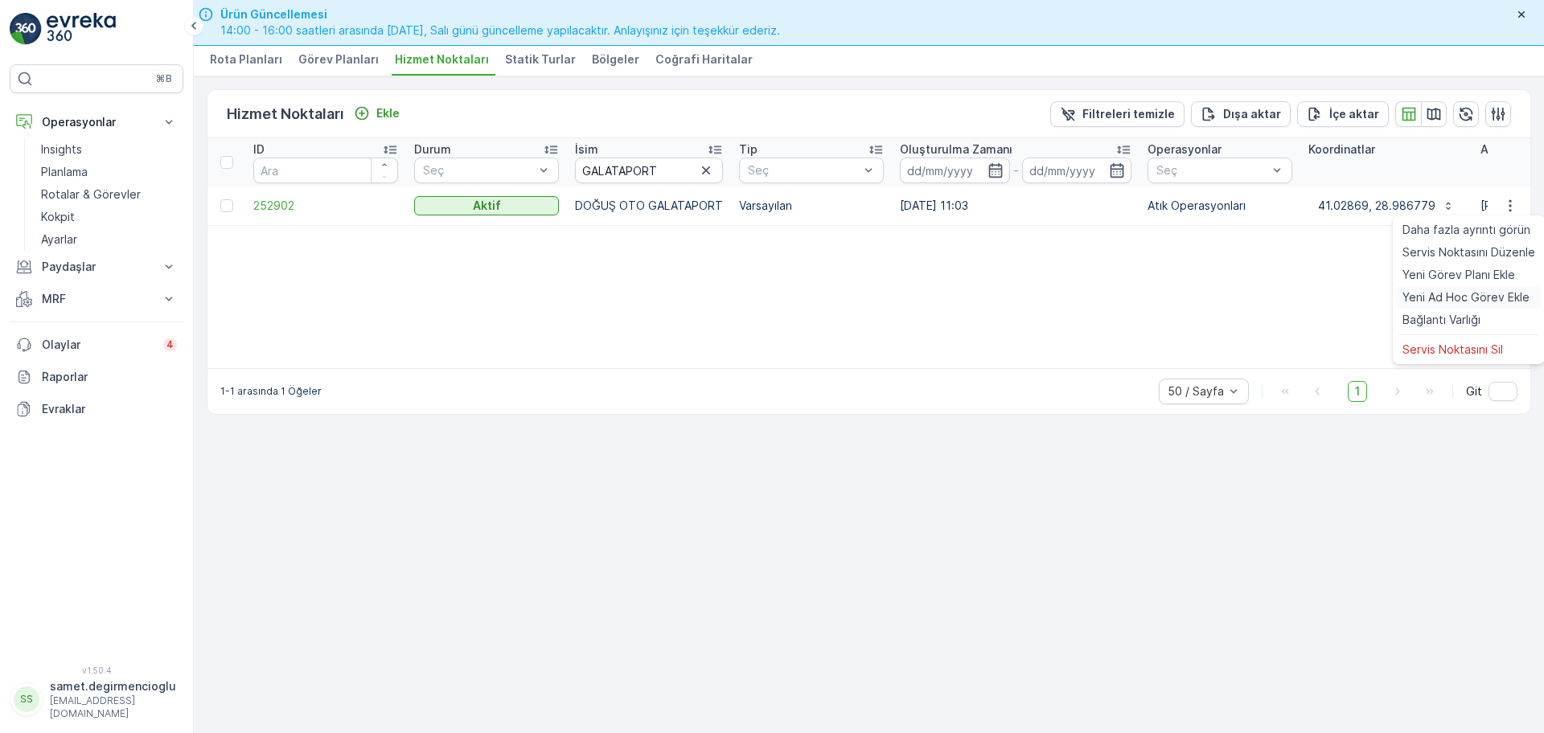
click at [1457, 289] on span "Yeni Ad Hoc Görev Ekle" at bounding box center [1465, 297] width 127 height 16
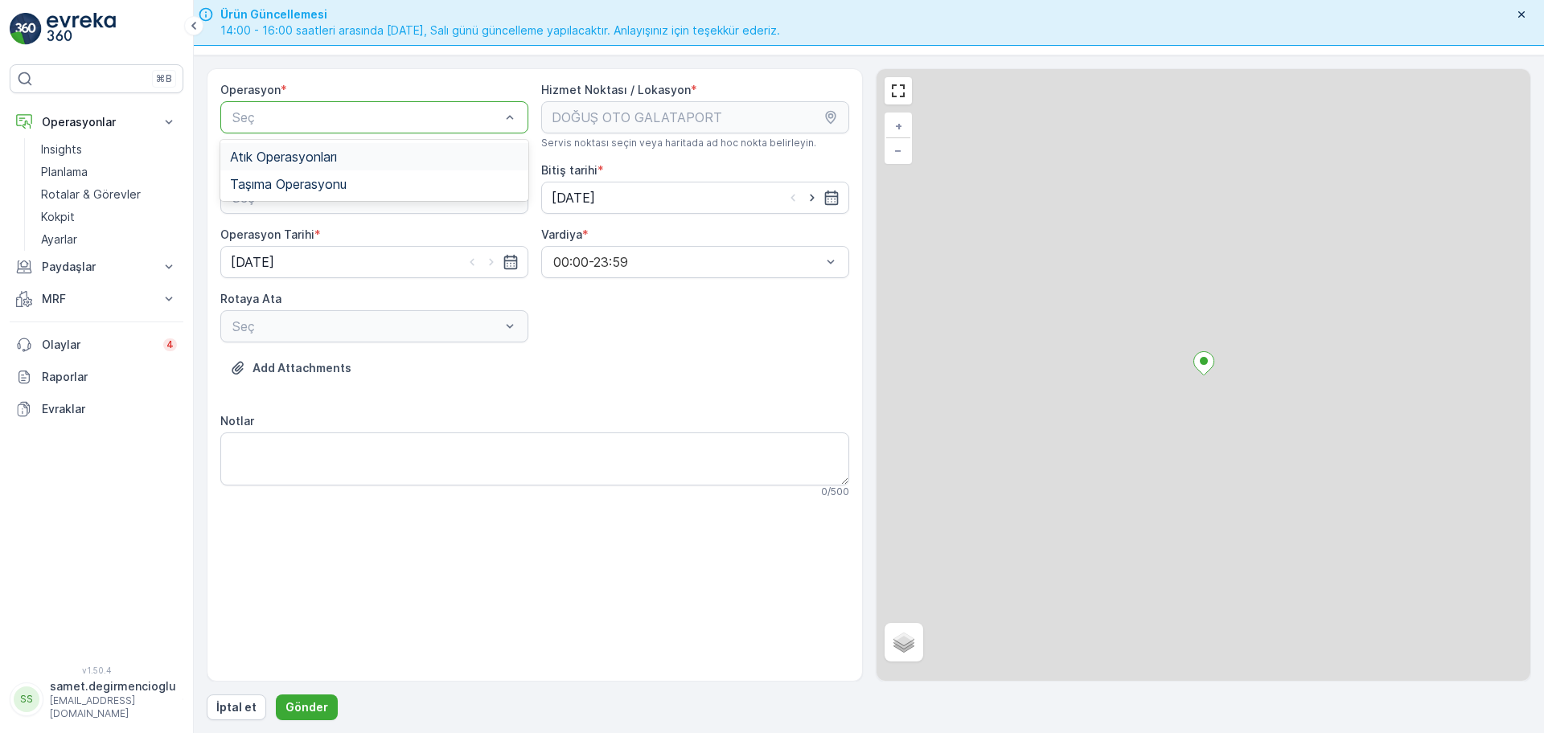
click at [329, 154] on span "Atık Operasyonları" at bounding box center [283, 157] width 107 height 14
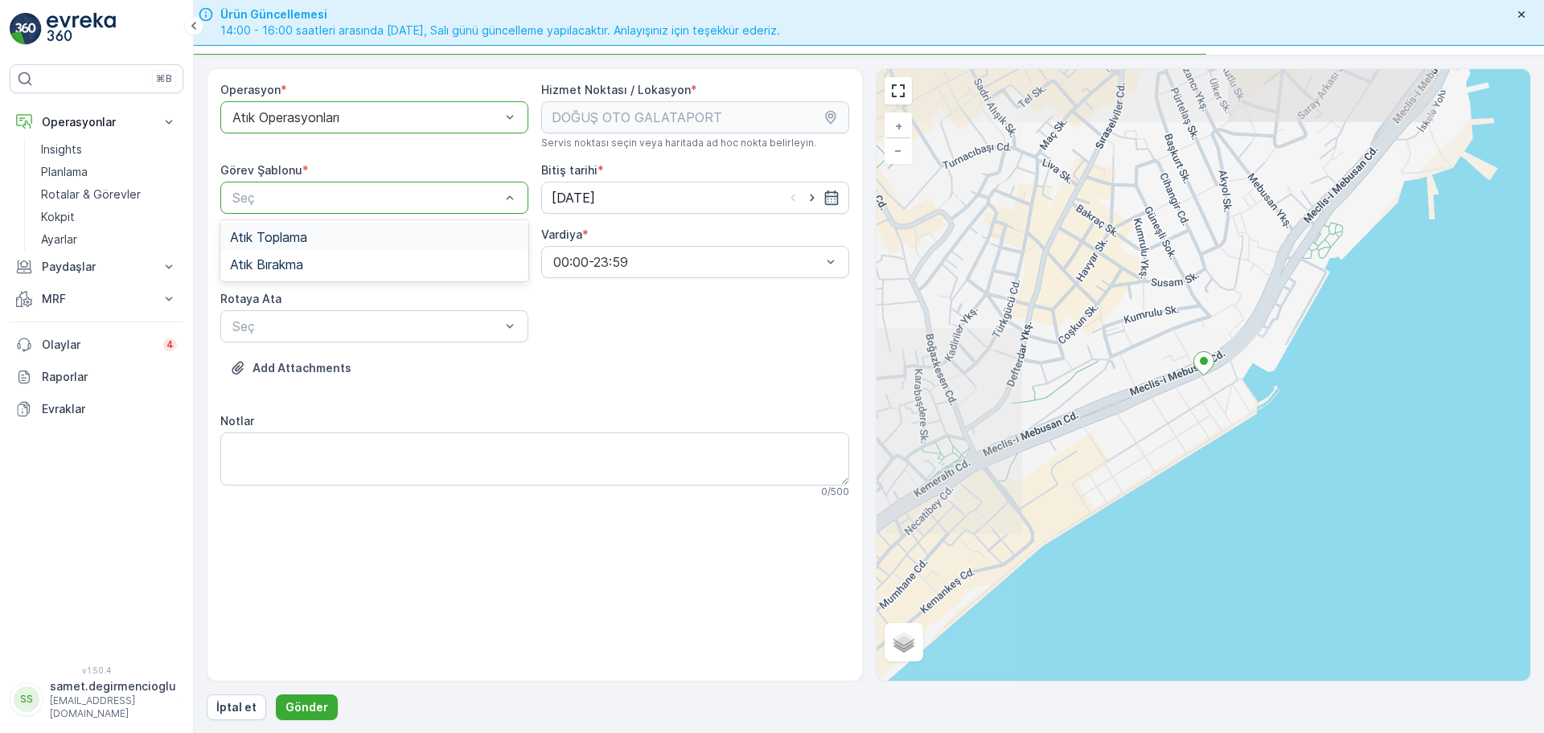
click at [342, 185] on div "Seç" at bounding box center [374, 198] width 308 height 32
click at [315, 236] on div "Atık Toplama" at bounding box center [374, 237] width 289 height 14
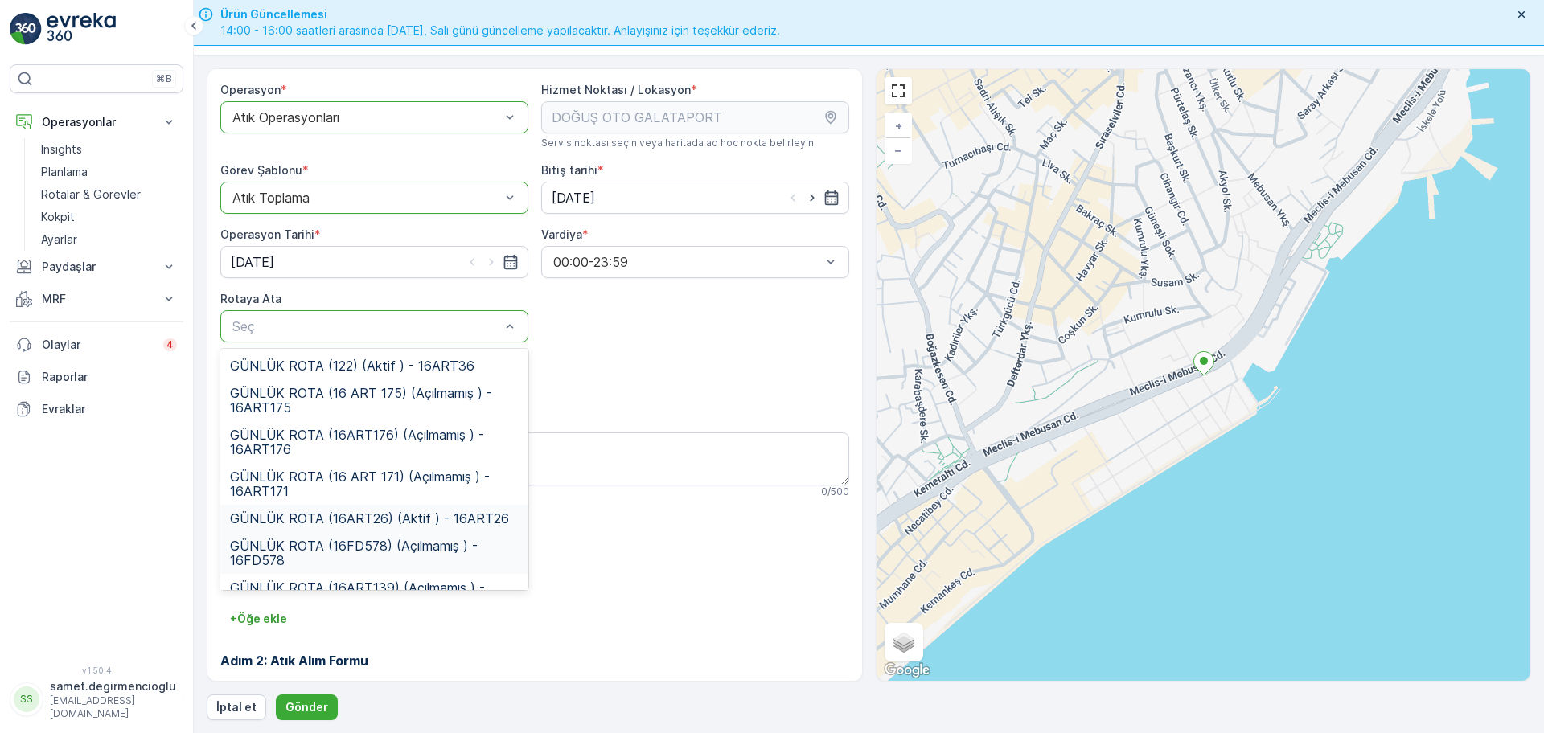
scroll to position [29, 0]
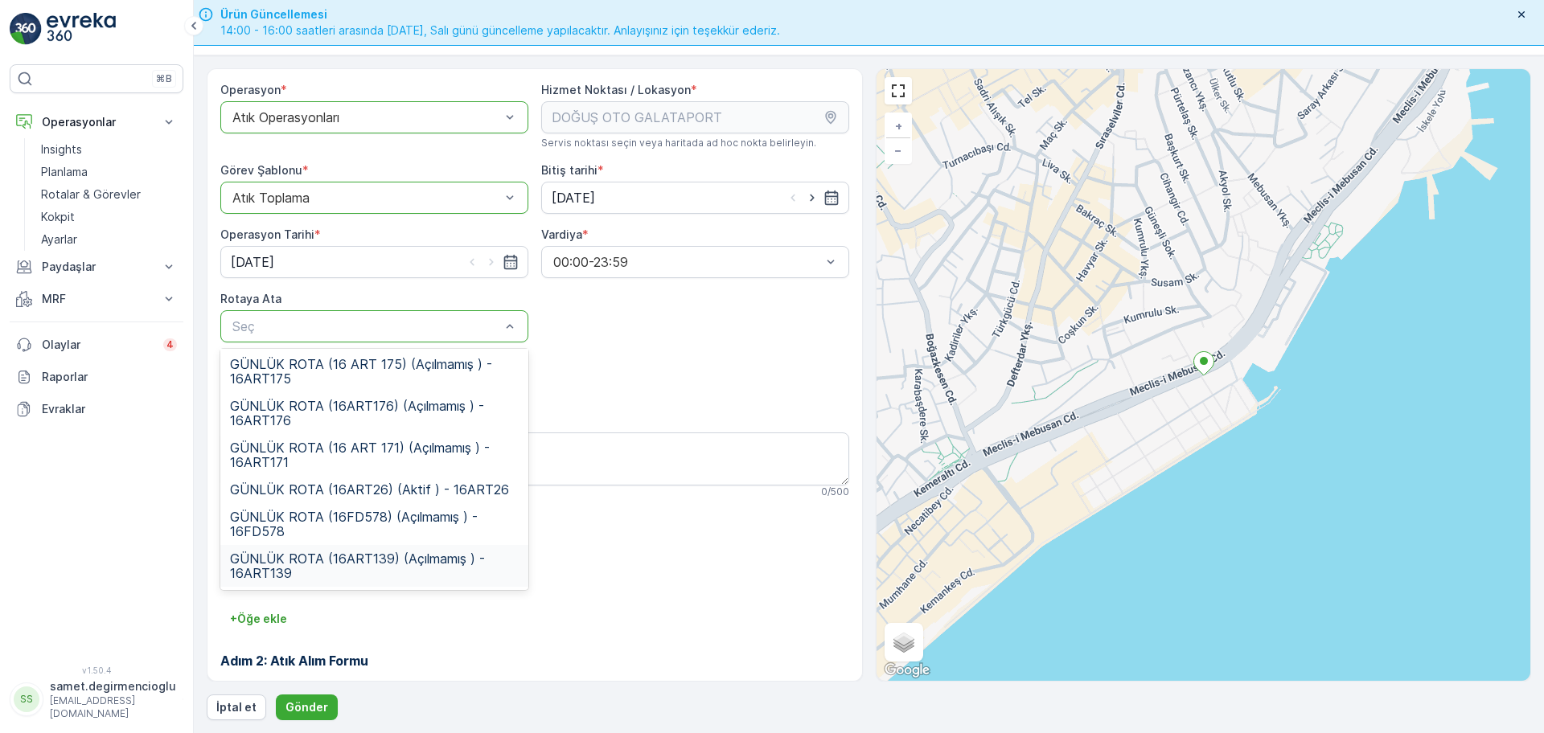
click at [395, 548] on div "GÜNLÜK ROTA (16ART139) (Açılmamış ) - 16ART139" at bounding box center [374, 566] width 308 height 42
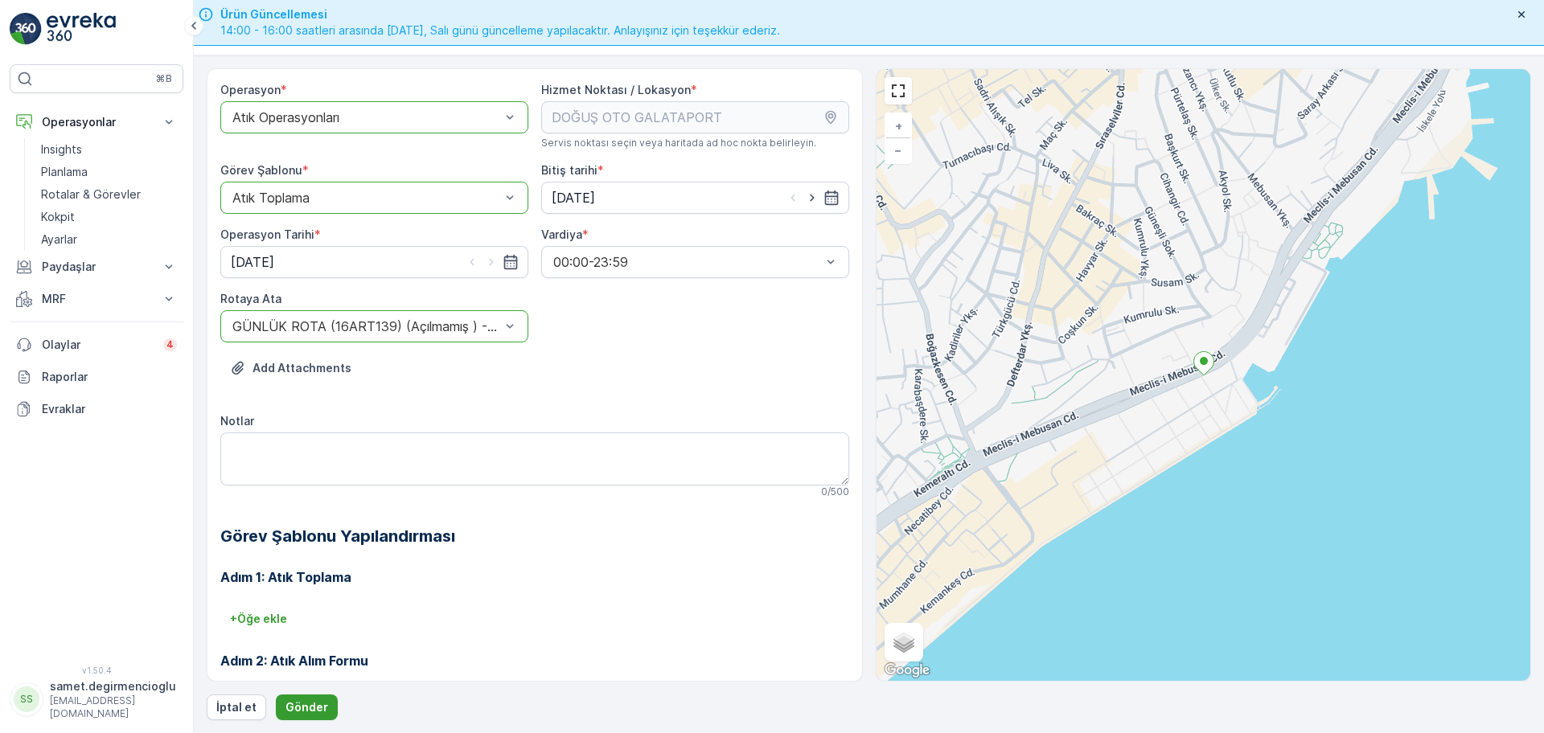
click at [308, 698] on button "Gönder" at bounding box center [307, 708] width 62 height 26
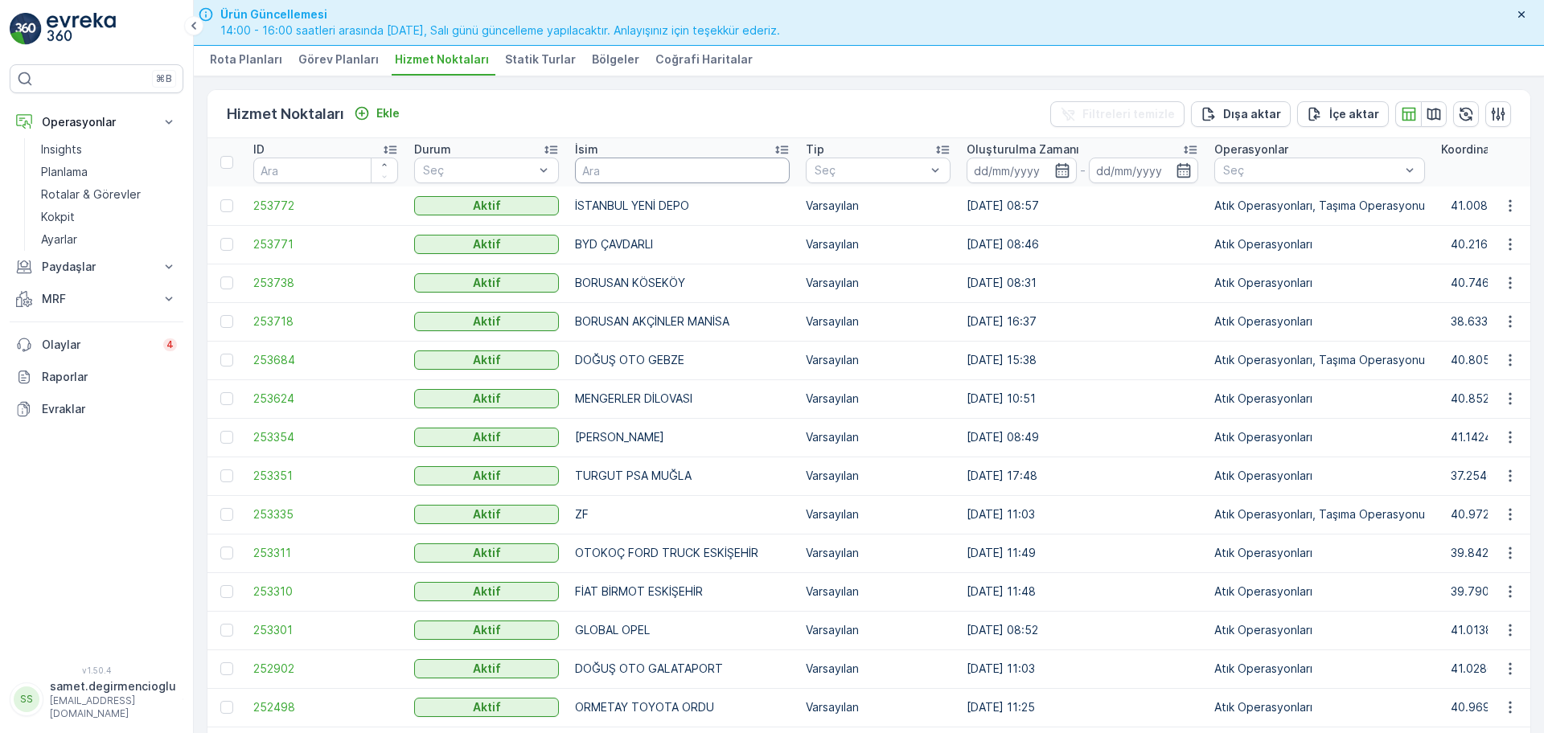
click at [629, 167] on input "text" at bounding box center [682, 171] width 215 height 26
type input "BARAKFA"
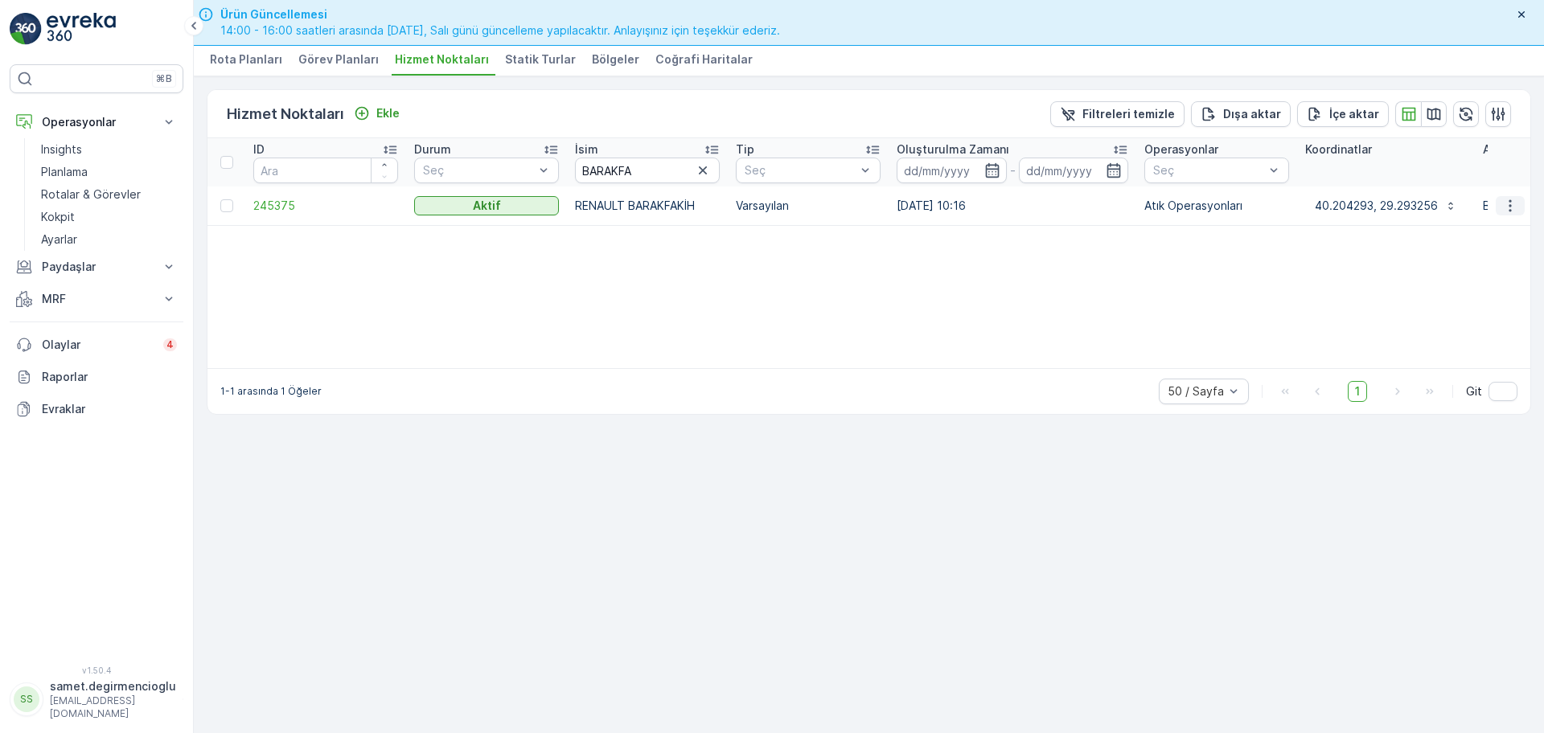
click at [1514, 200] on icon "button" at bounding box center [1510, 206] width 16 height 16
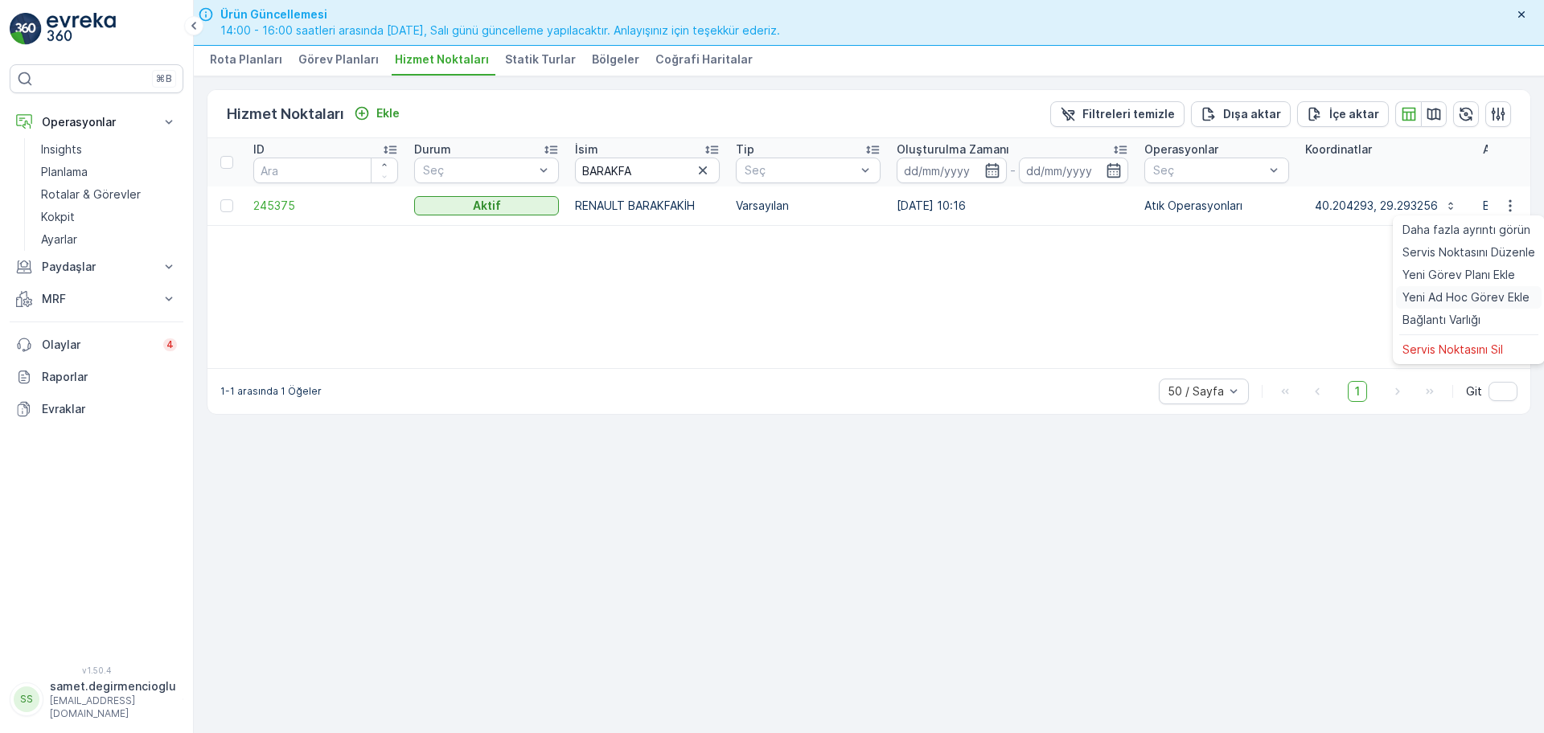
click at [1456, 291] on span "Yeni Ad Hoc Görev Ekle" at bounding box center [1465, 297] width 127 height 16
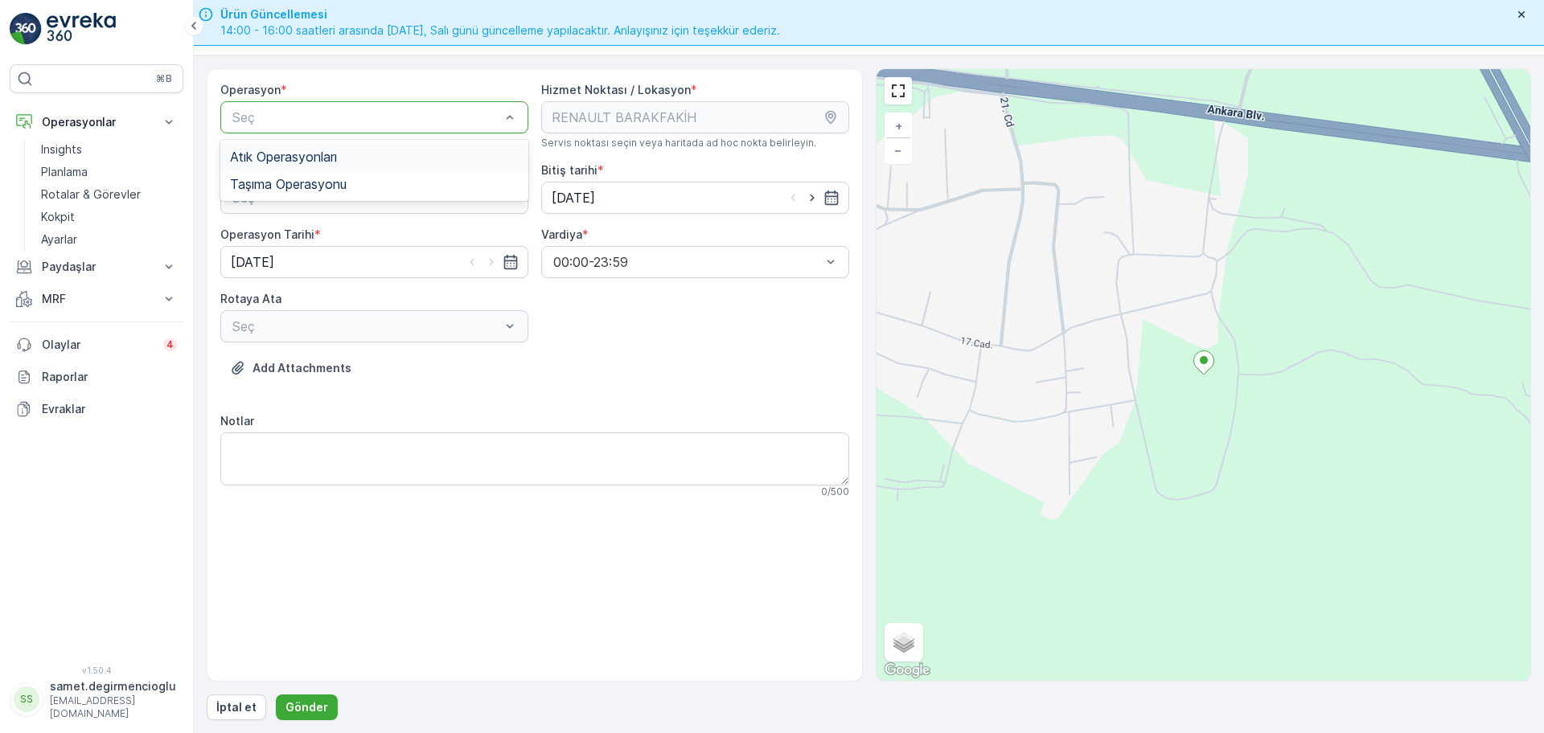
click at [280, 169] on div "Atık Operasyonları" at bounding box center [374, 156] width 308 height 27
click at [294, 243] on span "Atık Toplama" at bounding box center [268, 237] width 77 height 14
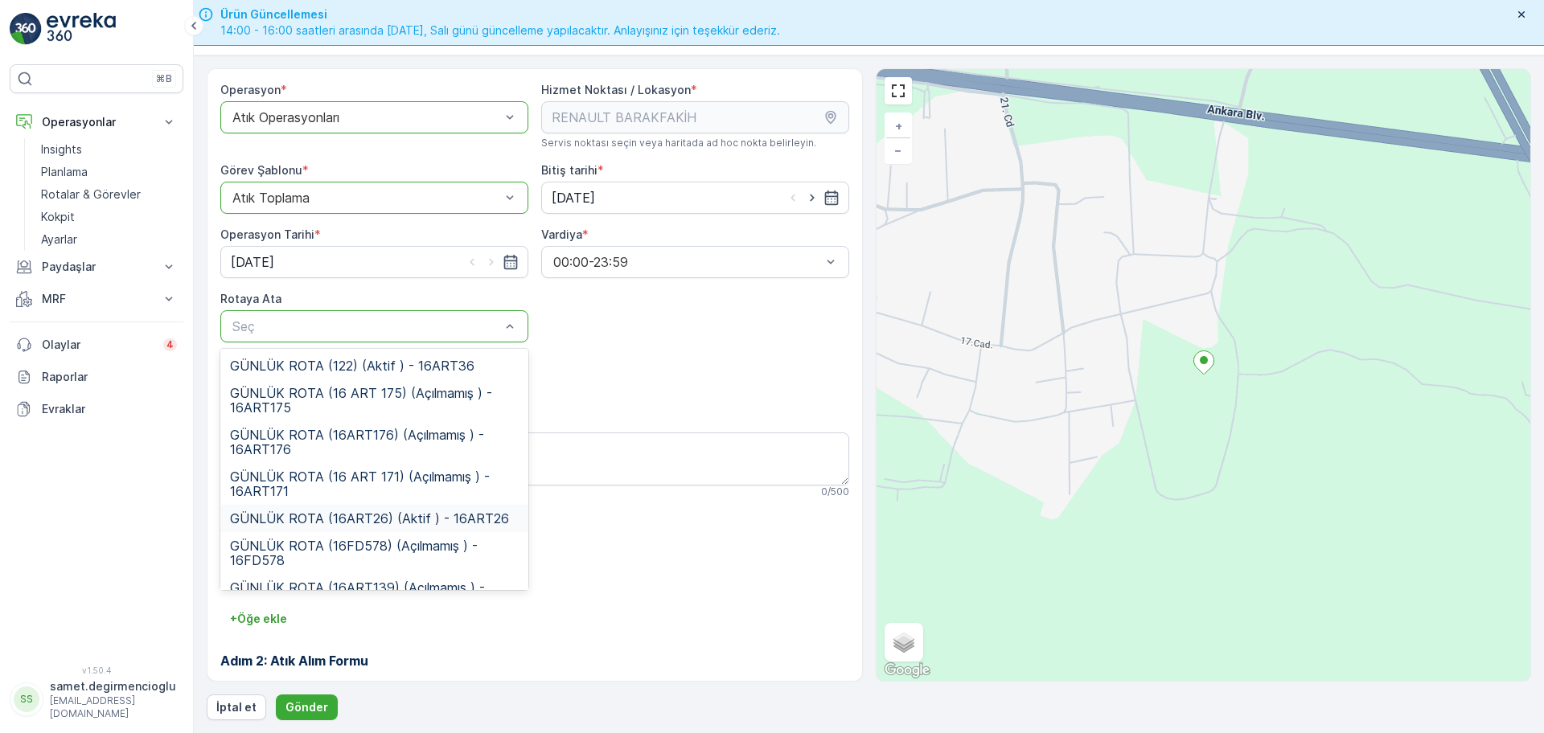
click at [354, 519] on span "GÜNLÜK ROTA (16ART26) (Aktif ) - 16ART26" at bounding box center [369, 518] width 279 height 14
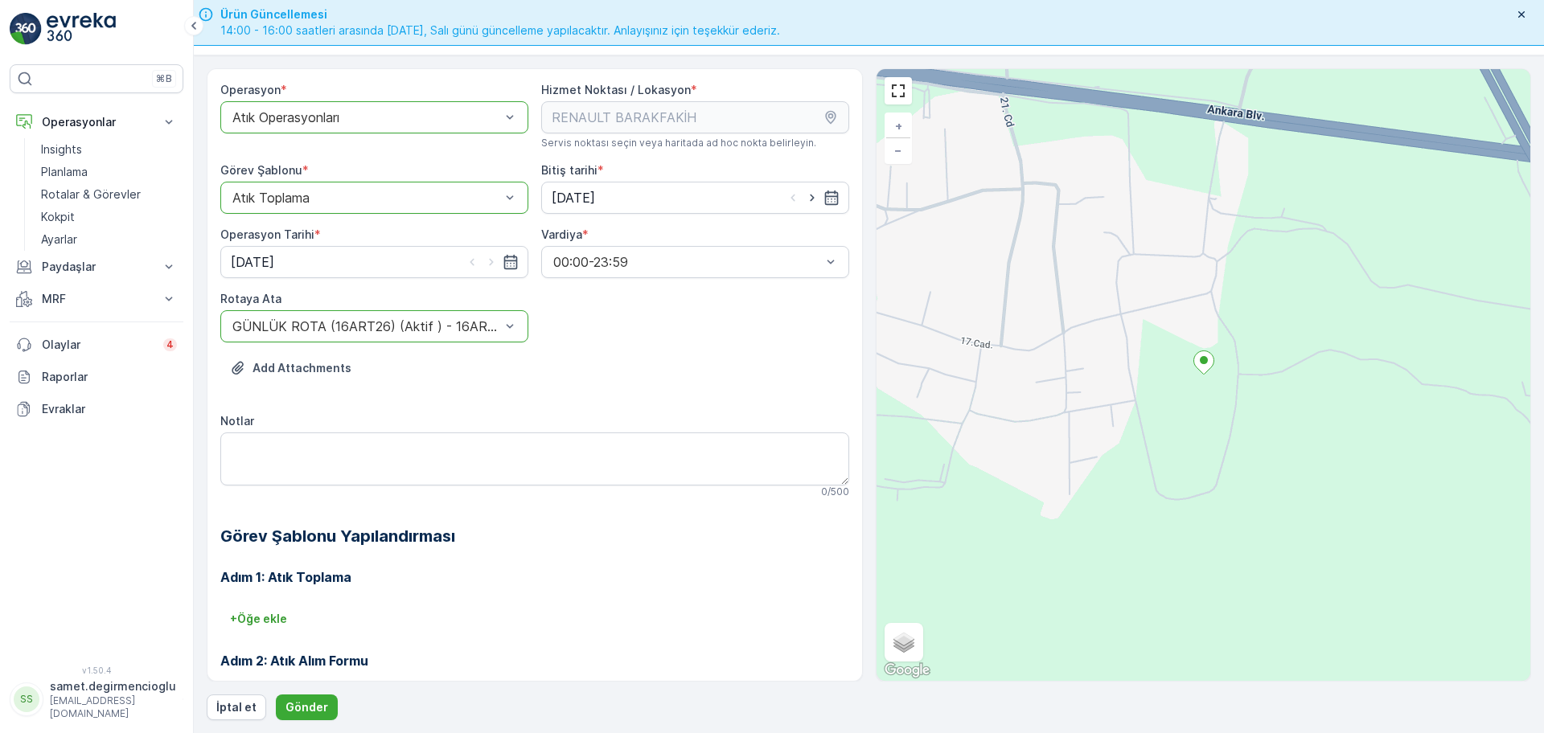
click at [522, 587] on h3 "Adım 1: Atık Toplama" at bounding box center [534, 577] width 629 height 19
click at [272, 720] on form "Operasyon * option Atık Operasyonları, selected. Atık Operasyonları Hizmet Nokt…" at bounding box center [869, 394] width 1350 height 678
click at [304, 709] on p "Gönder" at bounding box center [306, 707] width 43 height 16
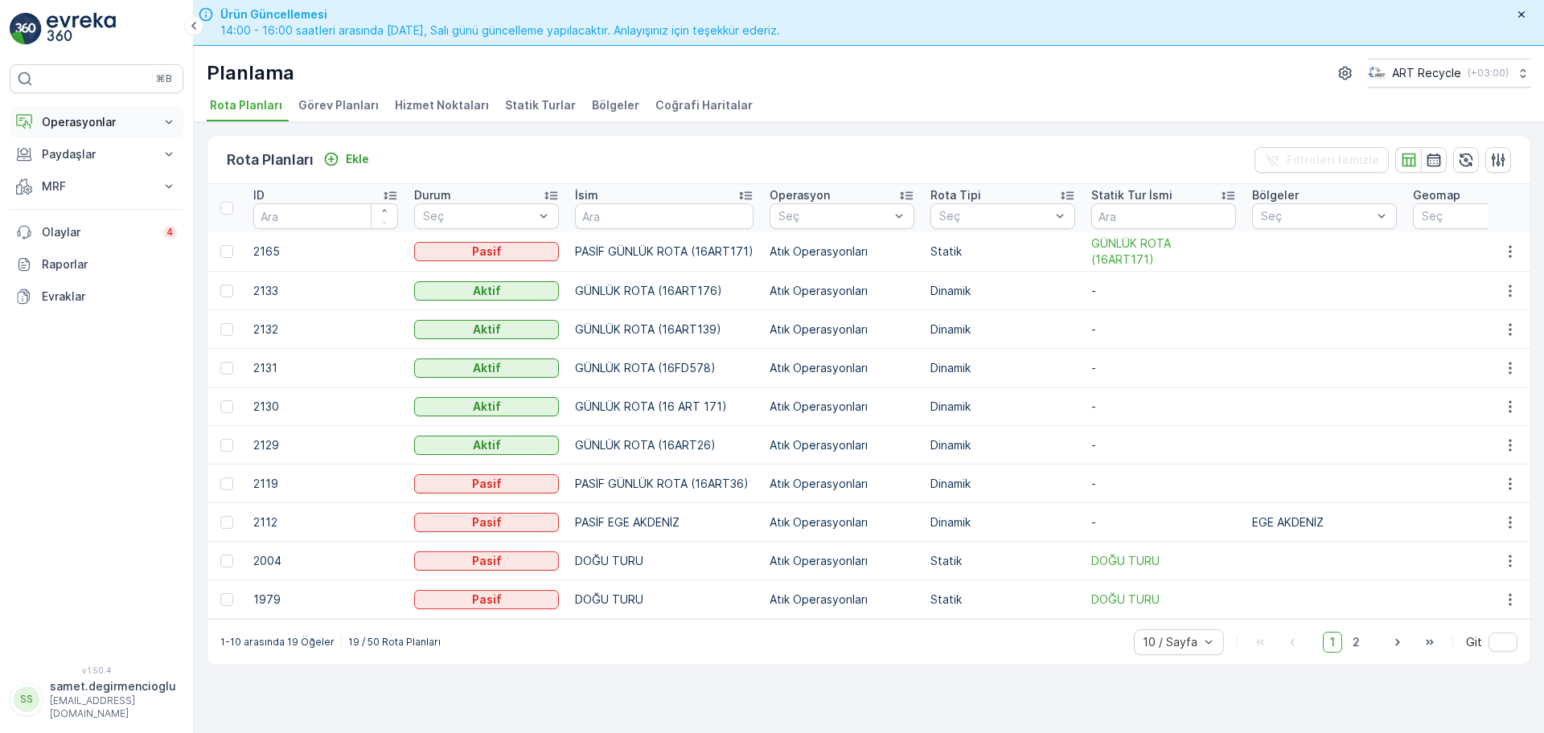
click at [64, 121] on p "Operasyonlar" at bounding box center [96, 122] width 109 height 16
click at [70, 207] on link "Kokpit" at bounding box center [109, 217] width 149 height 23
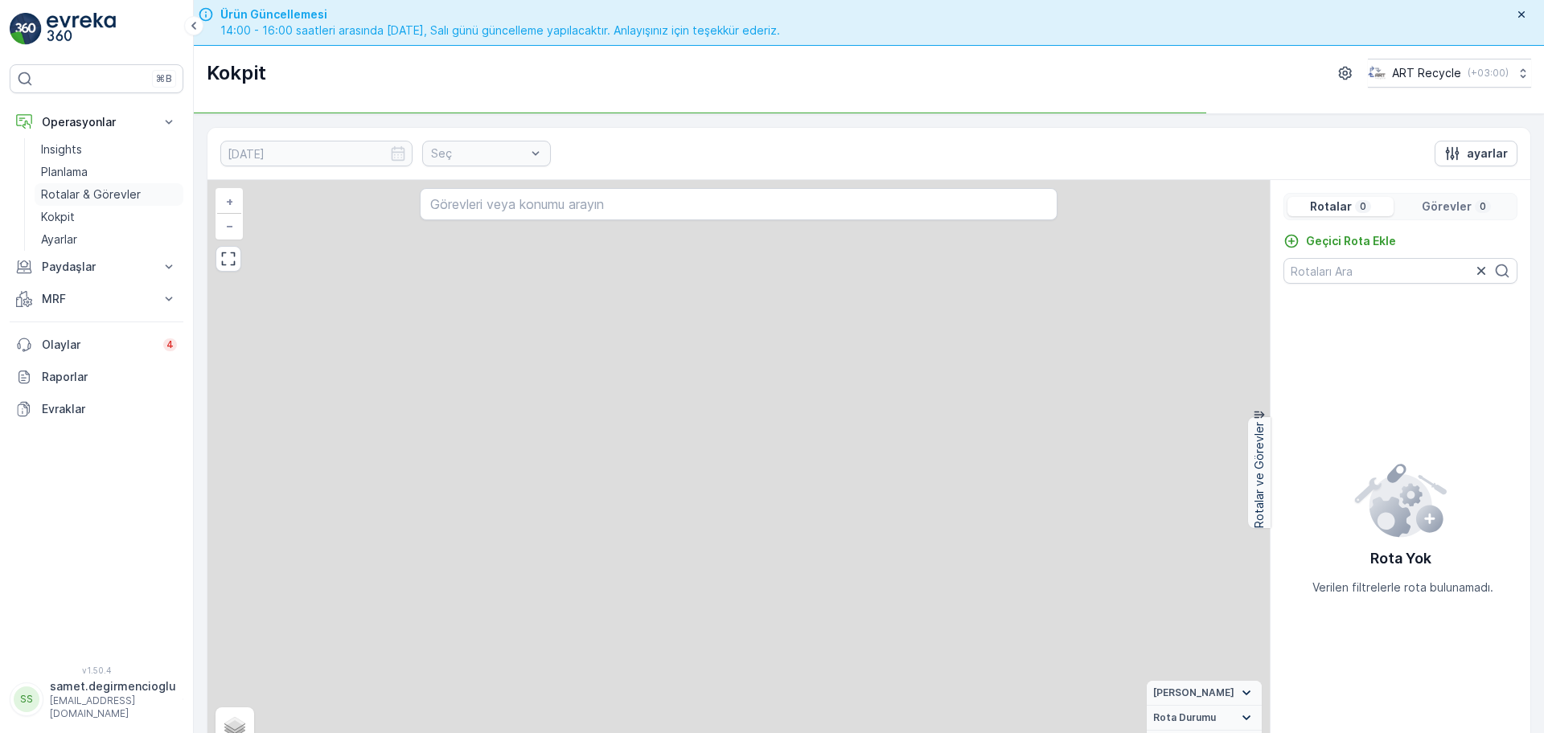
click at [71, 199] on p "Rotalar & Görevler" at bounding box center [91, 195] width 100 height 16
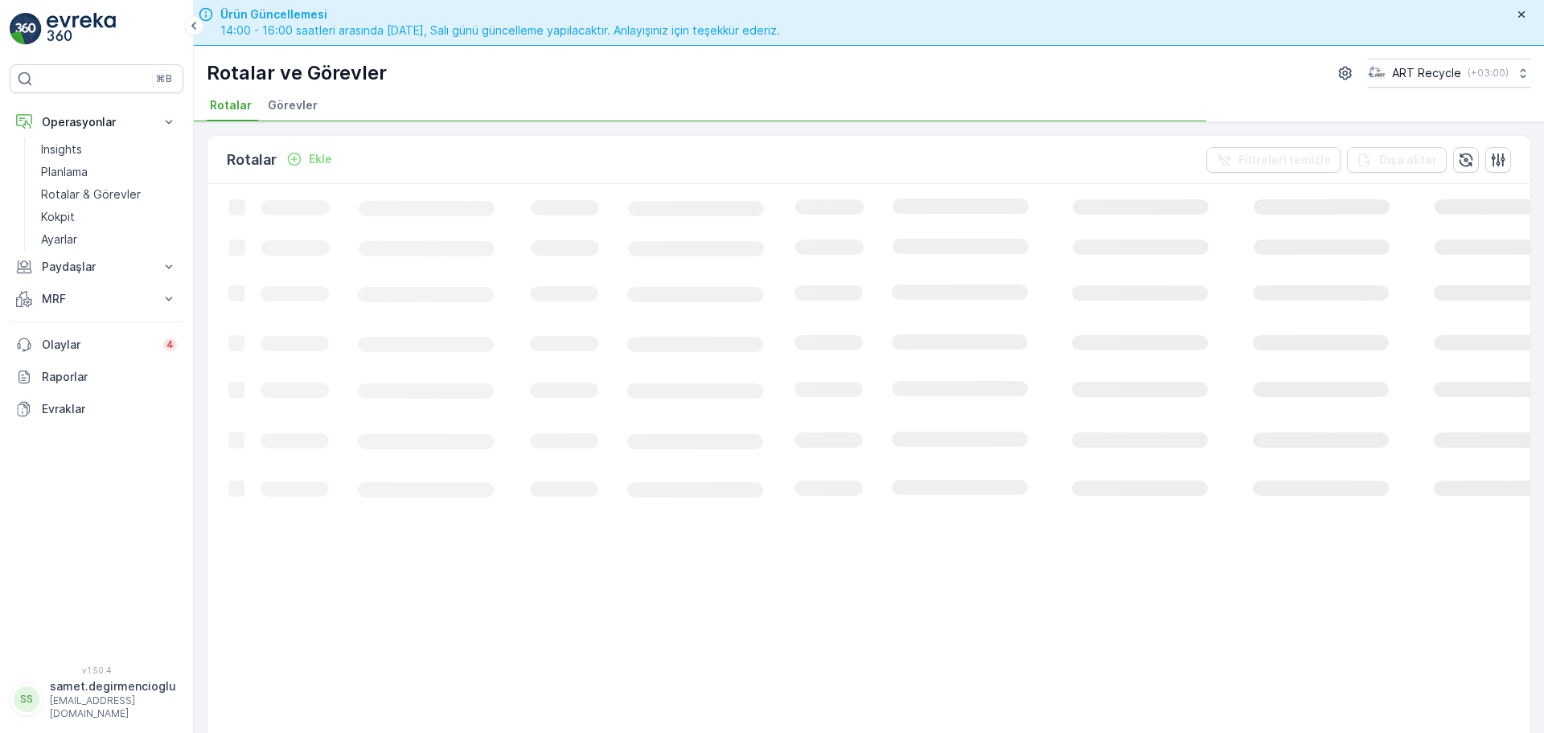
click at [301, 112] on span "Görevler" at bounding box center [293, 105] width 50 height 16
